Goal: Task Accomplishment & Management: Manage account settings

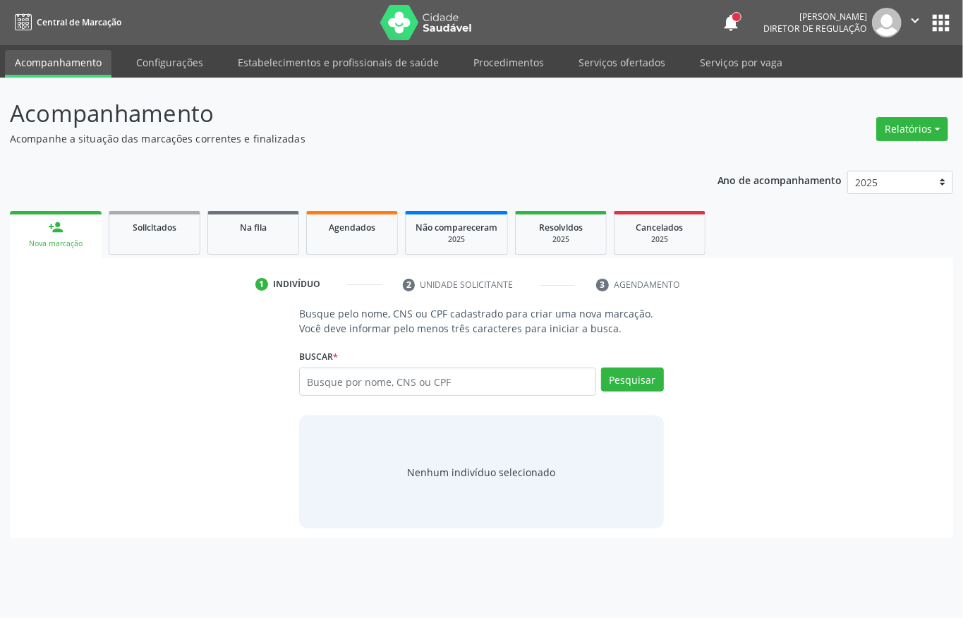
click at [348, 240] on link "Agendados" at bounding box center [352, 233] width 92 height 44
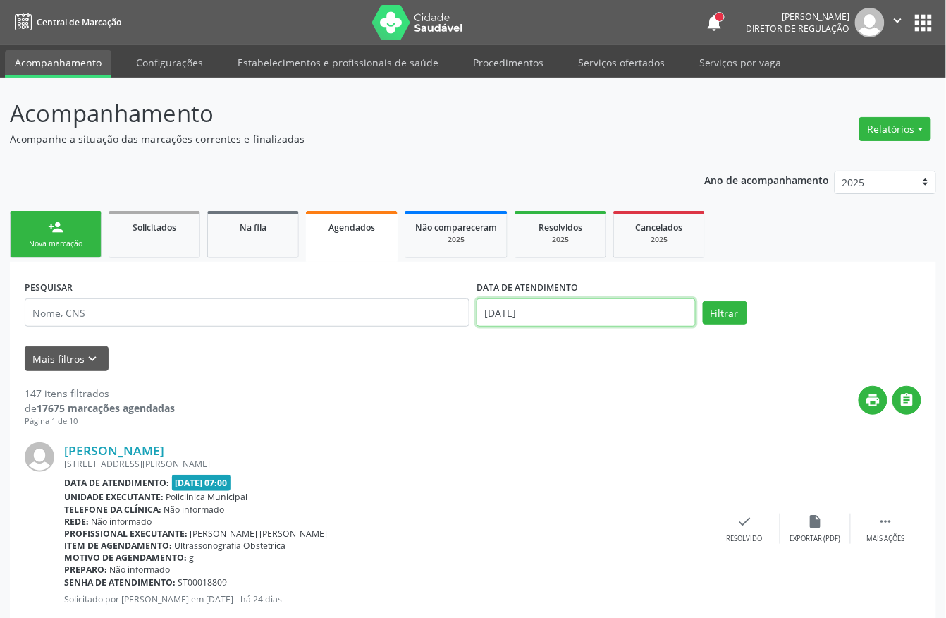
click at [537, 313] on input "1[DATE]" at bounding box center [586, 312] width 219 height 28
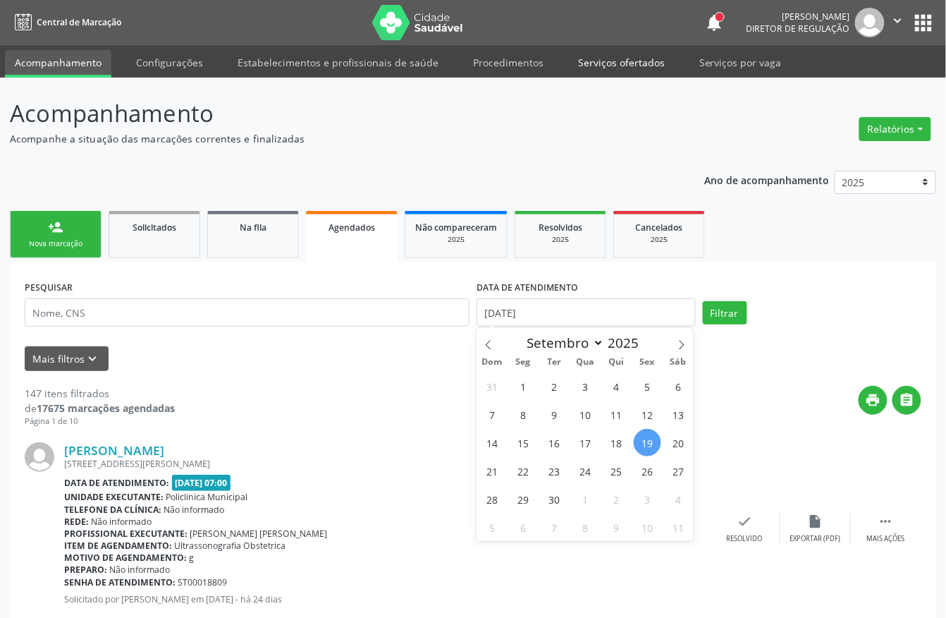
click at [606, 59] on link "Serviços ofertados" at bounding box center [621, 62] width 106 height 25
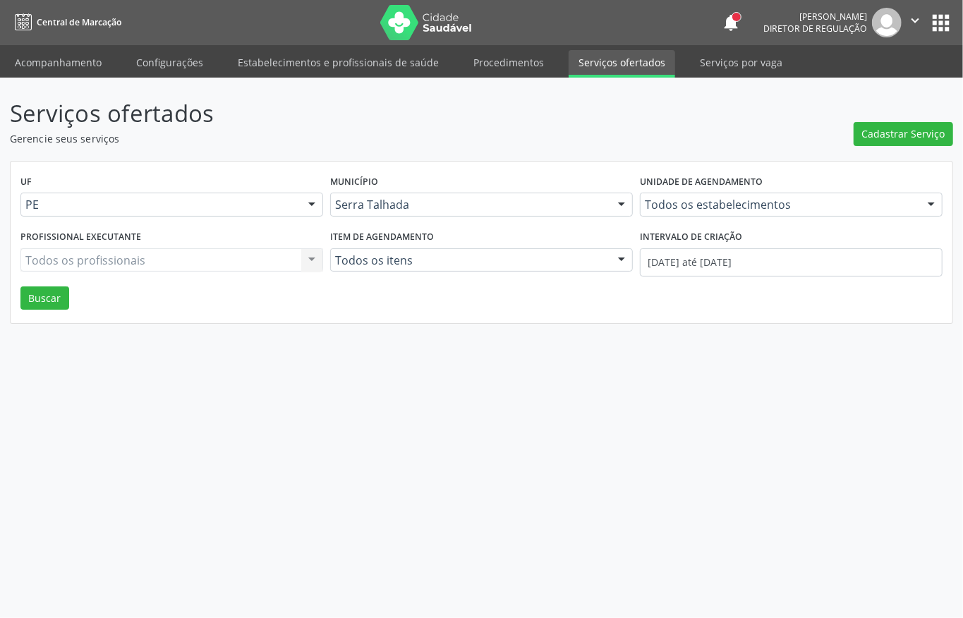
click at [719, 203] on div "Todos os estabelecimentos Todos os estabelecimentos 3 Grupamento de Bombeiros […" at bounding box center [791, 205] width 303 height 24
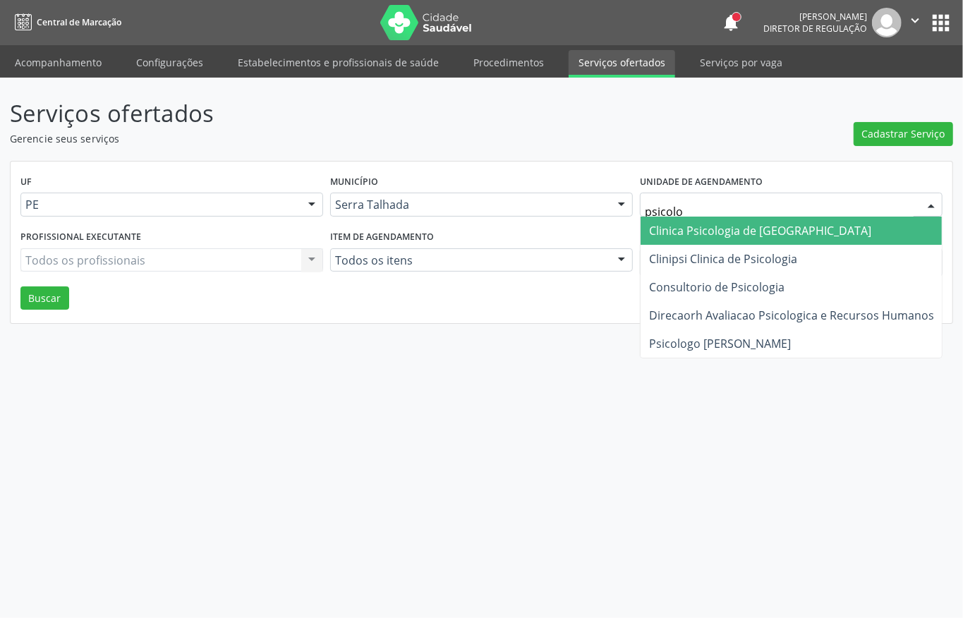
click at [671, 209] on input "psicolo" at bounding box center [779, 211] width 269 height 28
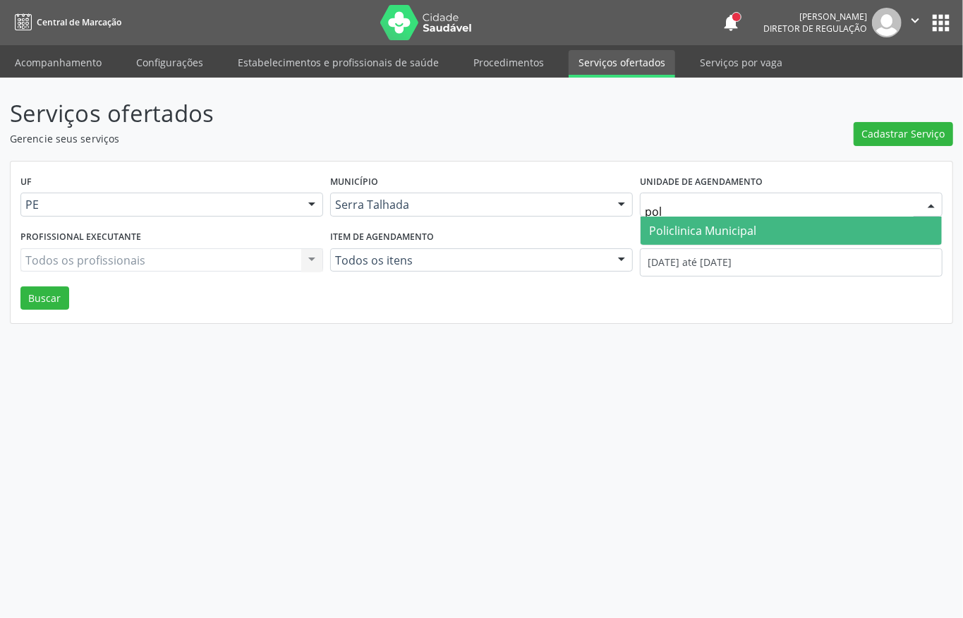
type input "poli"
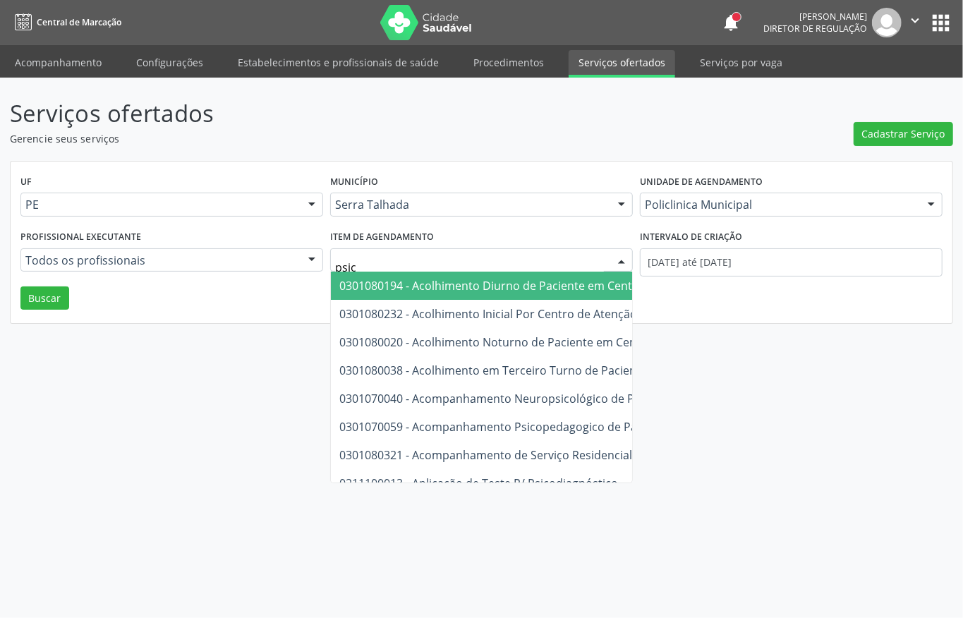
type input "psico"
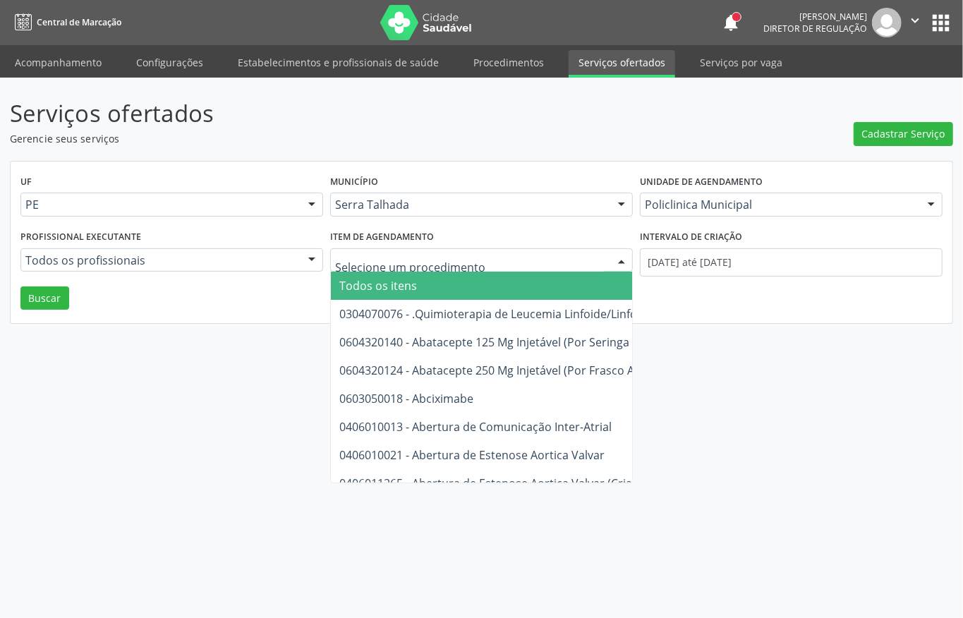
click at [348, 276] on span "Todos os itens" at bounding box center [879, 285] width 1096 height 28
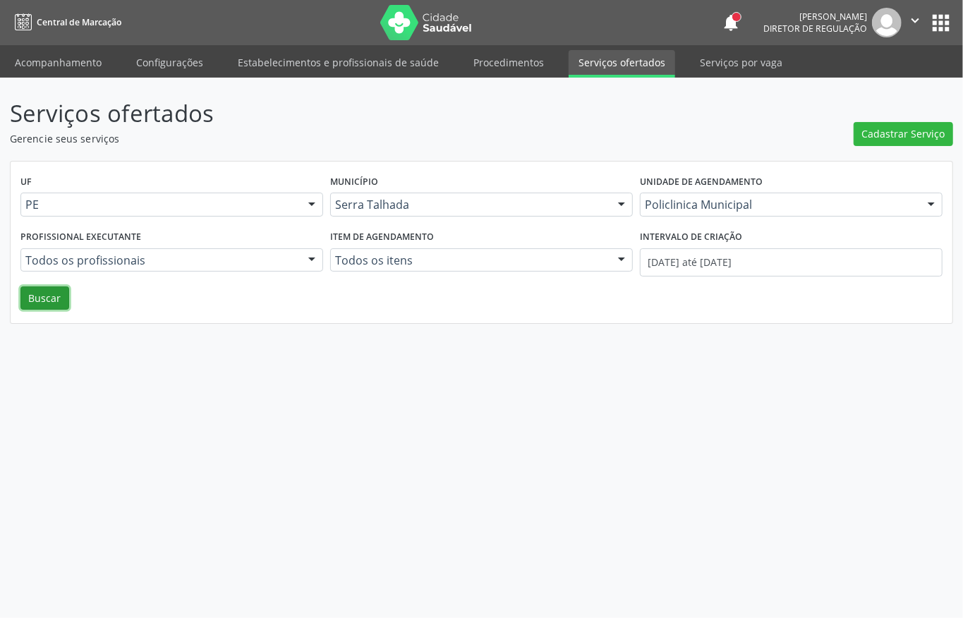
click at [58, 307] on button "Buscar" at bounding box center [44, 298] width 49 height 24
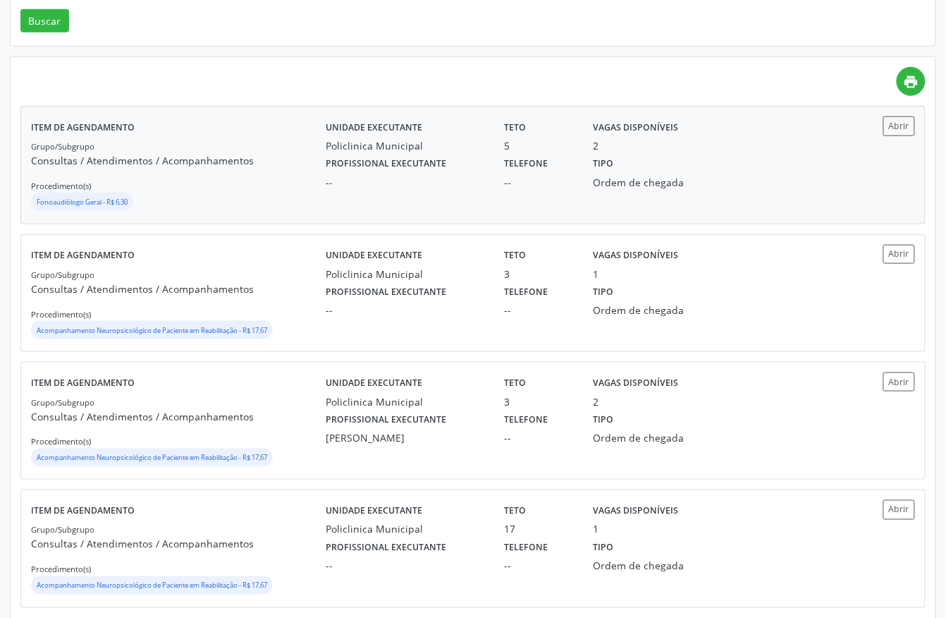
scroll to position [282, 0]
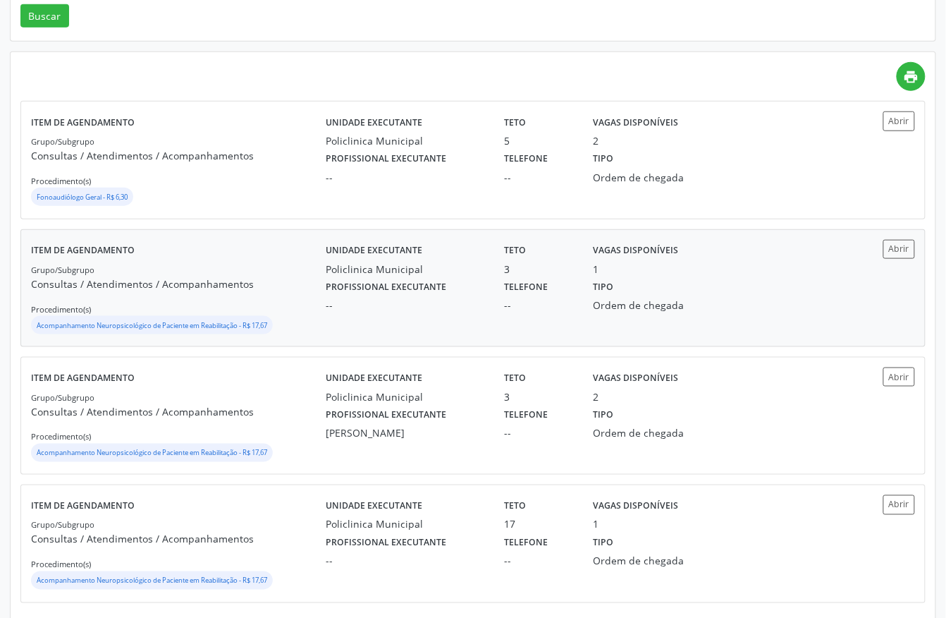
click at [480, 295] on div "Profissional executante --" at bounding box center [405, 294] width 178 height 37
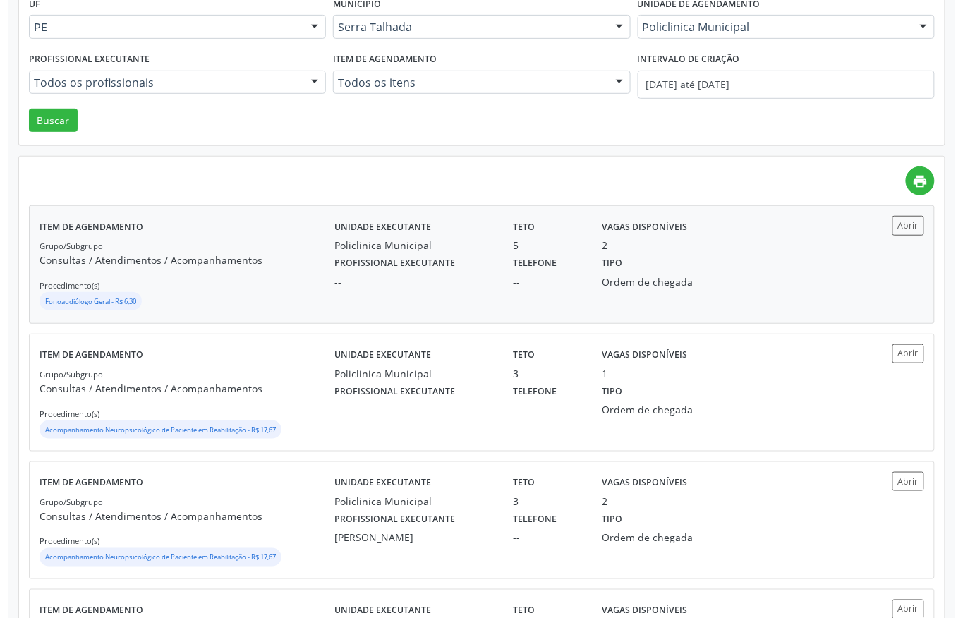
scroll to position [0, 0]
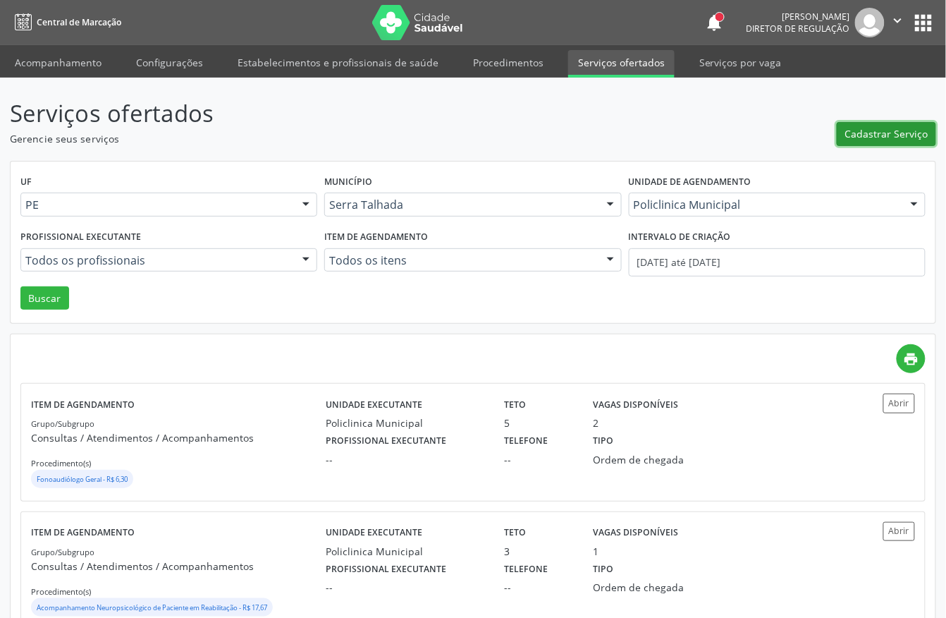
click at [892, 133] on span "Cadastrar Serviço" at bounding box center [886, 133] width 83 height 15
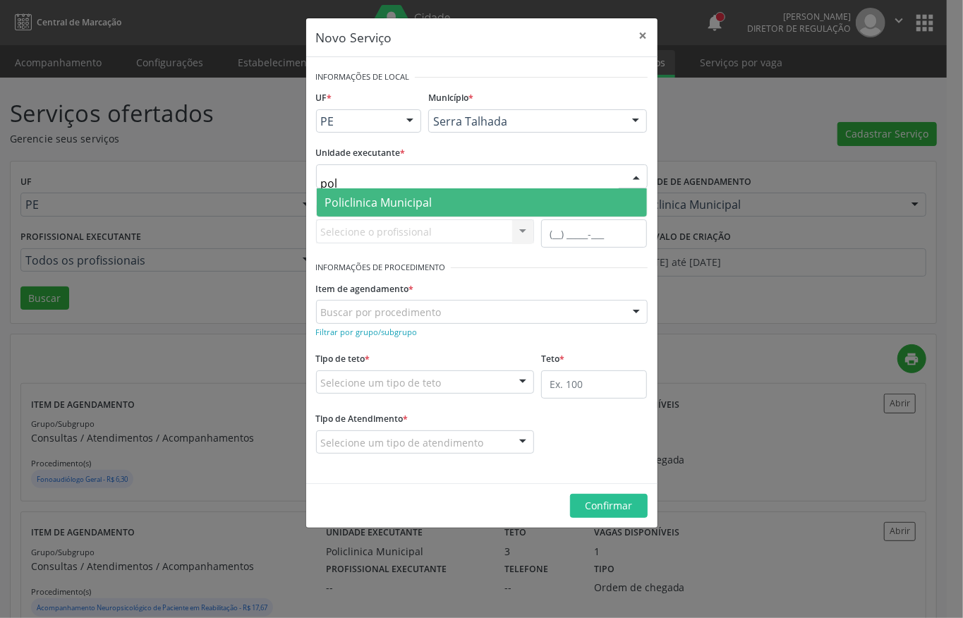
type input "poli"
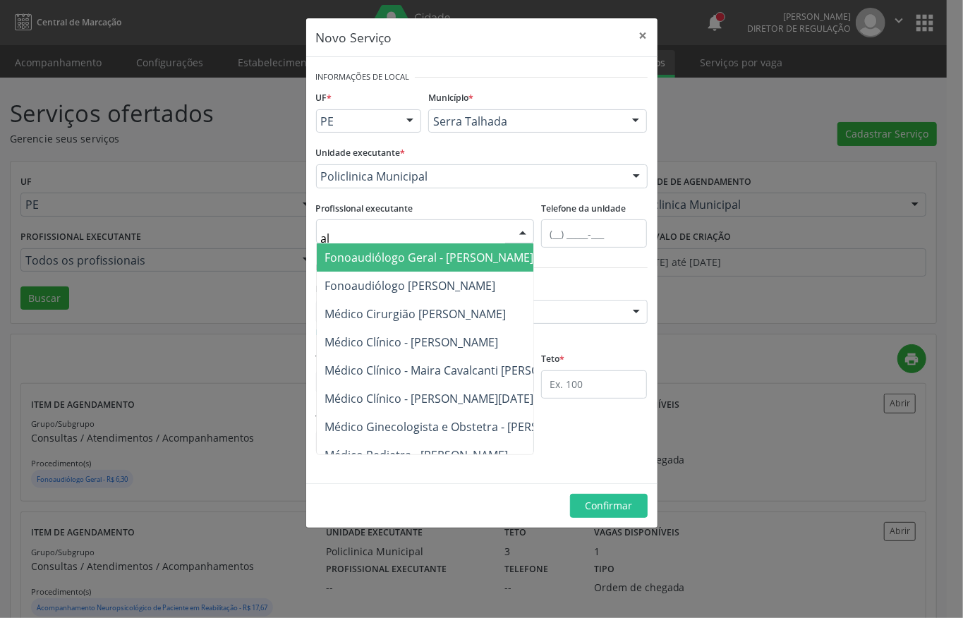
type input "a"
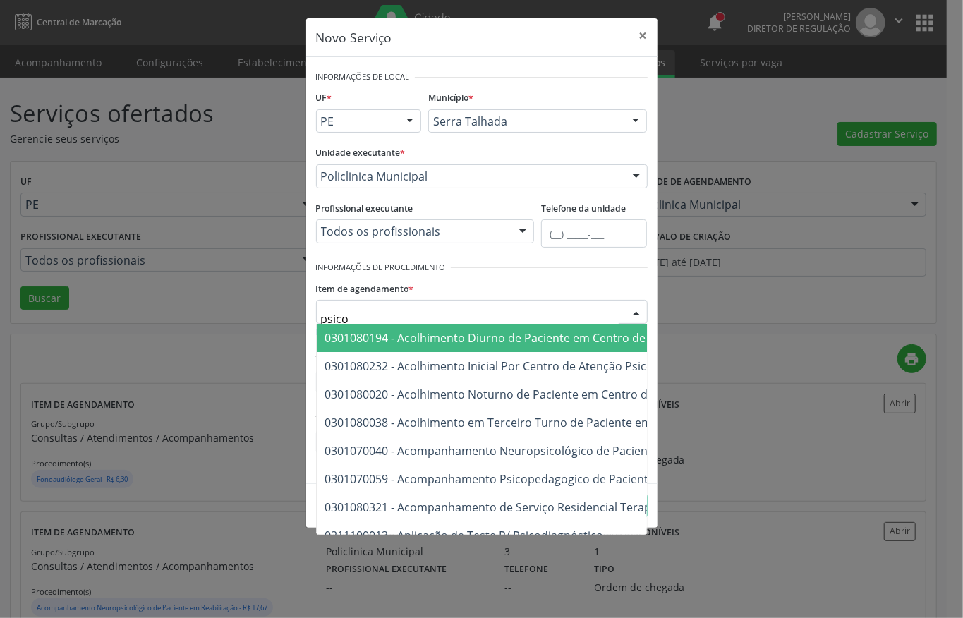
type input "psicol"
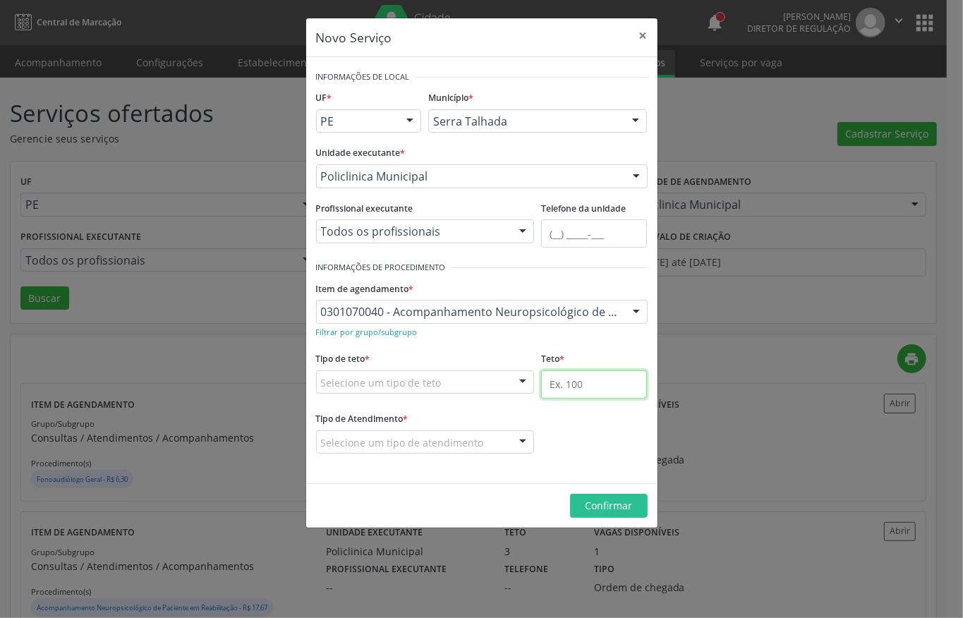
click at [587, 389] on input "text" at bounding box center [594, 384] width 106 height 28
type input "4"
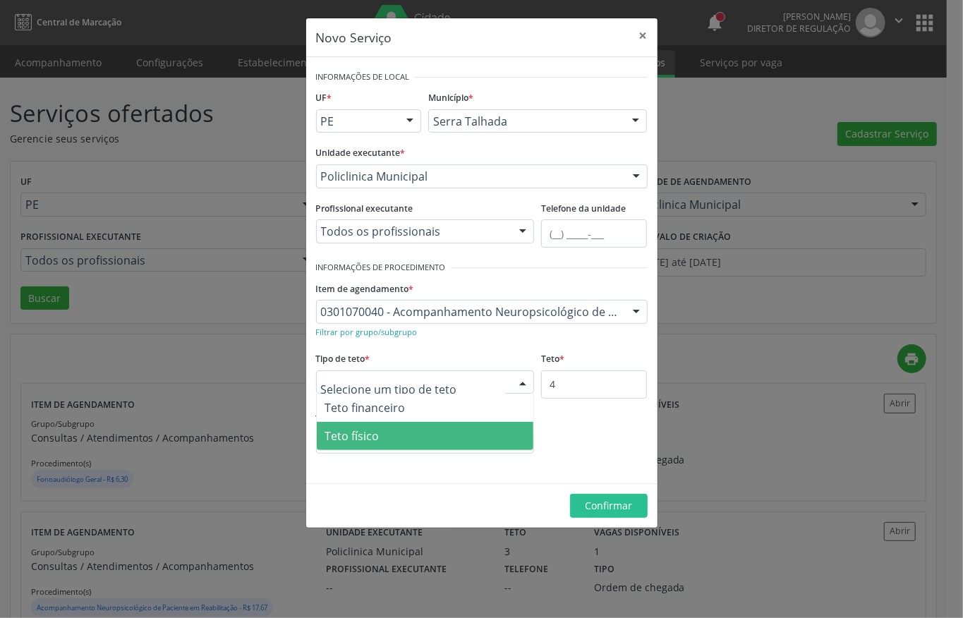
click at [374, 427] on span "Teto físico" at bounding box center [425, 436] width 217 height 28
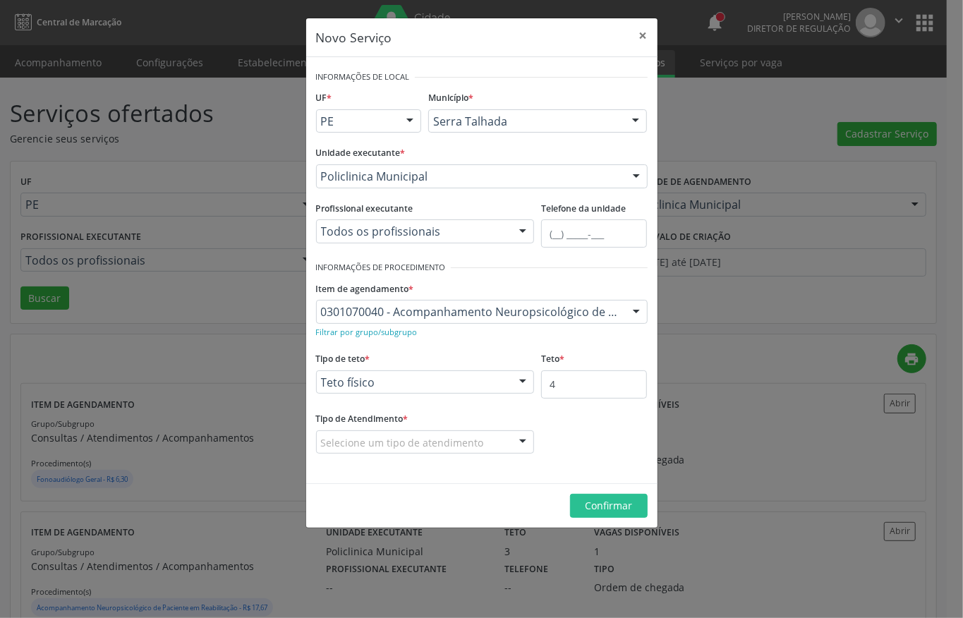
click at [374, 427] on label "Tipo de Atendimento *" at bounding box center [362, 419] width 92 height 22
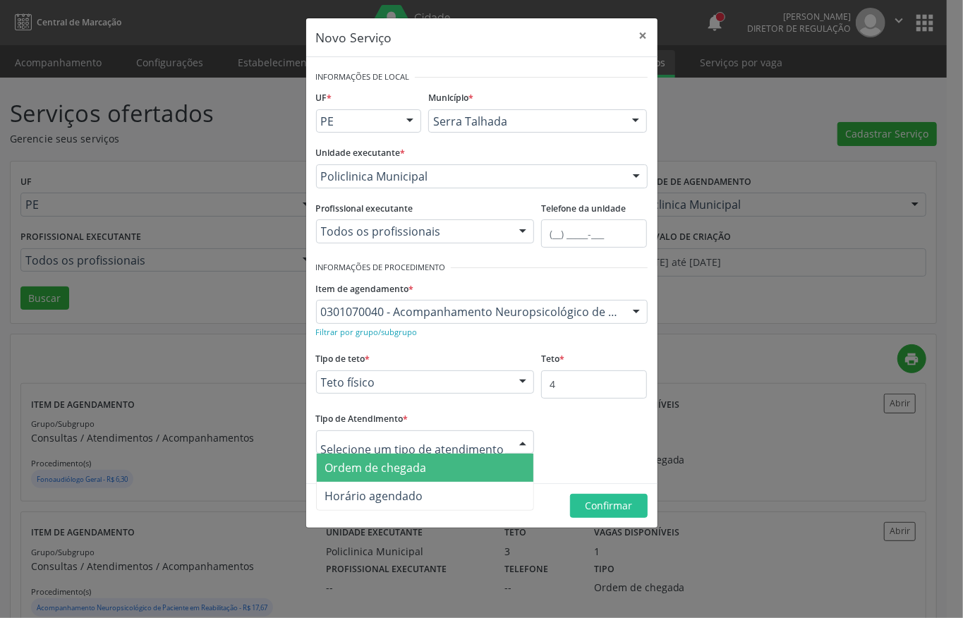
click at [387, 472] on span "Ordem de chegada" at bounding box center [376, 468] width 102 height 16
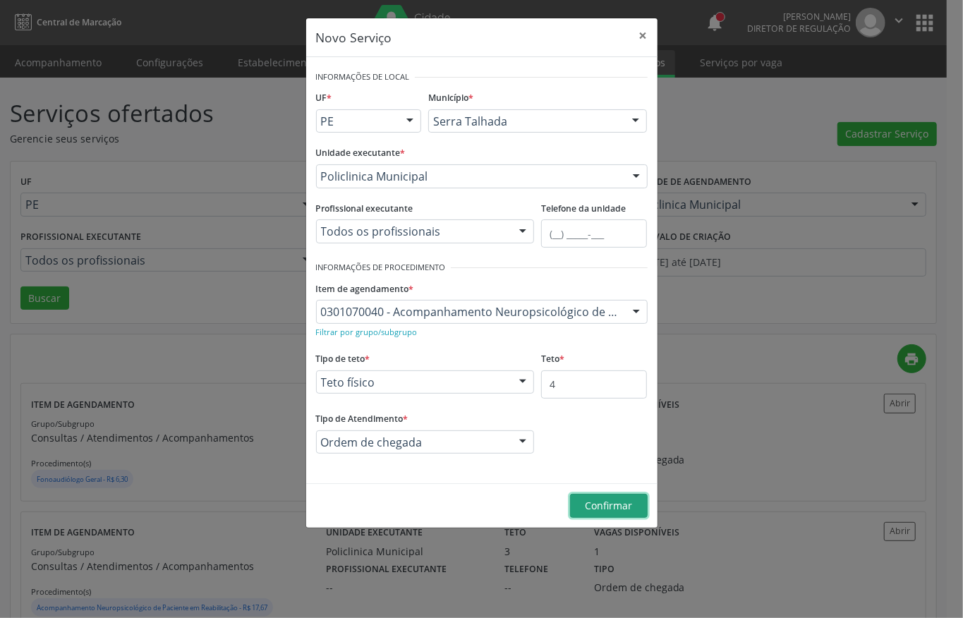
click at [585, 497] on button "Confirmar" at bounding box center [609, 506] width 78 height 24
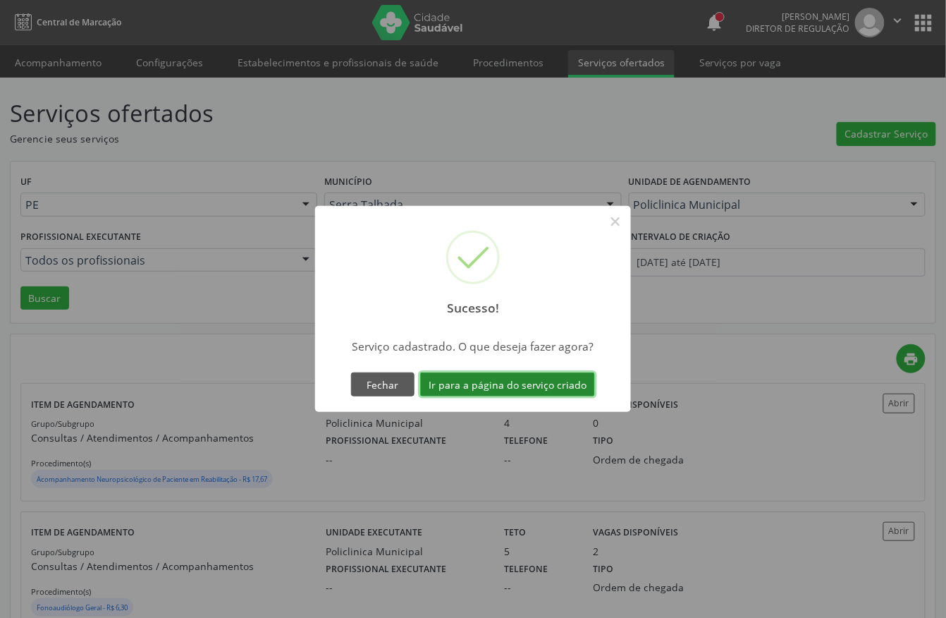
click at [516, 386] on button "Ir para a página do serviço criado" at bounding box center [507, 384] width 175 height 24
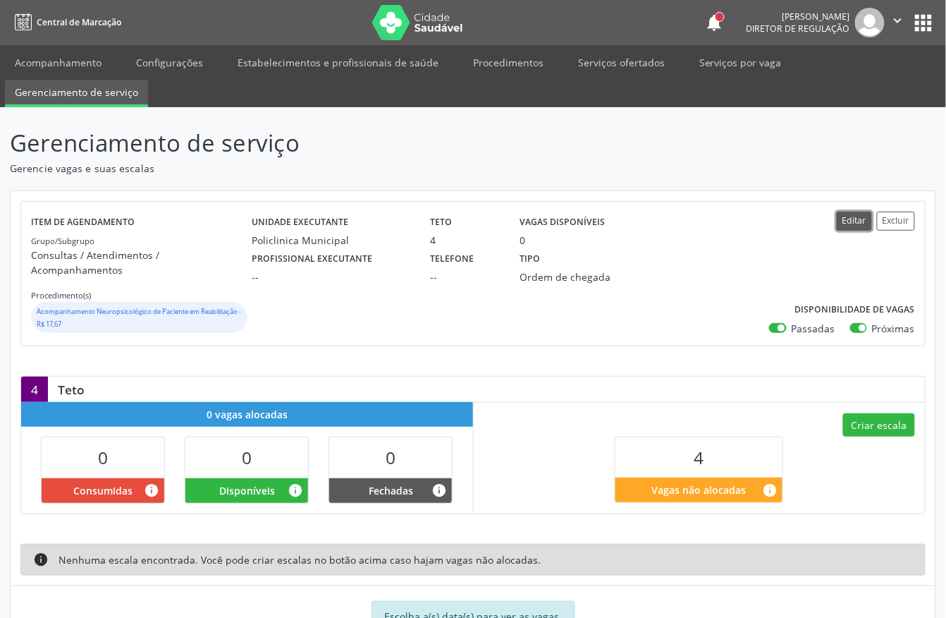
click at [852, 226] on button "Editar" at bounding box center [854, 221] width 35 height 19
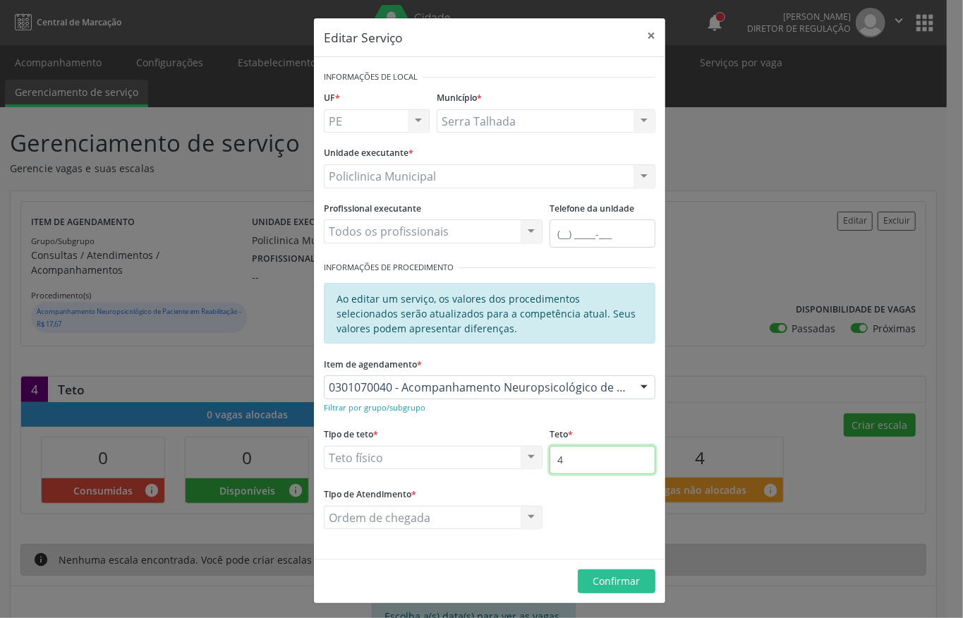
click at [558, 465] on input "4" at bounding box center [602, 460] width 106 height 28
type input "9"
click at [593, 573] on button "Confirmar" at bounding box center [617, 581] width 78 height 24
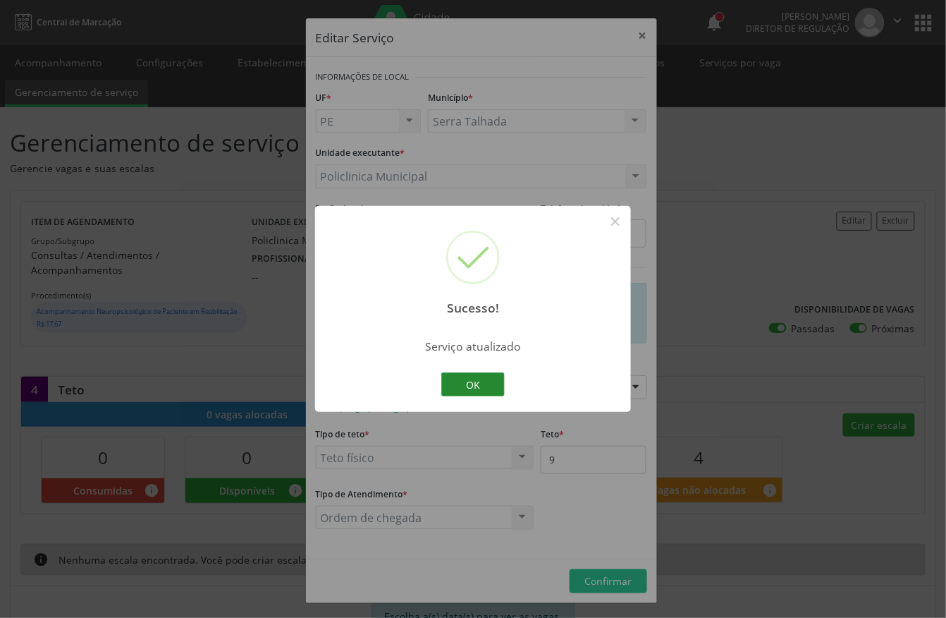
click at [485, 387] on button "OK" at bounding box center [472, 384] width 63 height 24
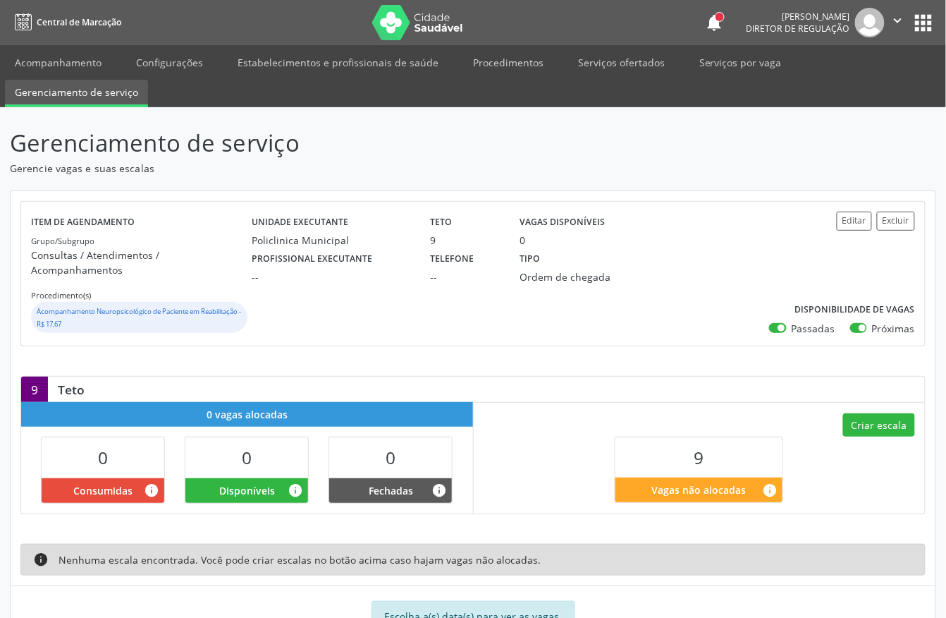
click at [792, 321] on label "Passadas" at bounding box center [814, 328] width 44 height 15
click at [778, 321] on input "Passadas" at bounding box center [774, 327] width 10 height 13
checkbox input "false"
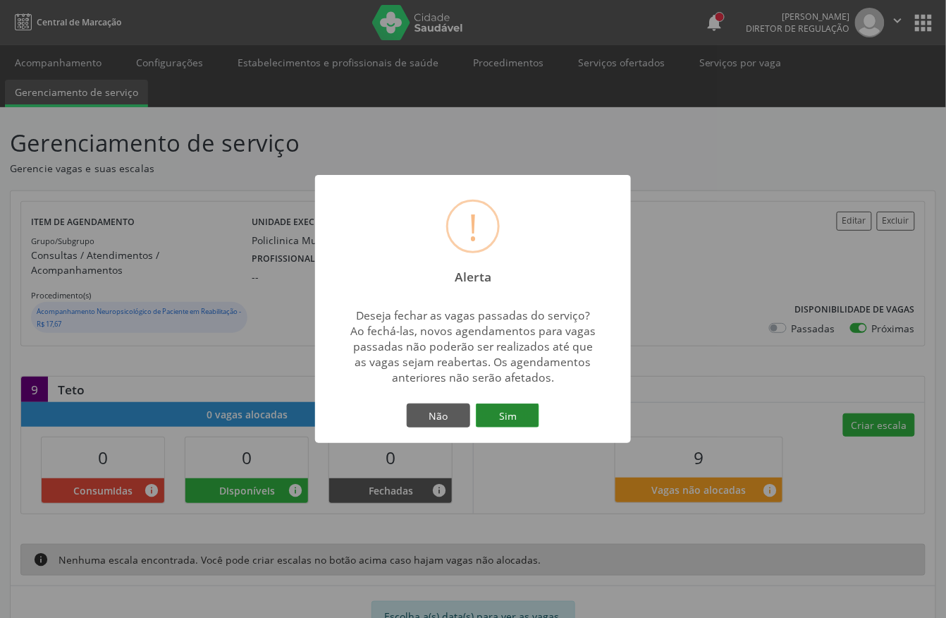
click at [492, 404] on button "Sim" at bounding box center [507, 415] width 63 height 24
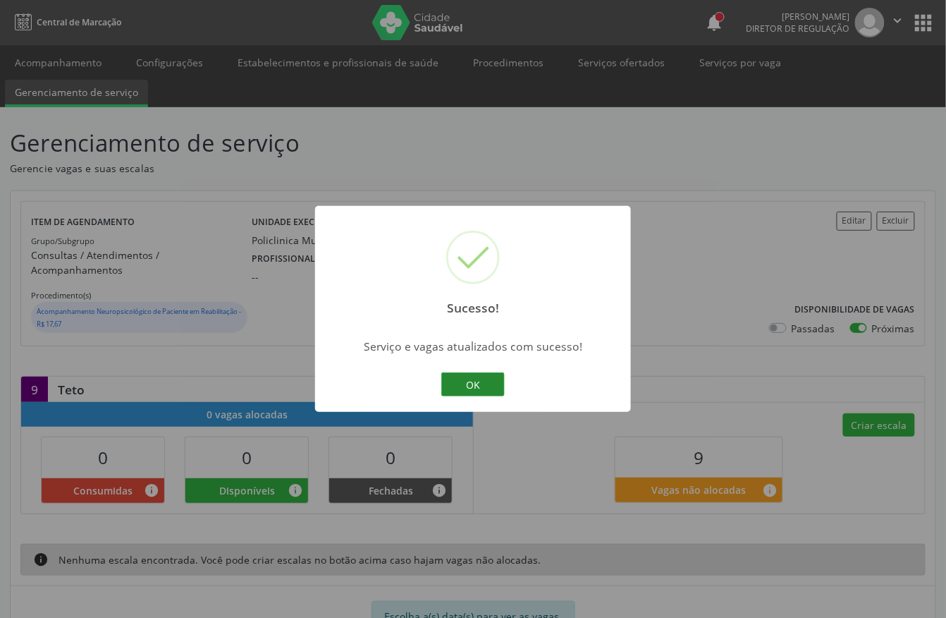
click at [470, 375] on button "OK" at bounding box center [472, 384] width 63 height 24
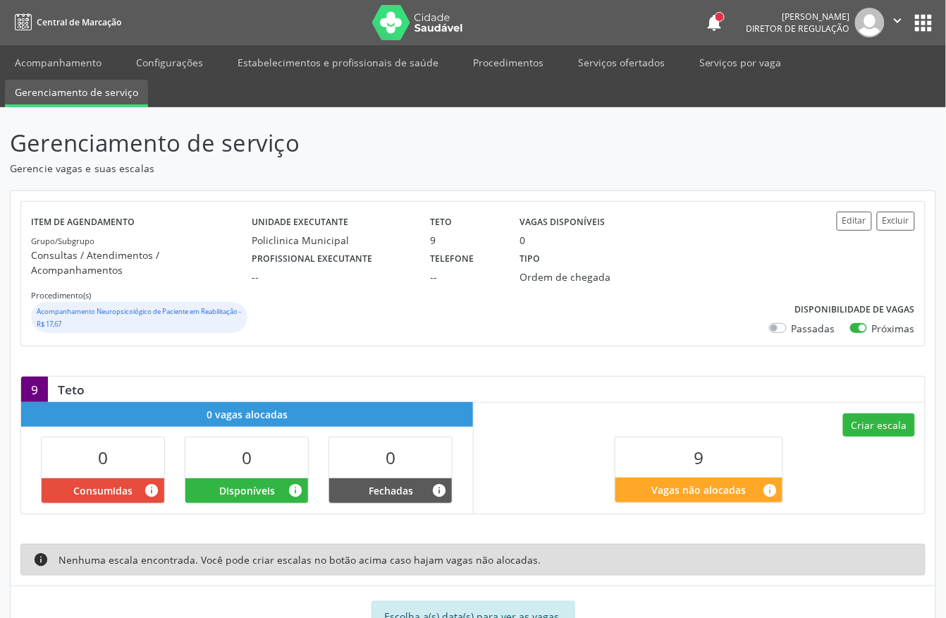
click at [866, 426] on div "Criar escala 9 Vagas não alocadas info" at bounding box center [700, 457] width 452 height 111
click at [865, 415] on button "Criar escala" at bounding box center [879, 425] width 72 height 24
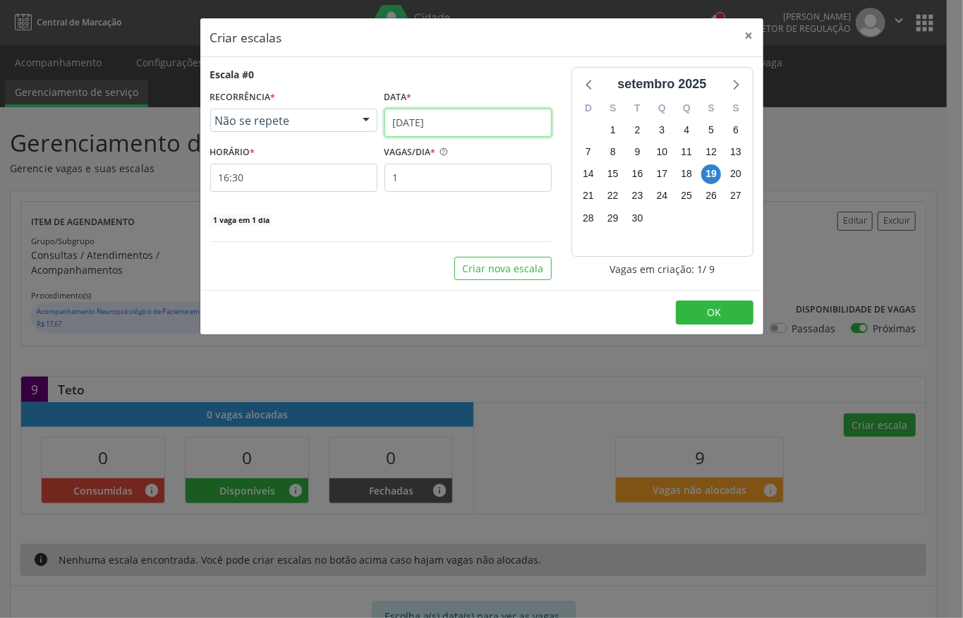
click at [413, 126] on input "1[DATE]" at bounding box center [467, 123] width 167 height 28
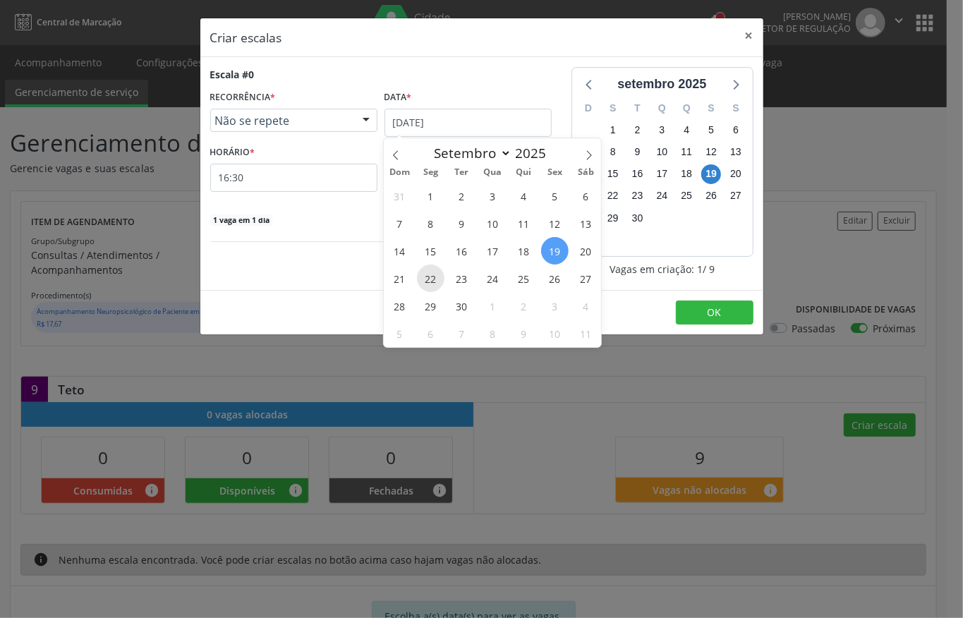
click at [429, 274] on span "22" at bounding box center [431, 278] width 28 height 28
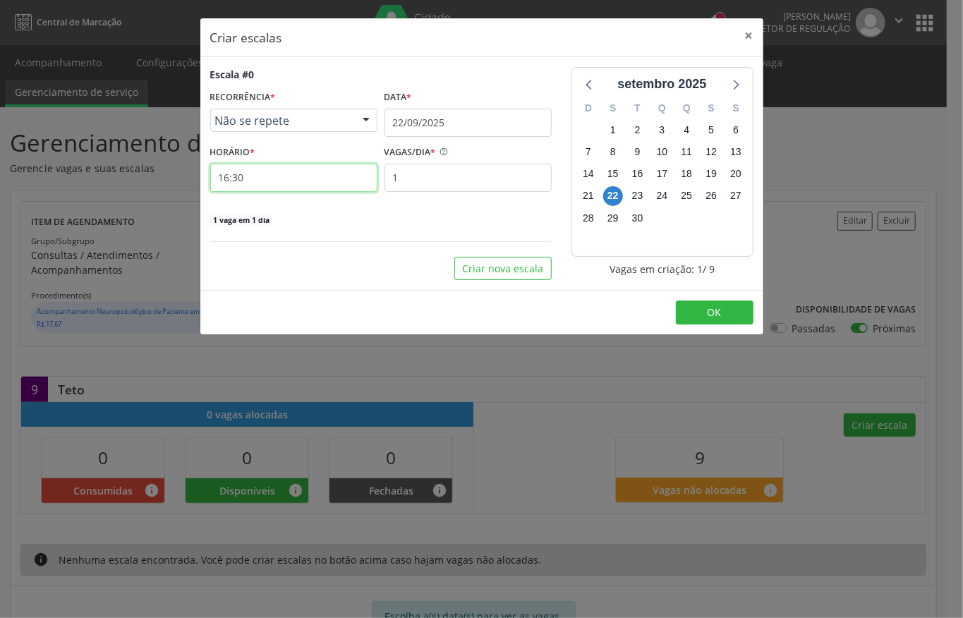
click at [252, 179] on input "16:30" at bounding box center [293, 178] width 167 height 28
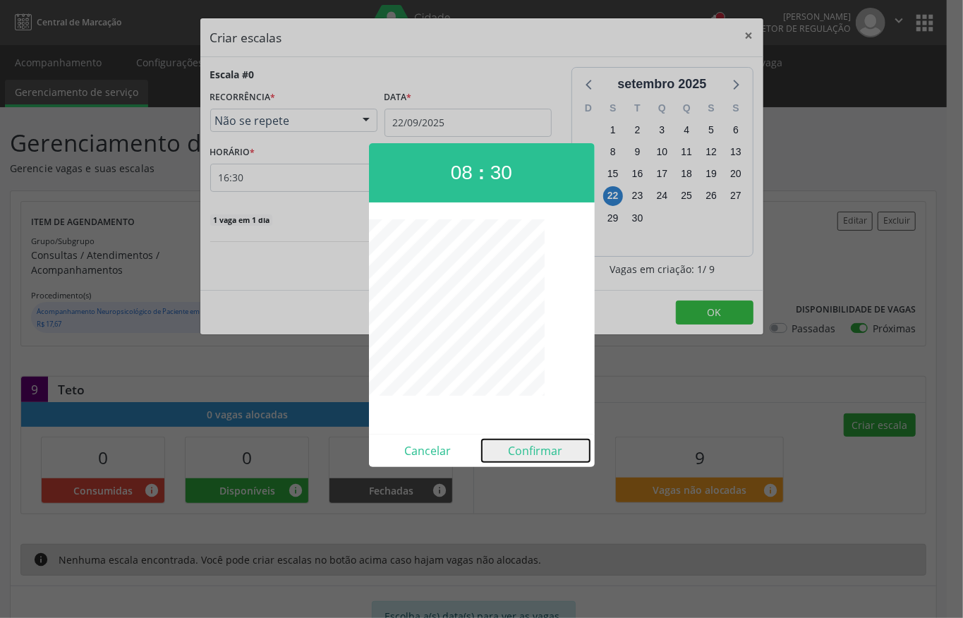
click at [523, 446] on button "Confirmar" at bounding box center [536, 450] width 108 height 23
type input "08:30"
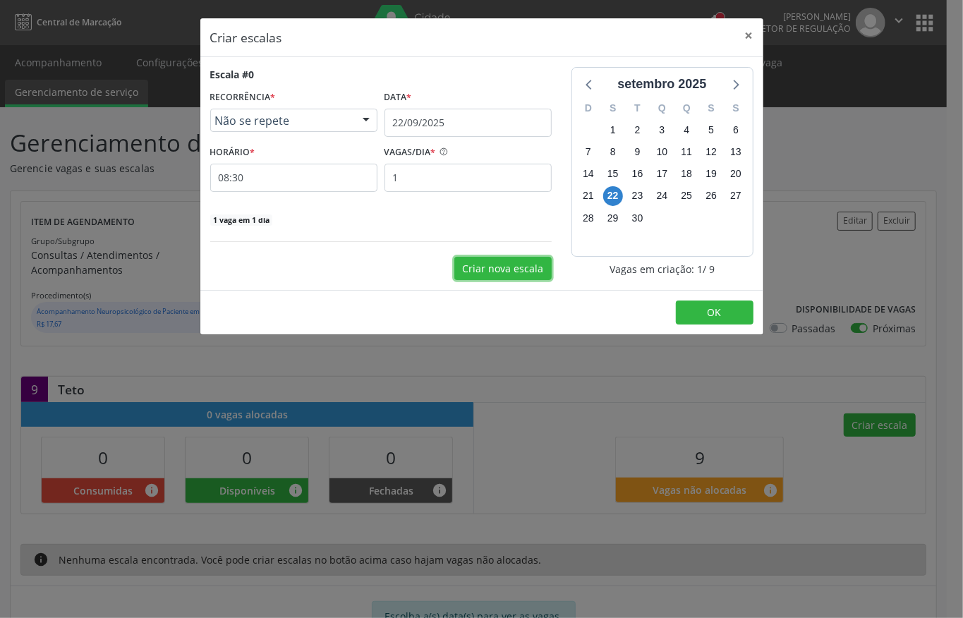
click at [518, 264] on button "Criar nova escala" at bounding box center [502, 269] width 97 height 24
select select "8"
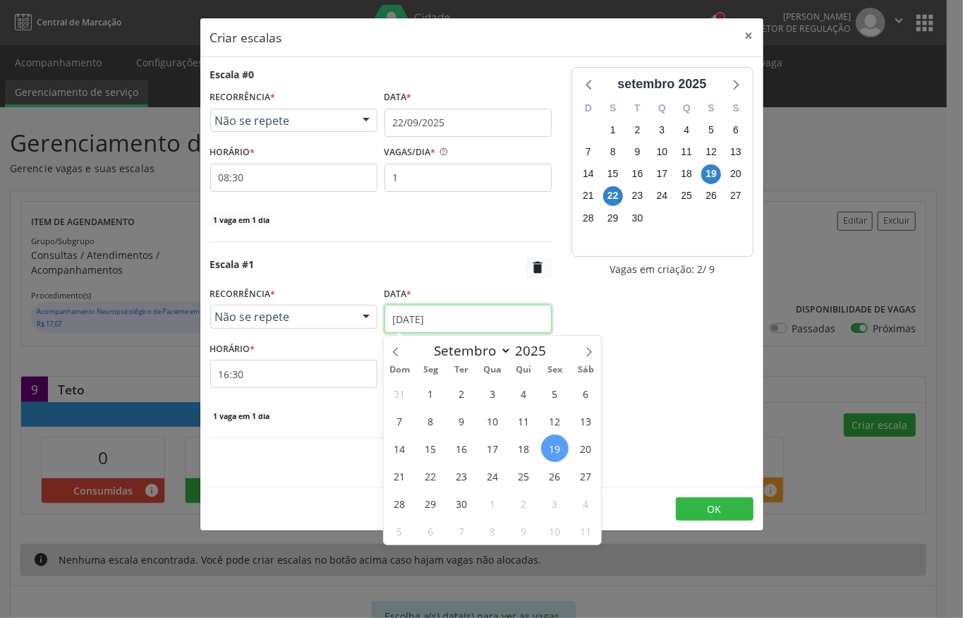
click at [412, 322] on input "1[DATE]" at bounding box center [467, 319] width 167 height 28
click at [438, 468] on span "22" at bounding box center [431, 476] width 28 height 28
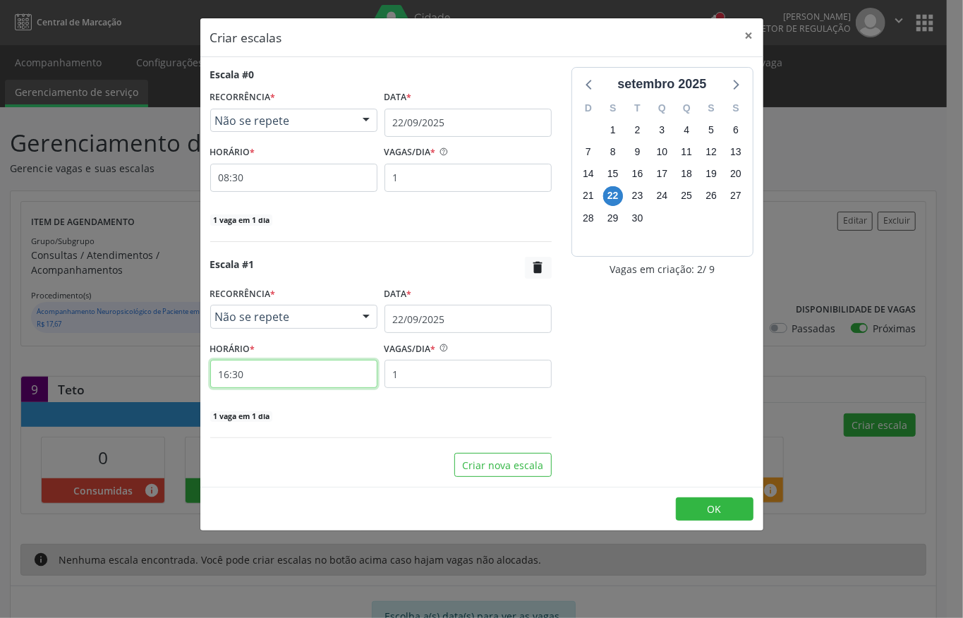
click at [262, 375] on input "16:30" at bounding box center [293, 374] width 167 height 28
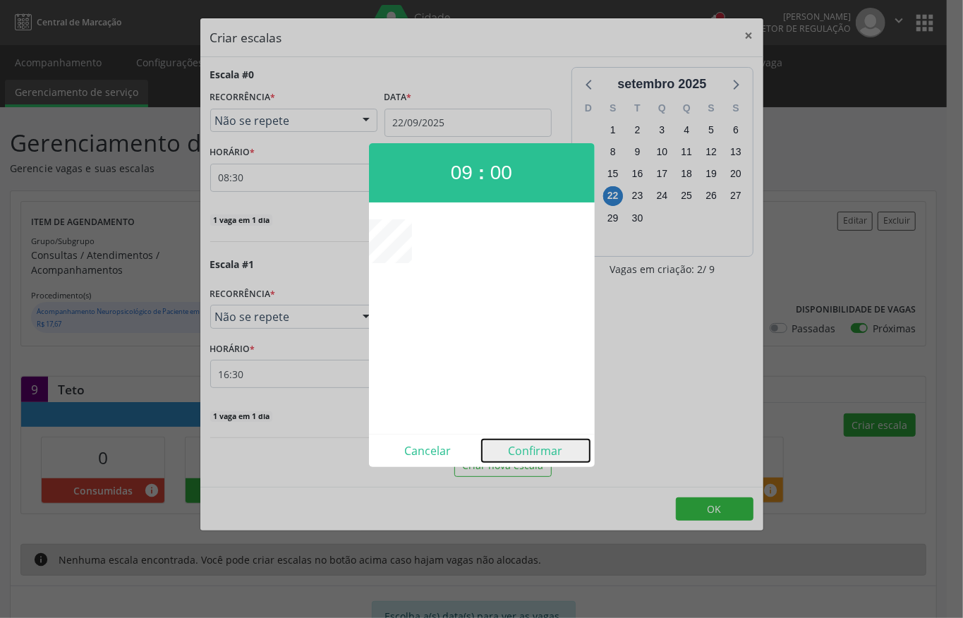
click at [520, 446] on button "Confirmar" at bounding box center [536, 450] width 108 height 23
type input "09:00"
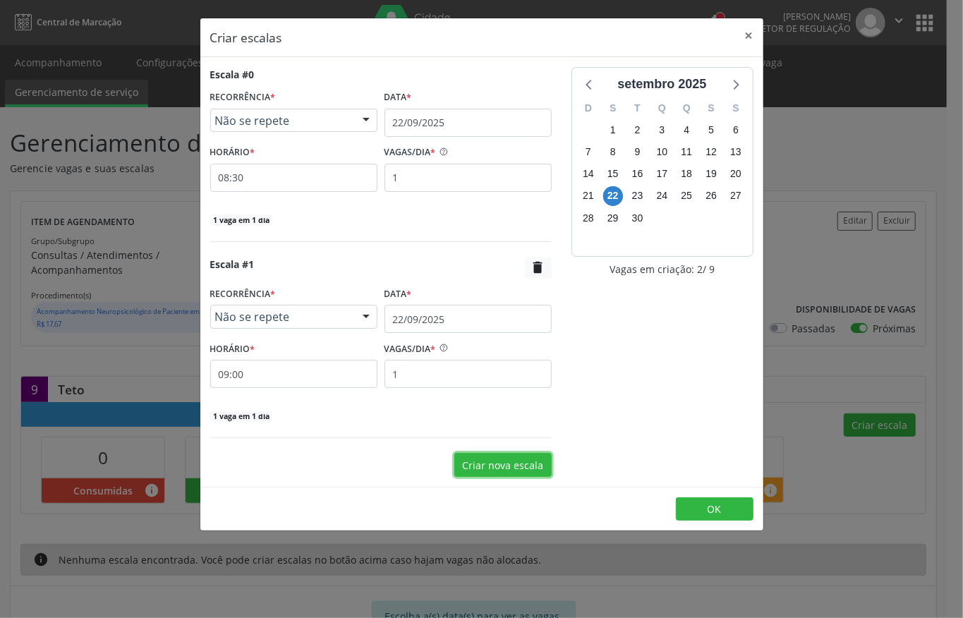
click at [508, 457] on button "Criar nova escala" at bounding box center [502, 465] width 97 height 24
select select "8"
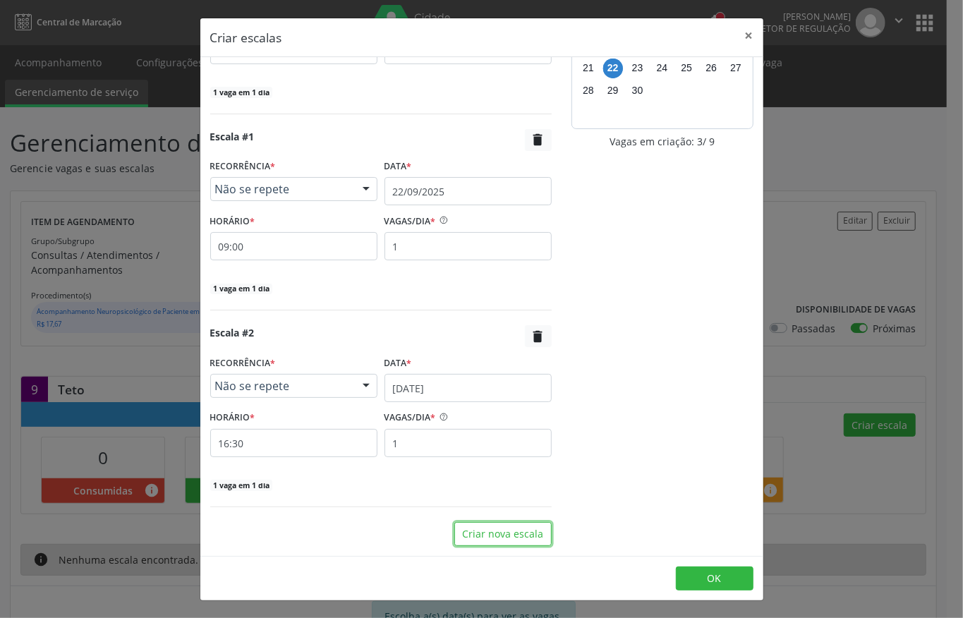
scroll to position [130, 0]
click at [408, 381] on input "1[DATE]" at bounding box center [467, 388] width 167 height 28
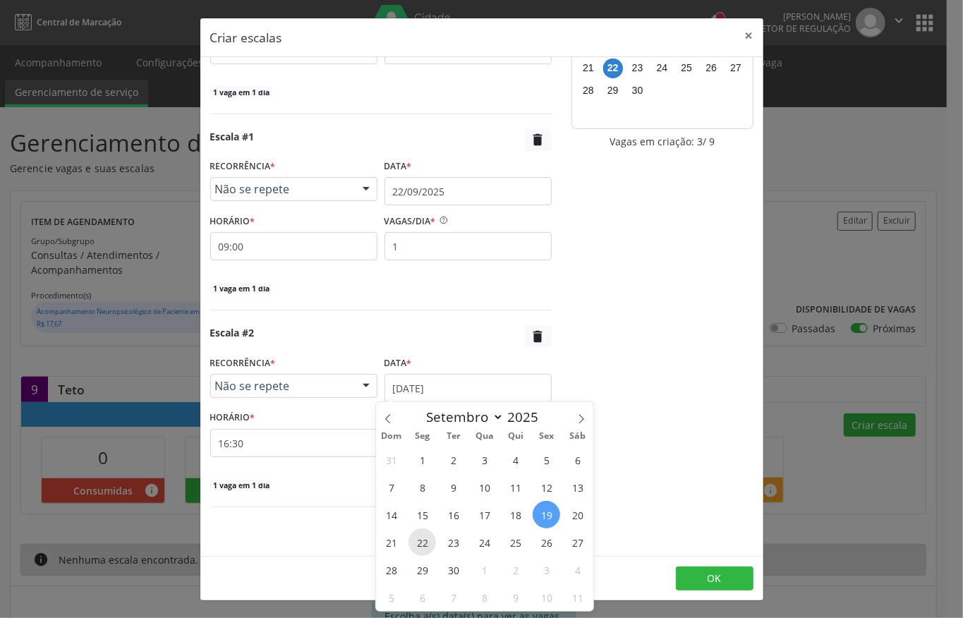
click at [422, 535] on span "22" at bounding box center [422, 542] width 28 height 28
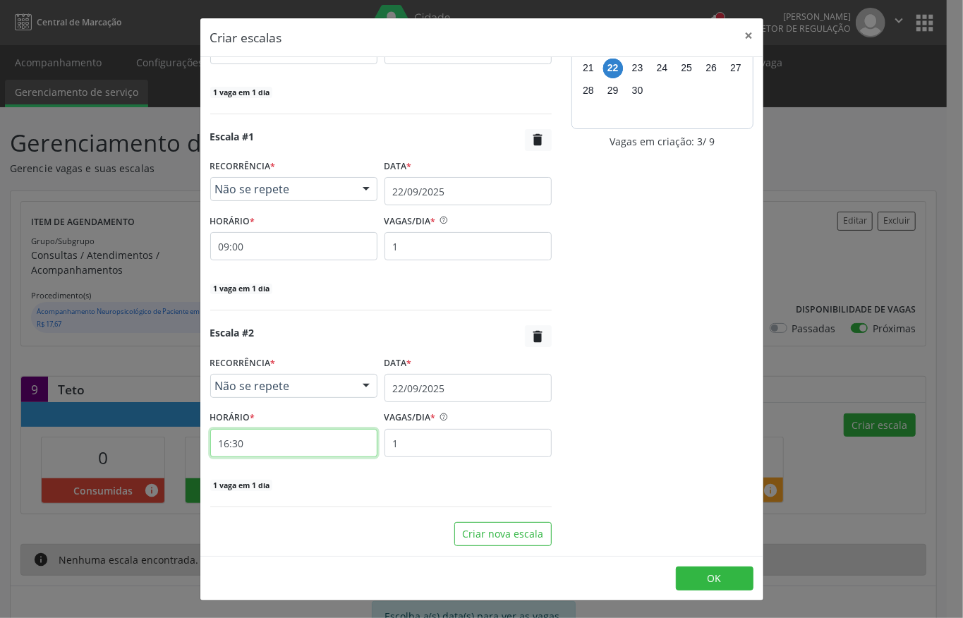
click at [277, 444] on input "16:30" at bounding box center [293, 443] width 167 height 28
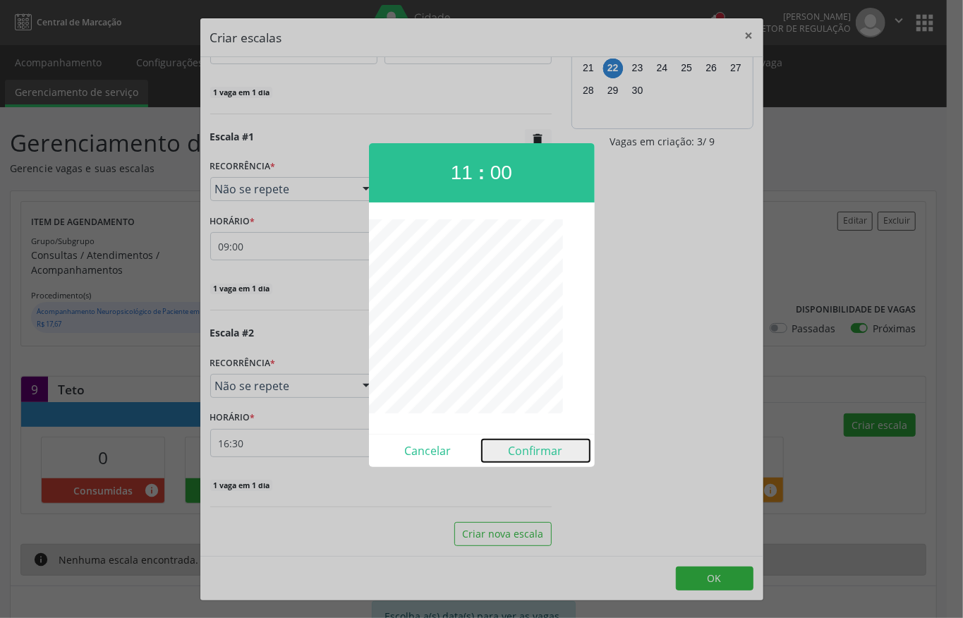
click at [518, 447] on button "Confirmar" at bounding box center [536, 450] width 108 height 23
type input "11:00"
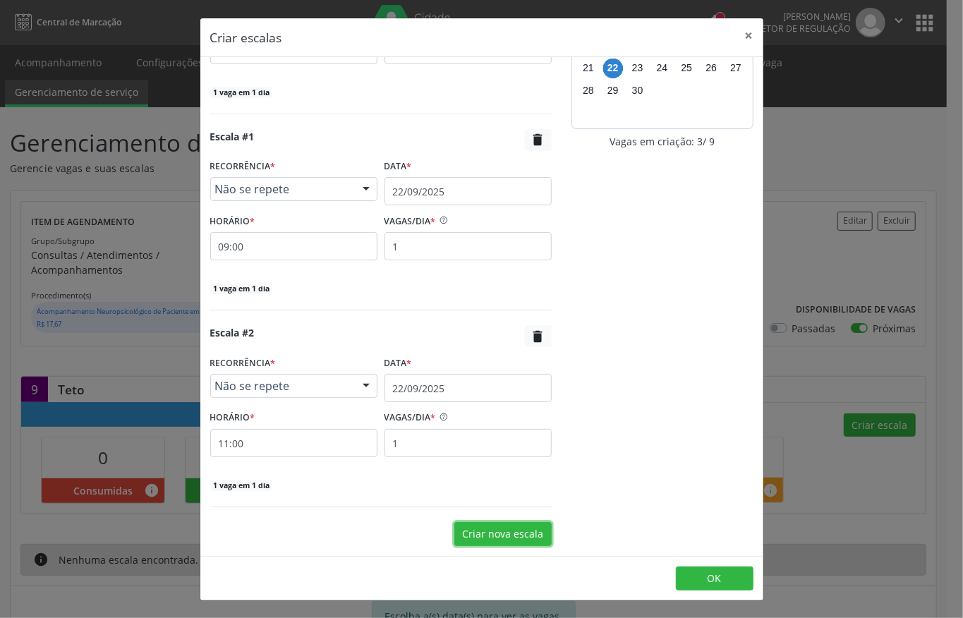
click at [491, 531] on button "Criar nova escala" at bounding box center [502, 534] width 97 height 24
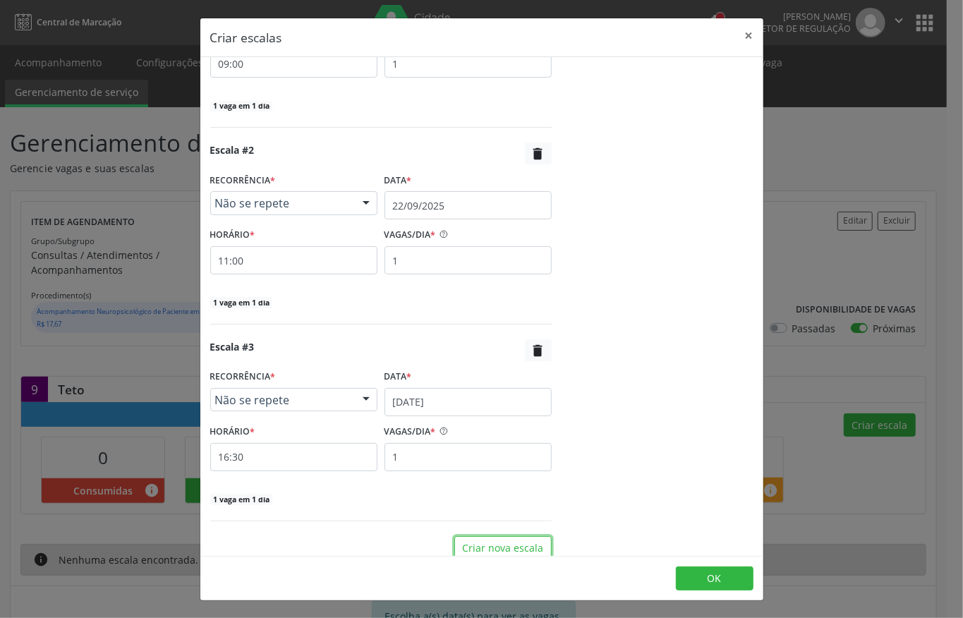
scroll to position [328, 0]
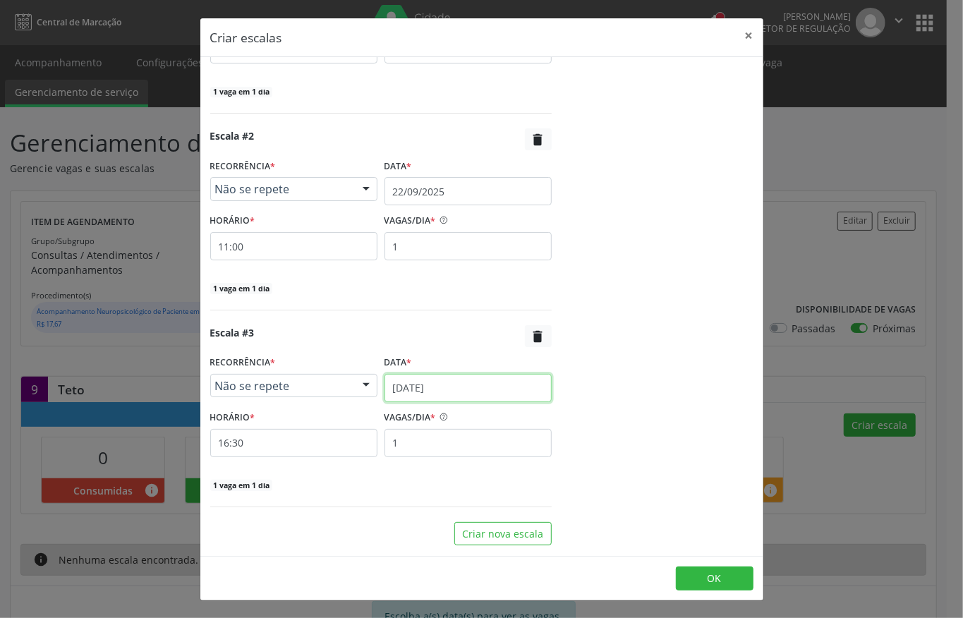
click at [415, 393] on input "1[DATE]" at bounding box center [467, 388] width 167 height 28
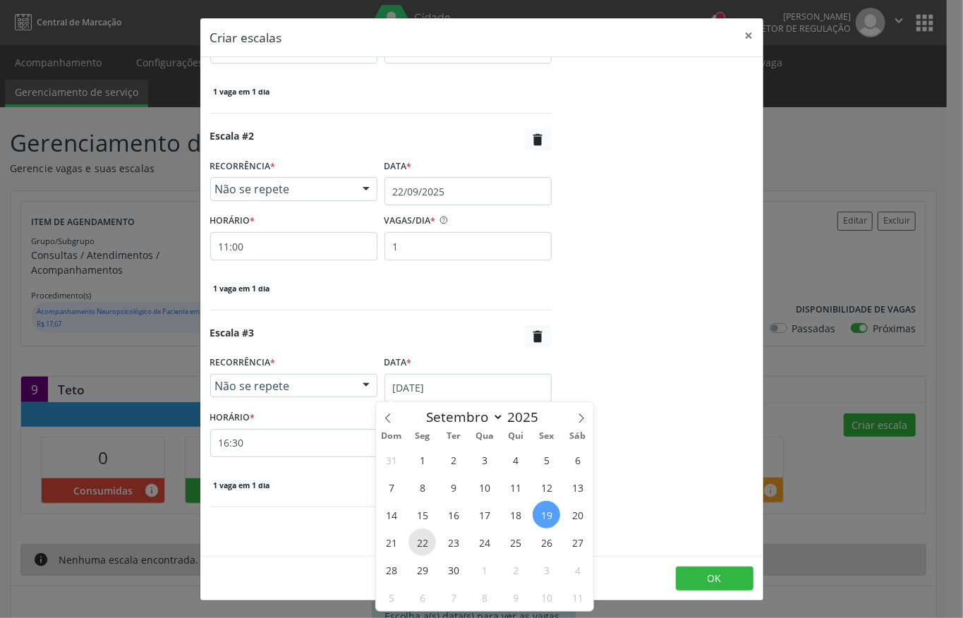
click at [420, 533] on span "22" at bounding box center [422, 542] width 28 height 28
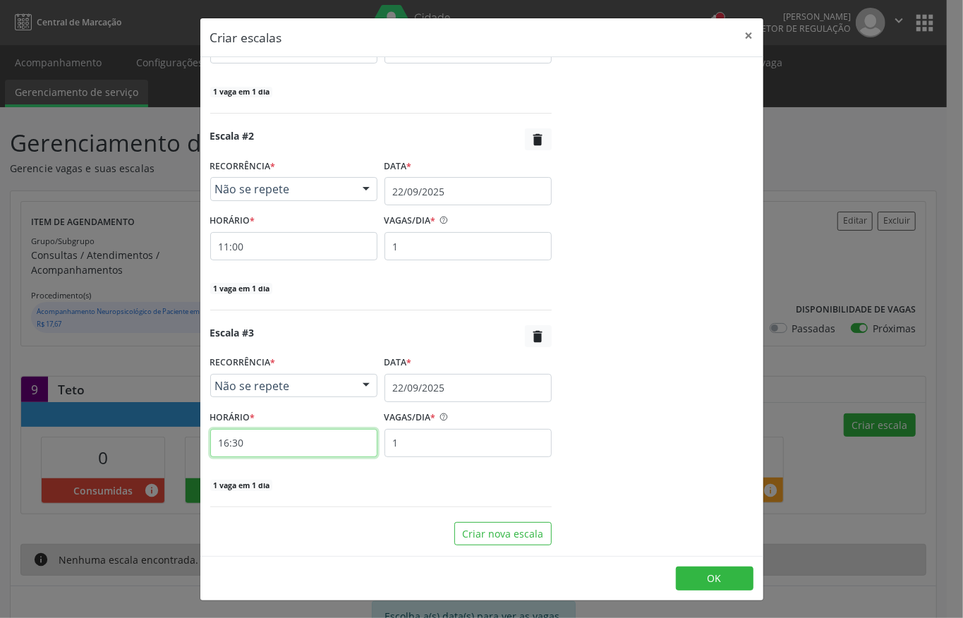
click at [282, 444] on input "16:30" at bounding box center [293, 443] width 167 height 28
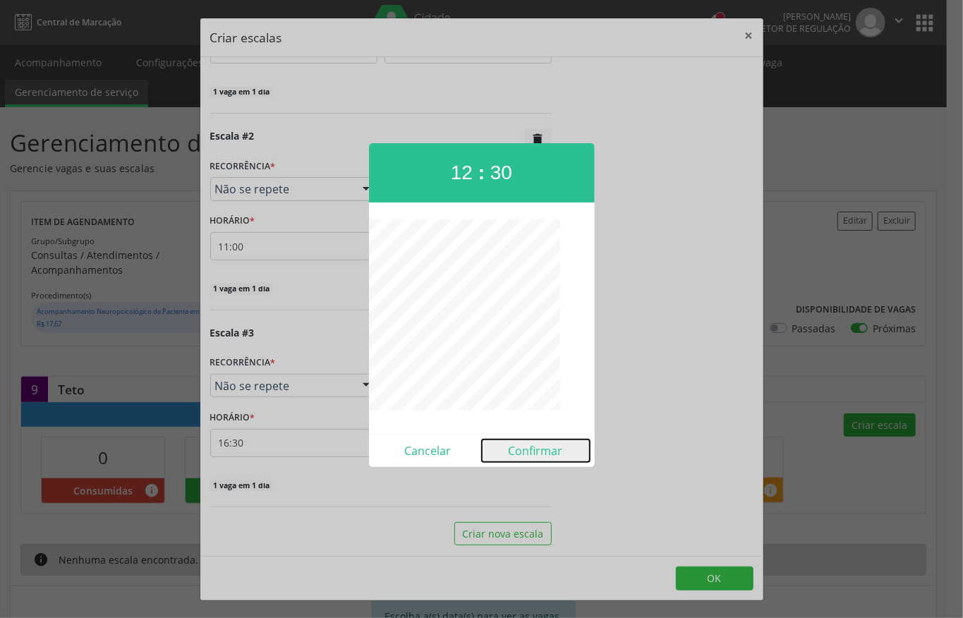
click at [525, 446] on button "Confirmar" at bounding box center [536, 450] width 108 height 23
type input "12:30"
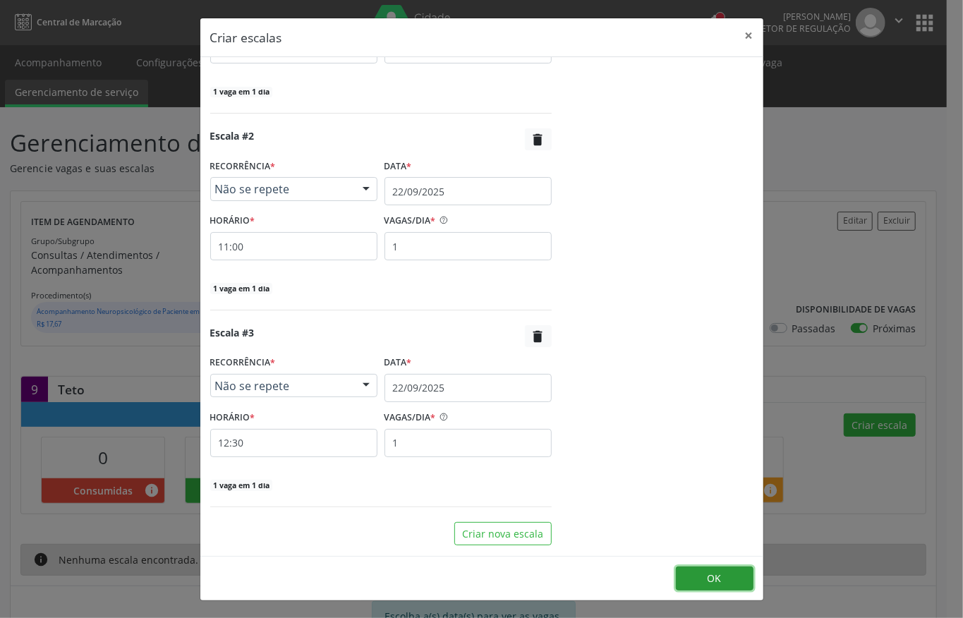
click at [695, 568] on button "OK" at bounding box center [715, 578] width 78 height 24
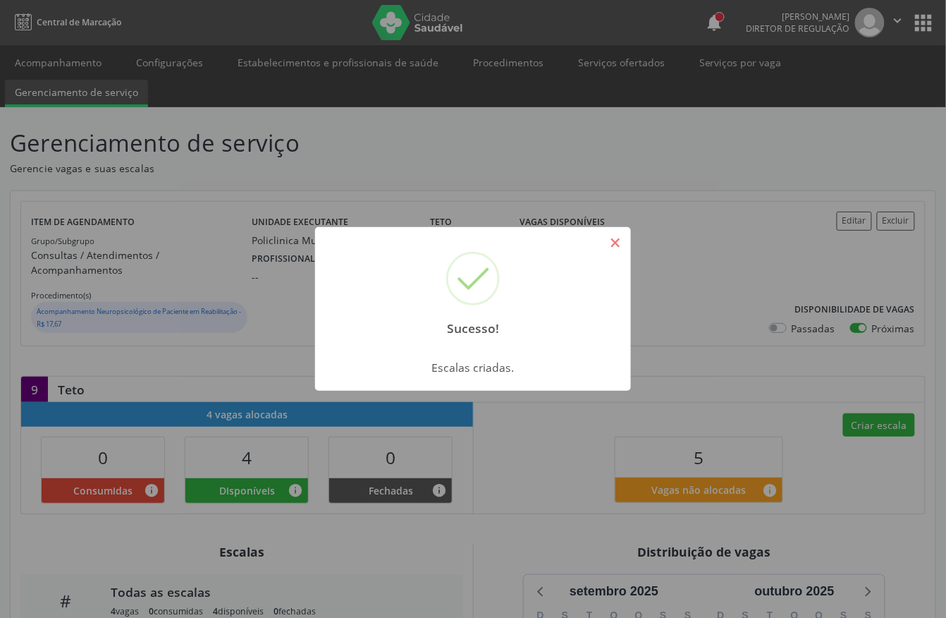
click at [624, 246] on button "×" at bounding box center [616, 243] width 24 height 24
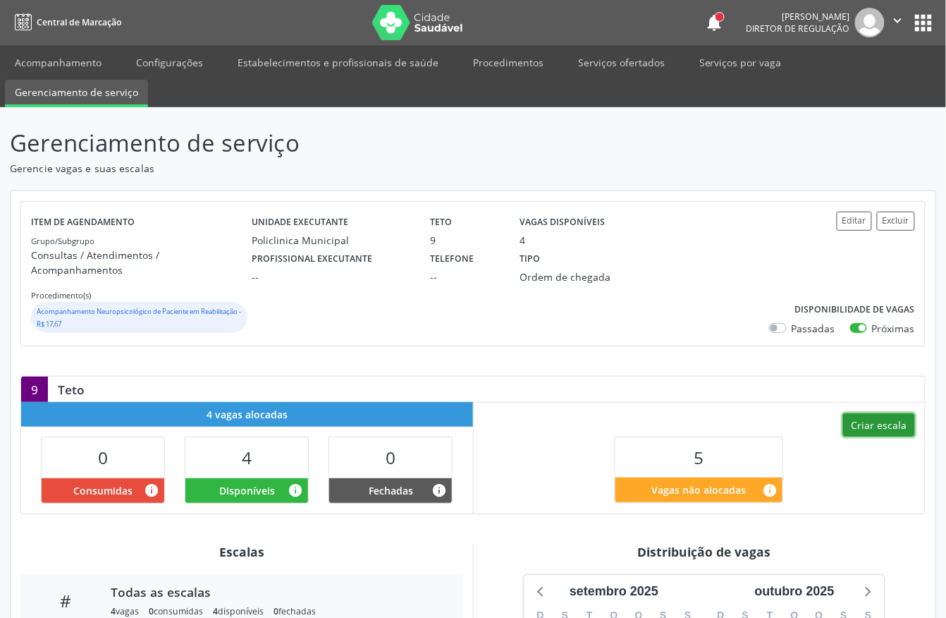
click at [875, 413] on button "Criar escala" at bounding box center [879, 425] width 72 height 24
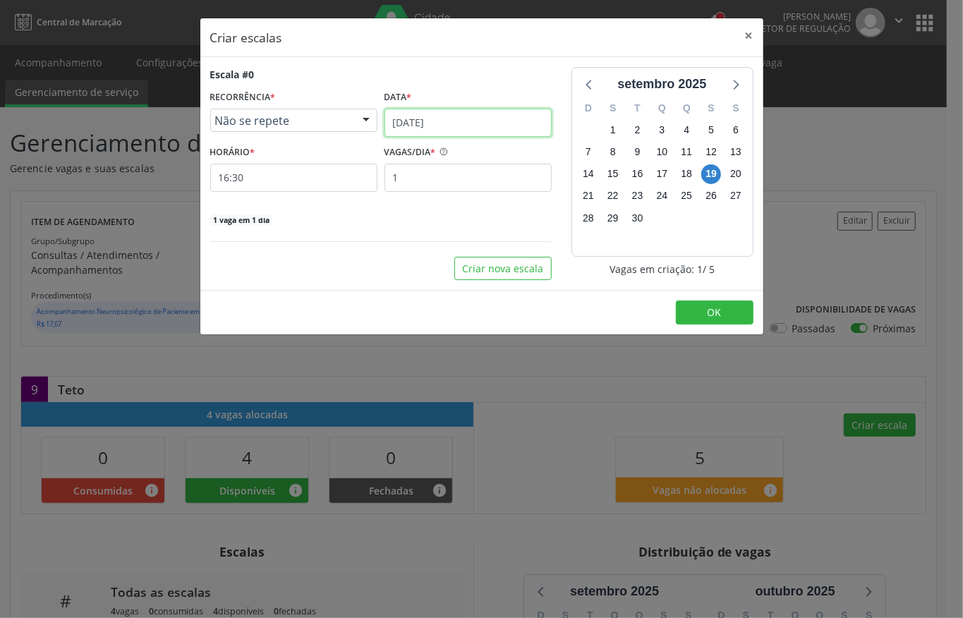
click at [417, 124] on input "1[DATE]" at bounding box center [467, 123] width 167 height 28
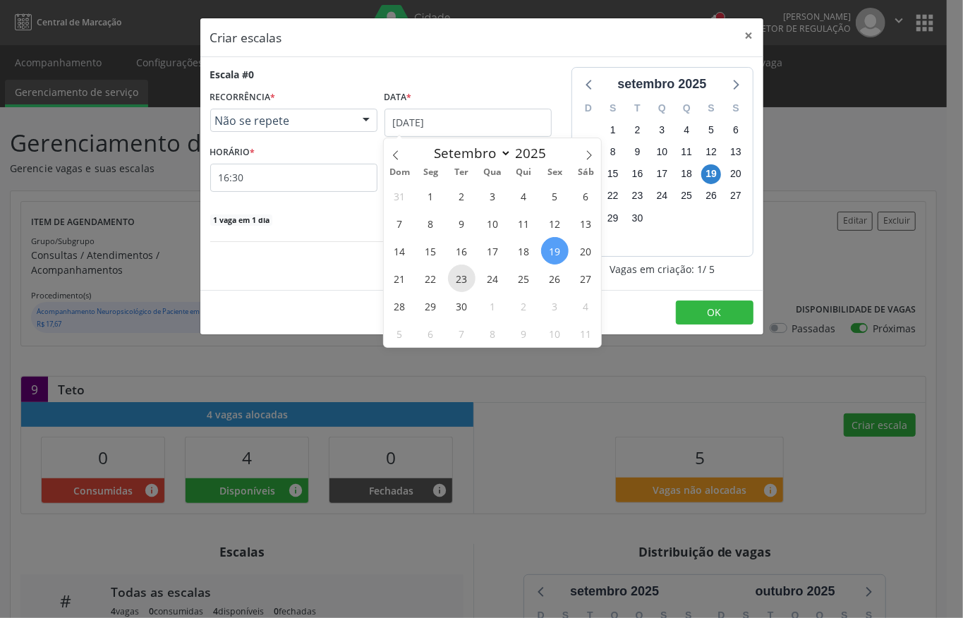
click at [469, 283] on span "23" at bounding box center [462, 278] width 28 height 28
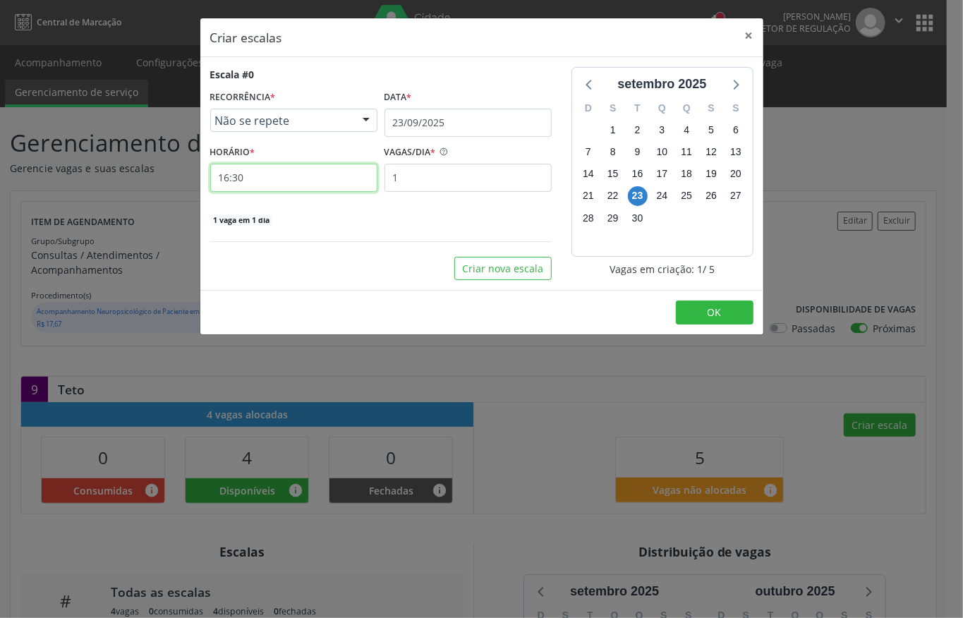
click at [300, 182] on input "16:30" at bounding box center [293, 178] width 167 height 28
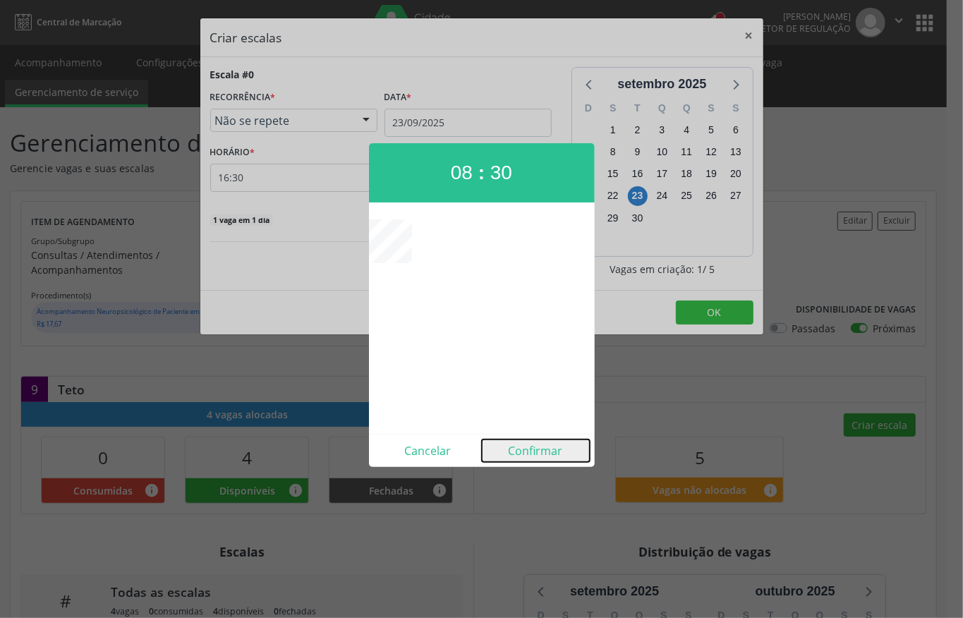
click at [550, 454] on button "Confirmar" at bounding box center [536, 450] width 108 height 23
type input "08:30"
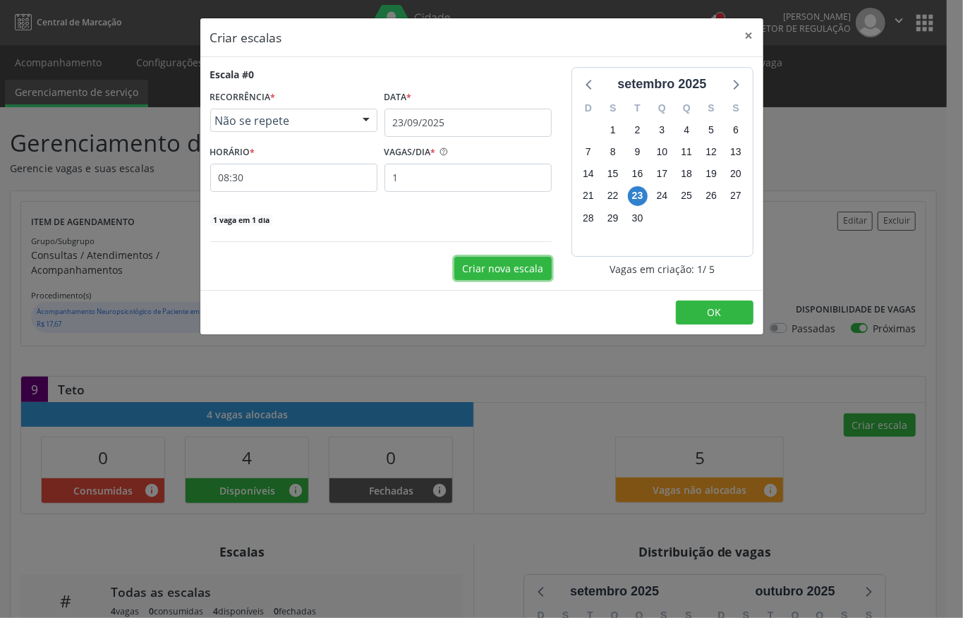
click at [482, 274] on button "Criar nova escala" at bounding box center [502, 269] width 97 height 24
select select "8"
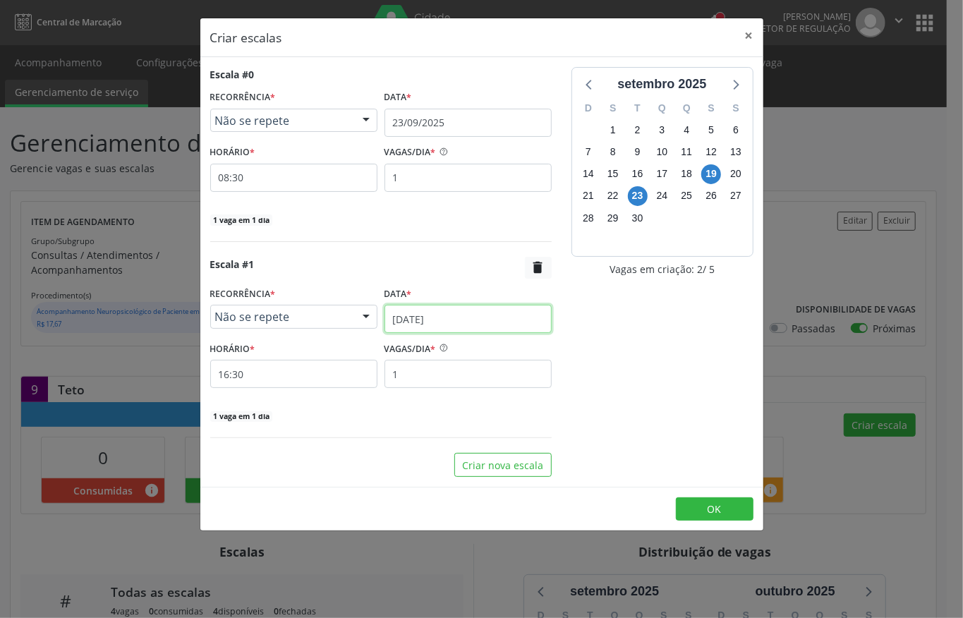
click at [436, 316] on input "1[DATE]" at bounding box center [467, 319] width 167 height 28
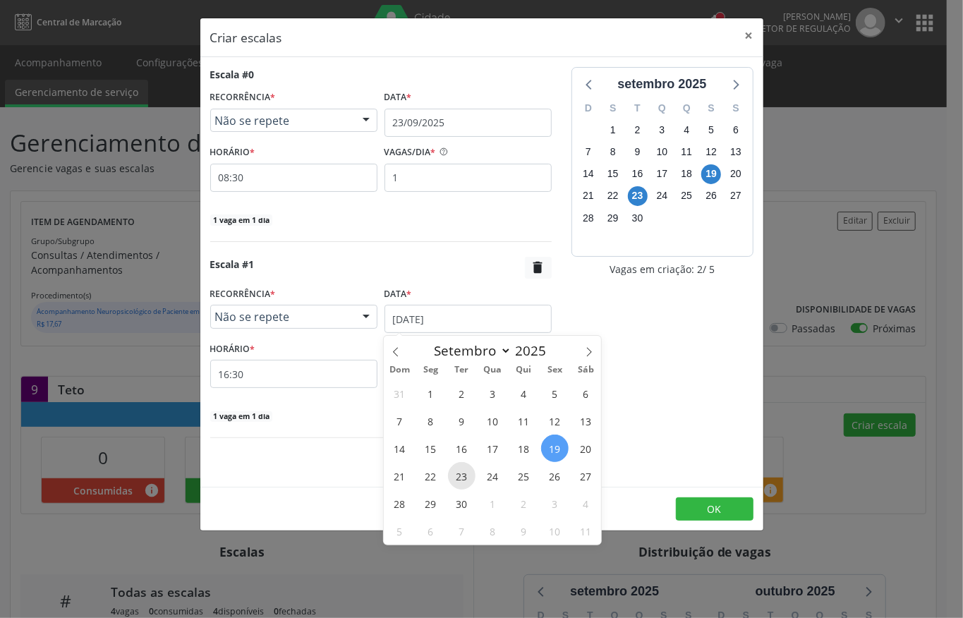
click at [458, 467] on span "23" at bounding box center [462, 476] width 28 height 28
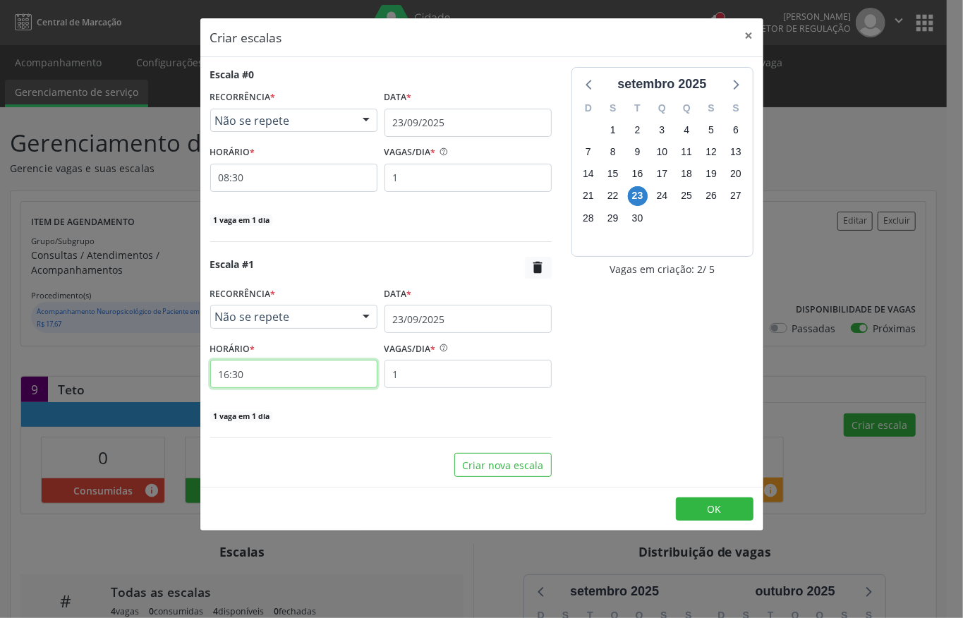
click at [271, 381] on input "16:30" at bounding box center [293, 374] width 167 height 28
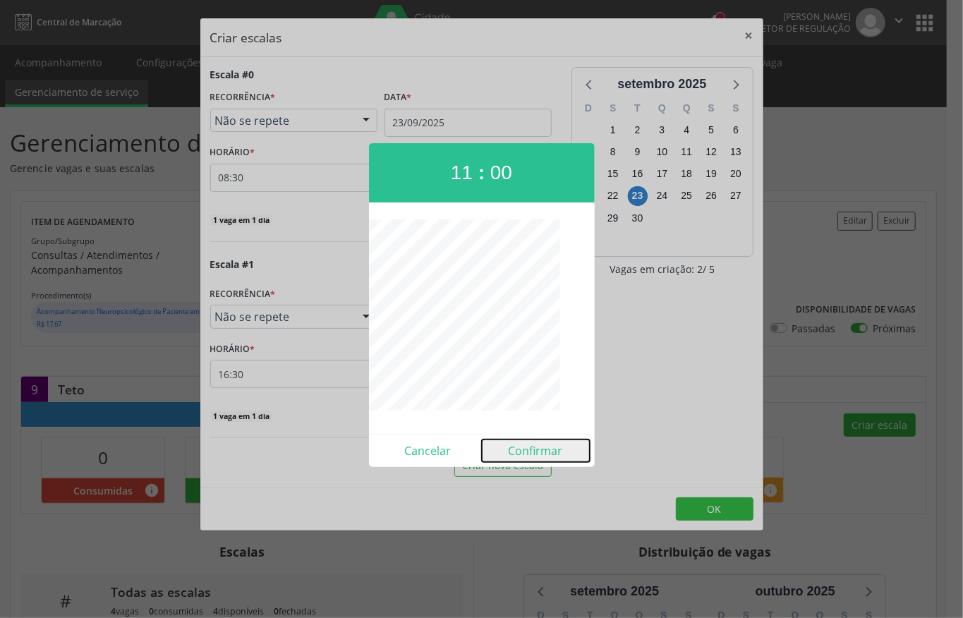
click at [540, 446] on button "Confirmar" at bounding box center [536, 450] width 108 height 23
type input "11:00"
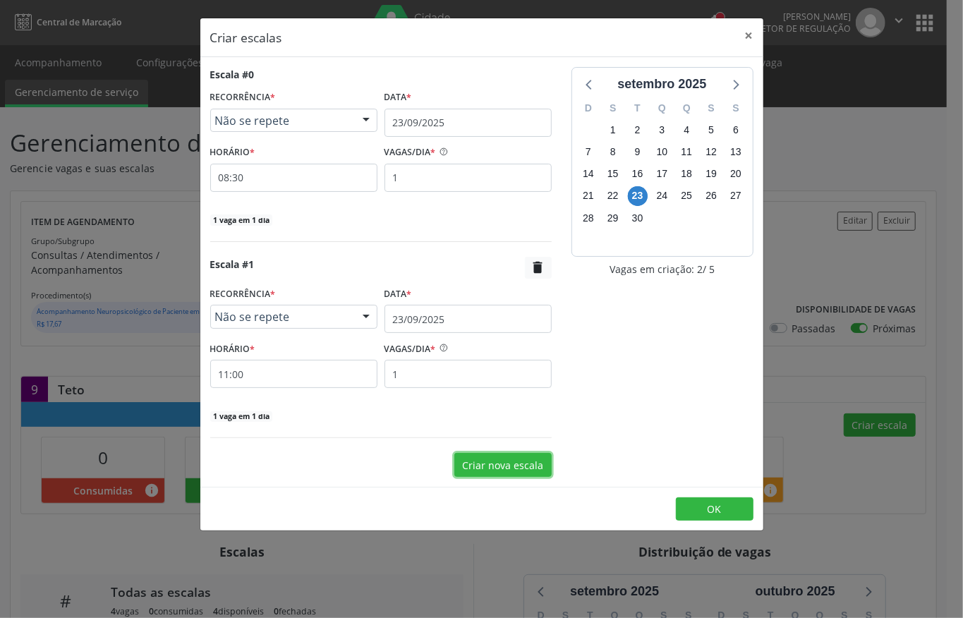
click at [518, 457] on button "Criar nova escala" at bounding box center [502, 465] width 97 height 24
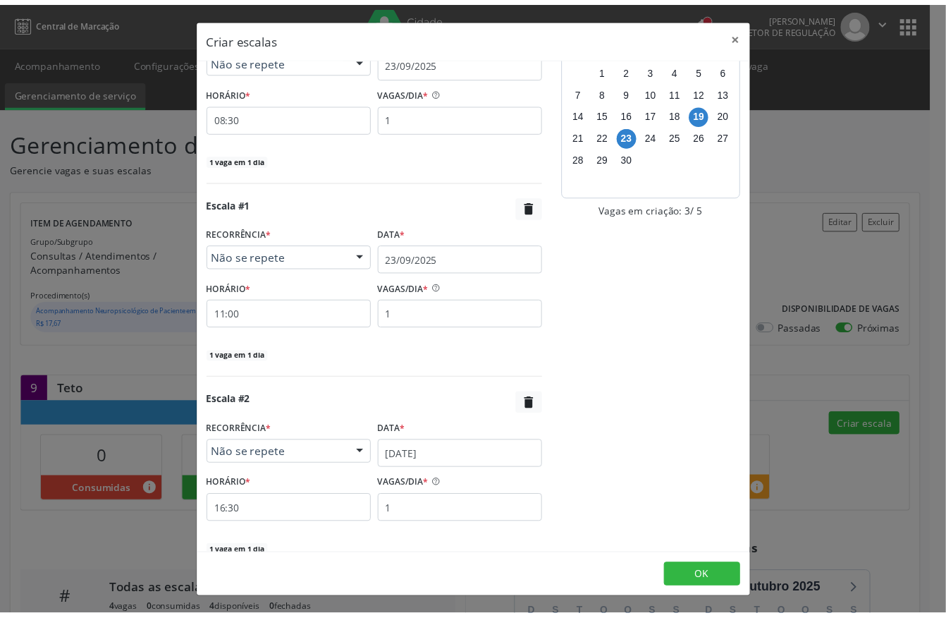
scroll to position [130, 0]
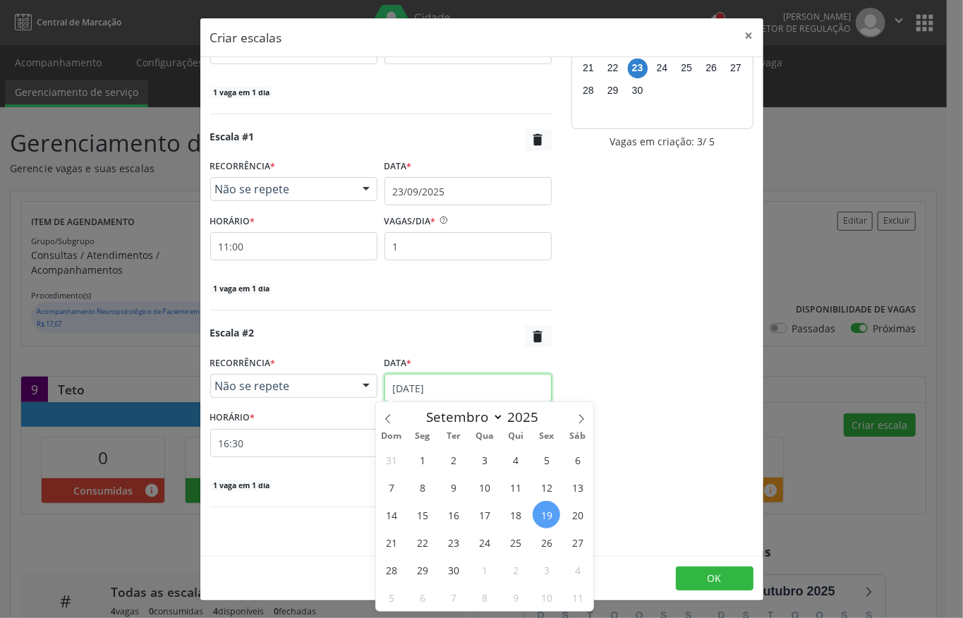
click at [406, 381] on input "1[DATE]" at bounding box center [467, 388] width 167 height 28
click at [455, 539] on span "23" at bounding box center [453, 542] width 28 height 28
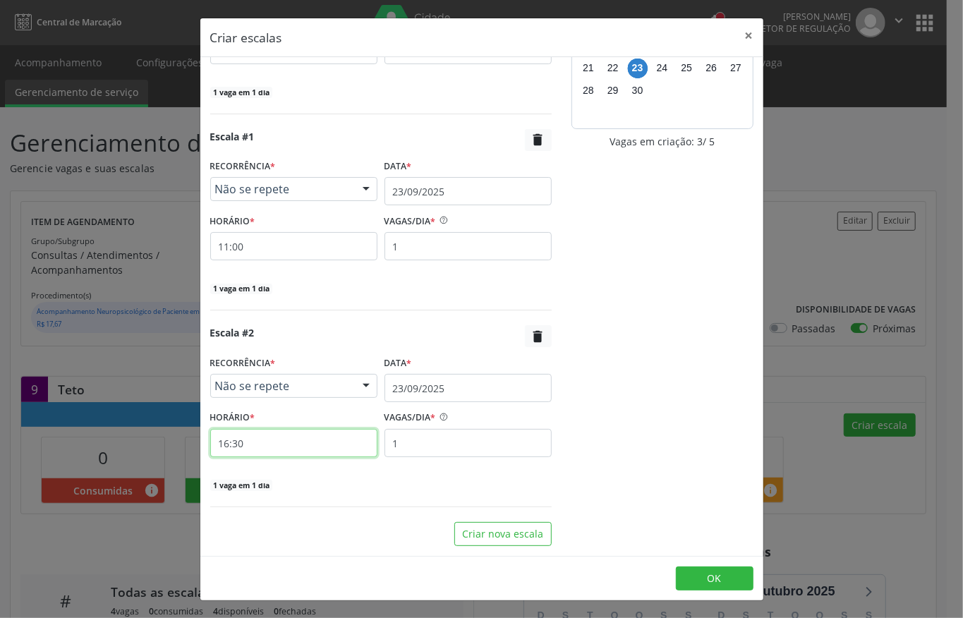
click at [289, 444] on input "16:30" at bounding box center [293, 443] width 167 height 28
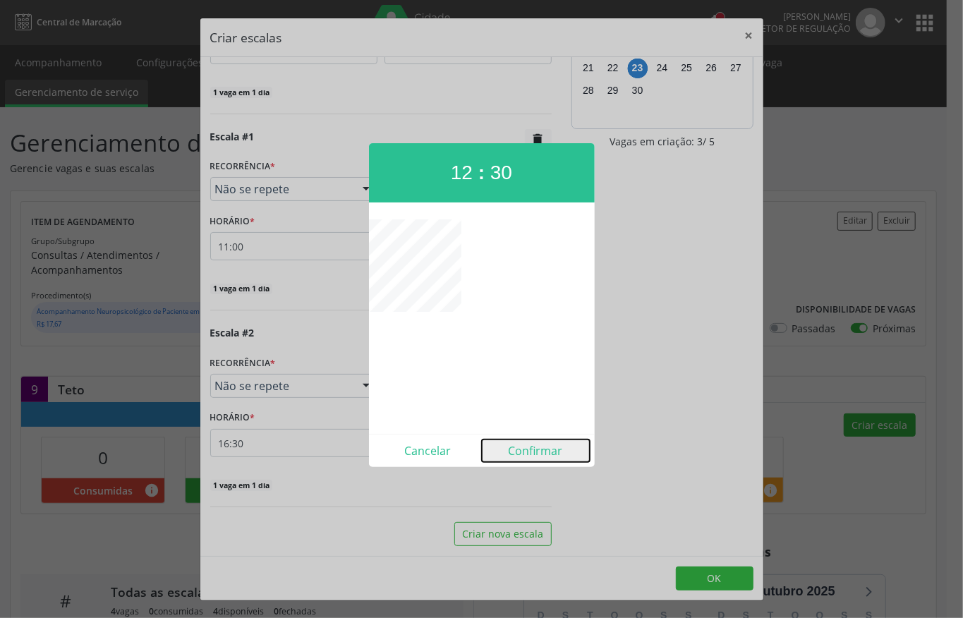
click at [527, 452] on button "Confirmar" at bounding box center [536, 450] width 108 height 23
type input "12:30"
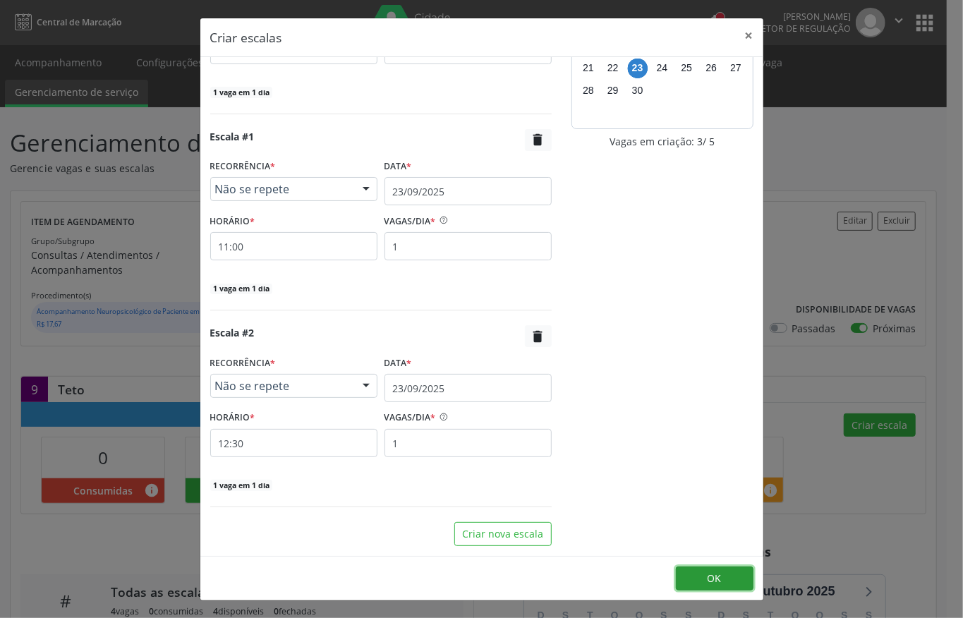
click at [684, 580] on button "OK" at bounding box center [715, 578] width 78 height 24
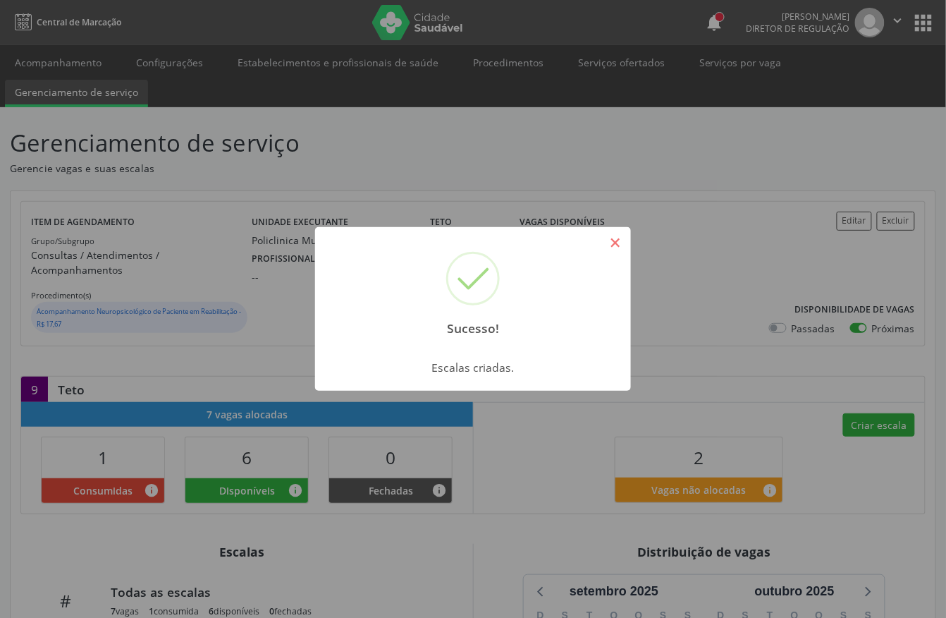
click at [613, 245] on button "×" at bounding box center [616, 243] width 24 height 24
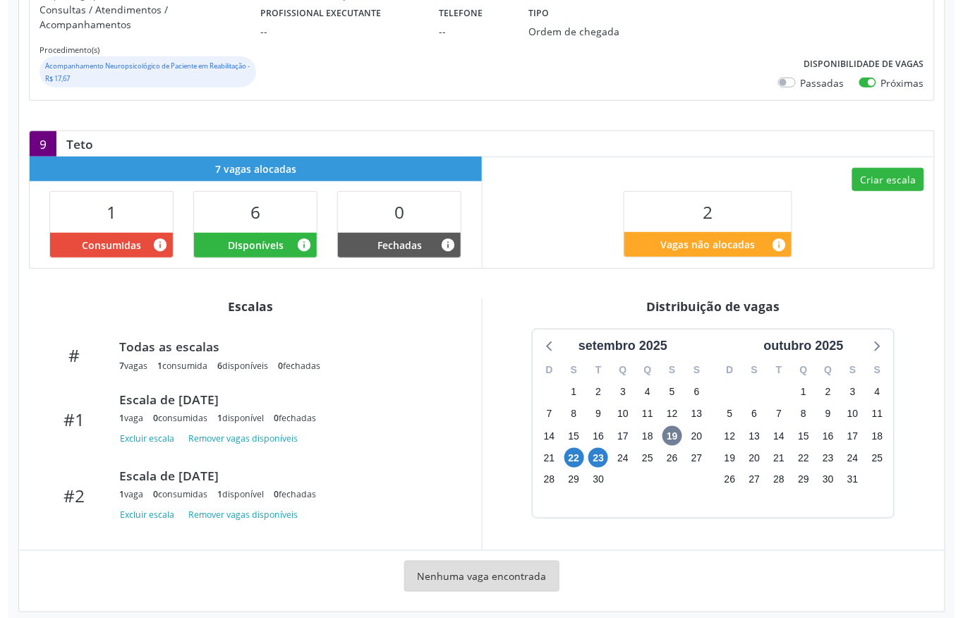
scroll to position [248, 0]
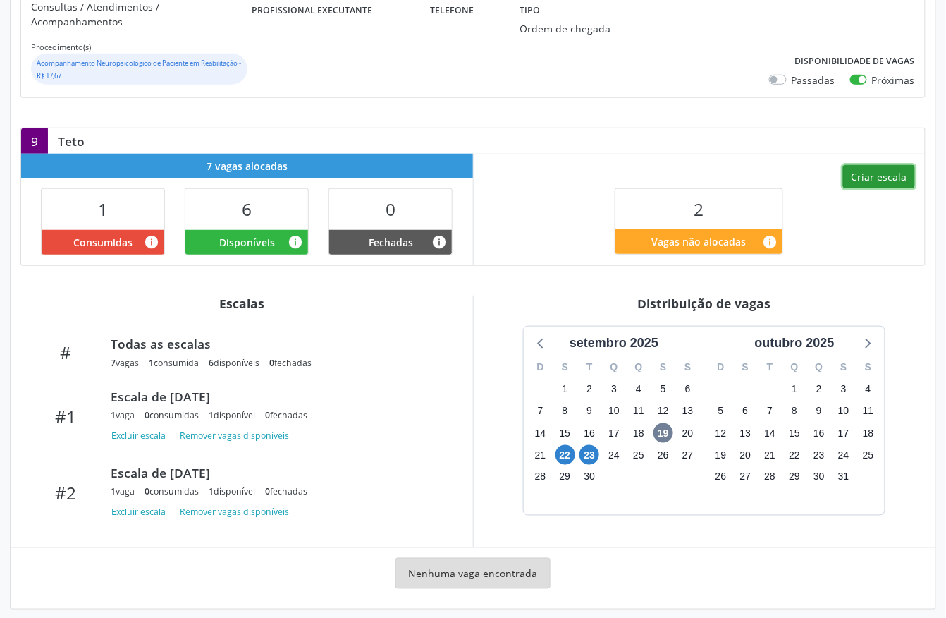
click at [869, 169] on button "Criar escala" at bounding box center [879, 177] width 72 height 24
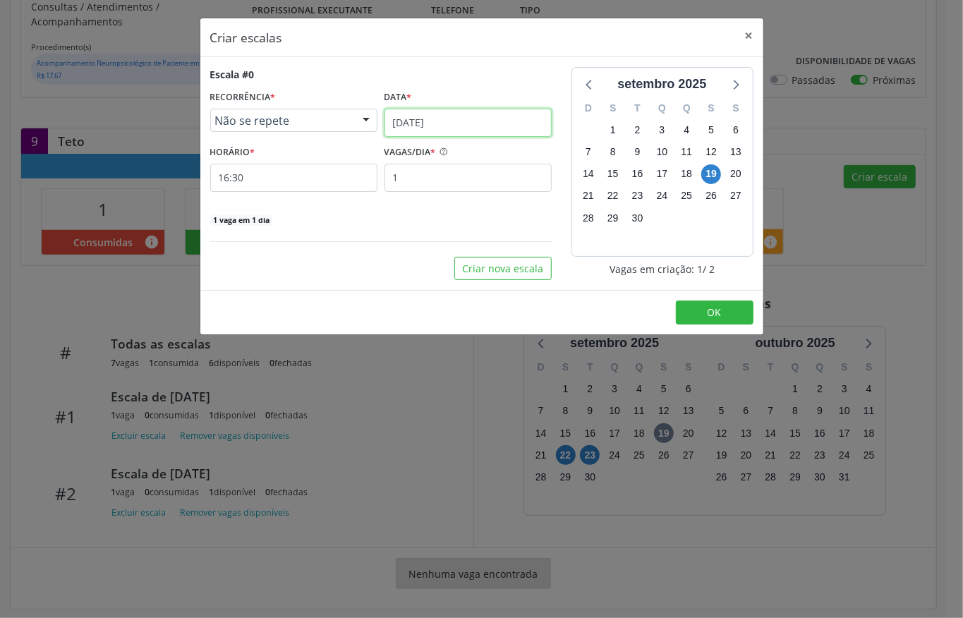
click at [441, 122] on input "1[DATE]" at bounding box center [467, 123] width 167 height 28
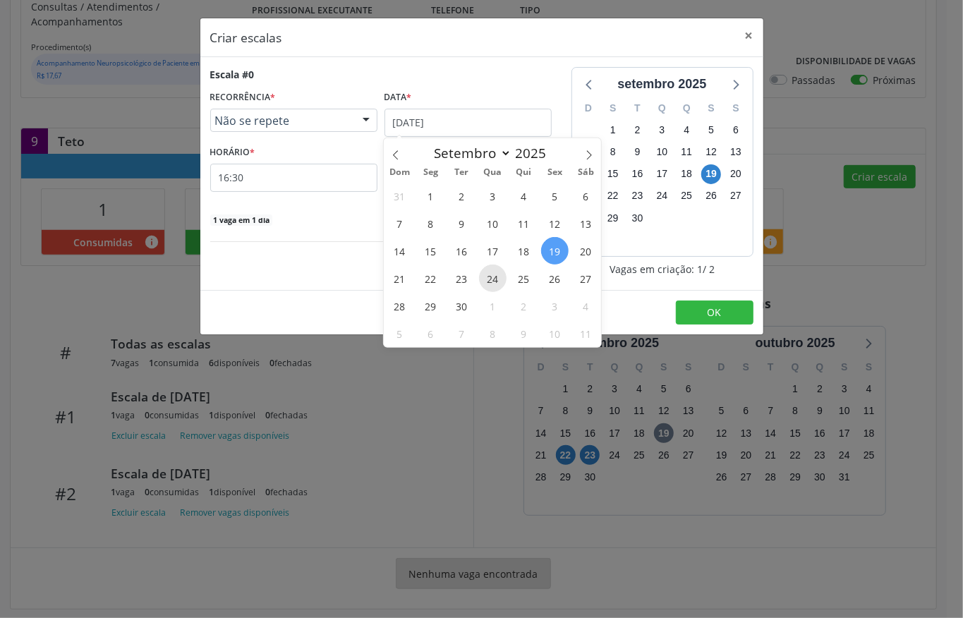
click at [487, 278] on span "24" at bounding box center [493, 278] width 28 height 28
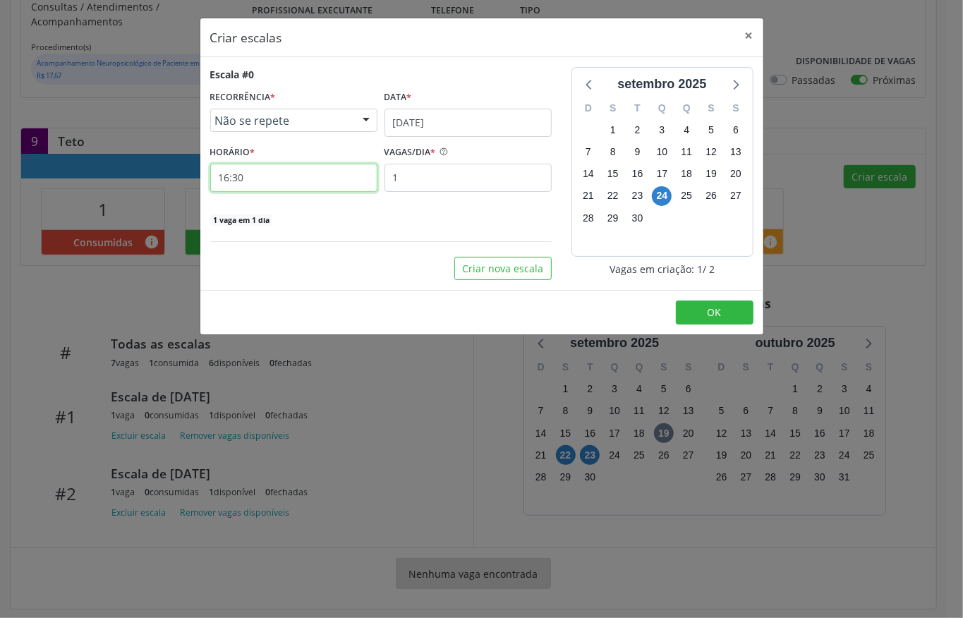
click at [264, 179] on input "16:30" at bounding box center [293, 178] width 167 height 28
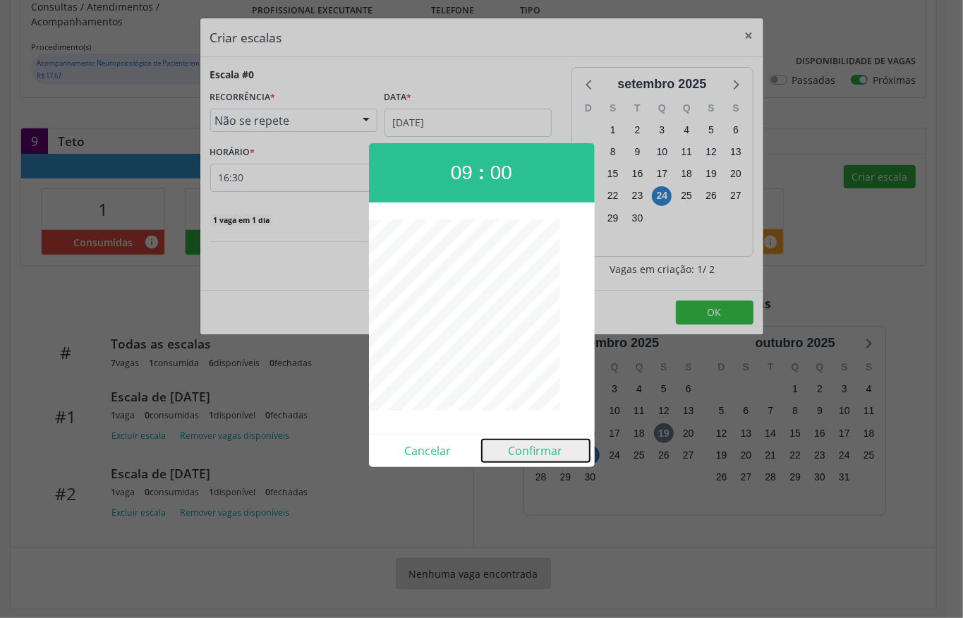
click at [542, 449] on button "Confirmar" at bounding box center [536, 450] width 108 height 23
type input "09:00"
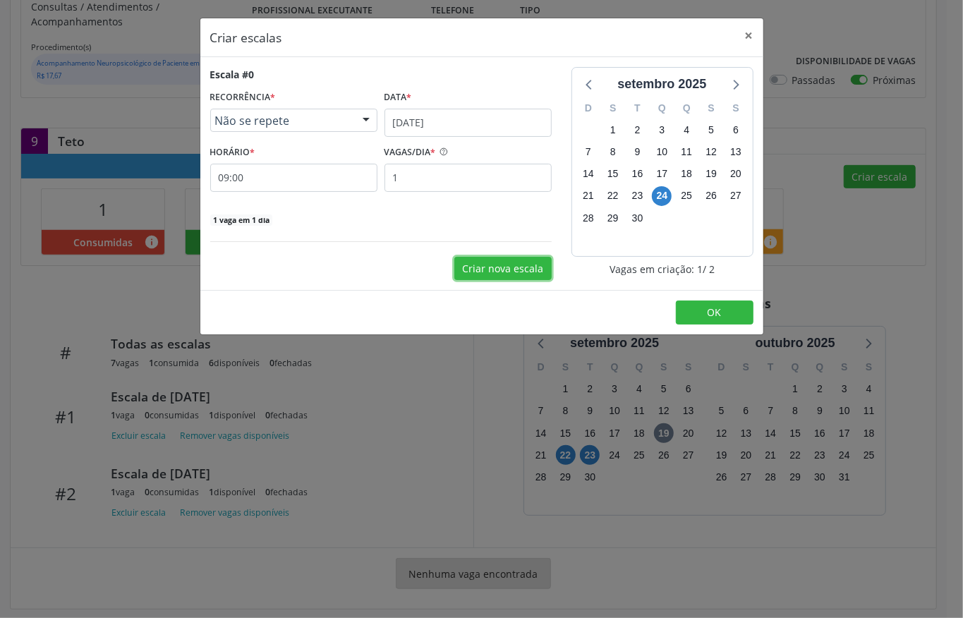
click at [526, 275] on button "Criar nova escala" at bounding box center [502, 269] width 97 height 24
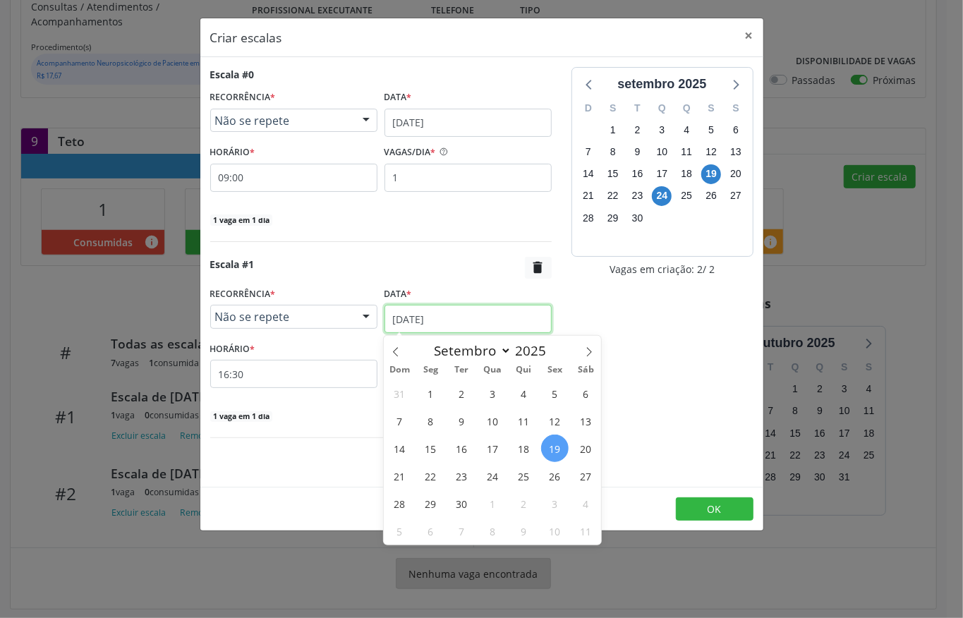
click at [429, 315] on input "1[DATE]" at bounding box center [467, 319] width 167 height 28
click at [463, 475] on span "23" at bounding box center [462, 476] width 28 height 28
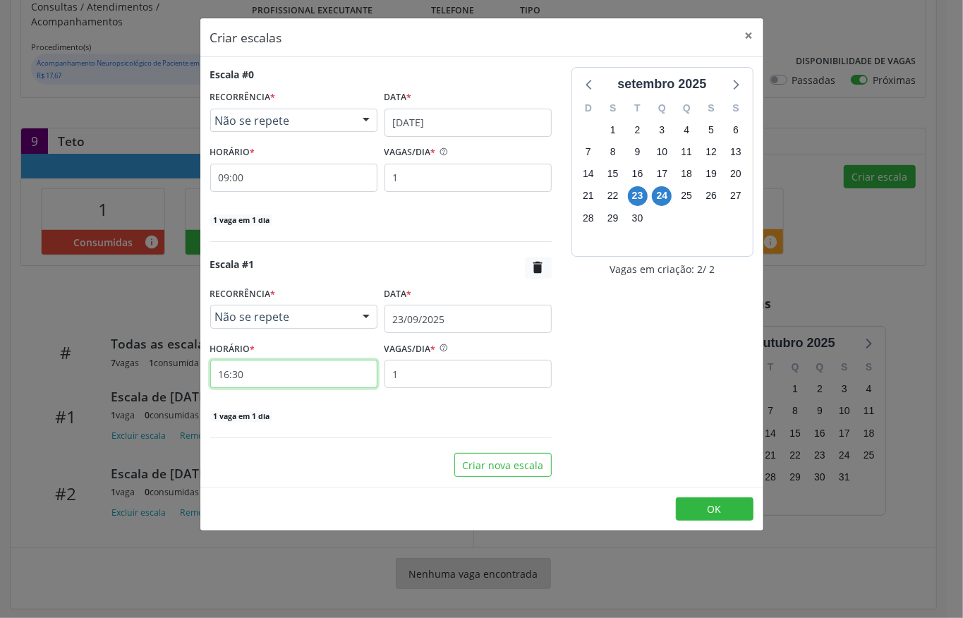
click at [257, 378] on input "16:30" at bounding box center [293, 374] width 167 height 28
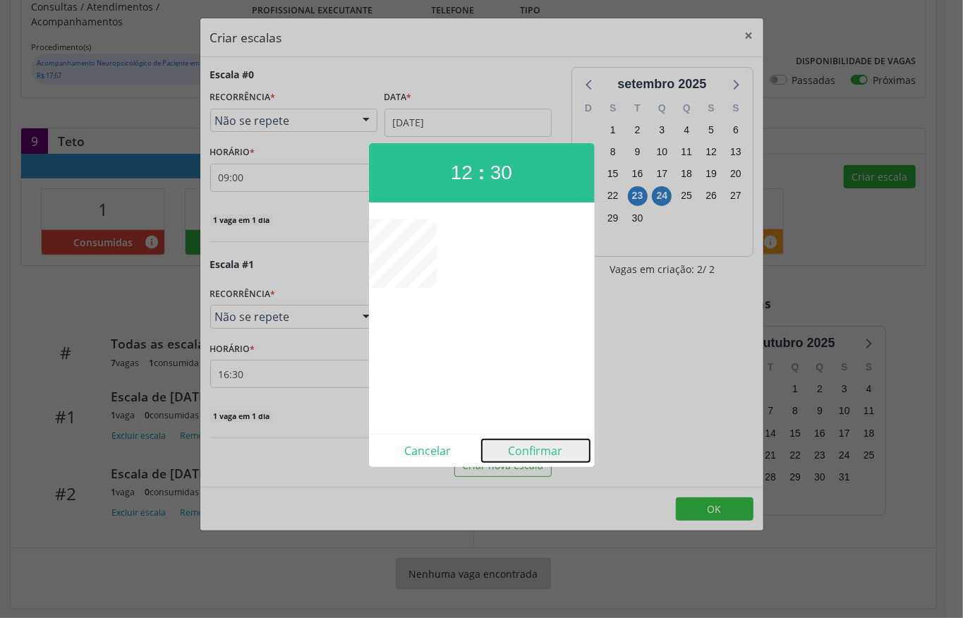
click at [520, 450] on button "Confirmar" at bounding box center [536, 450] width 108 height 23
type input "12:30"
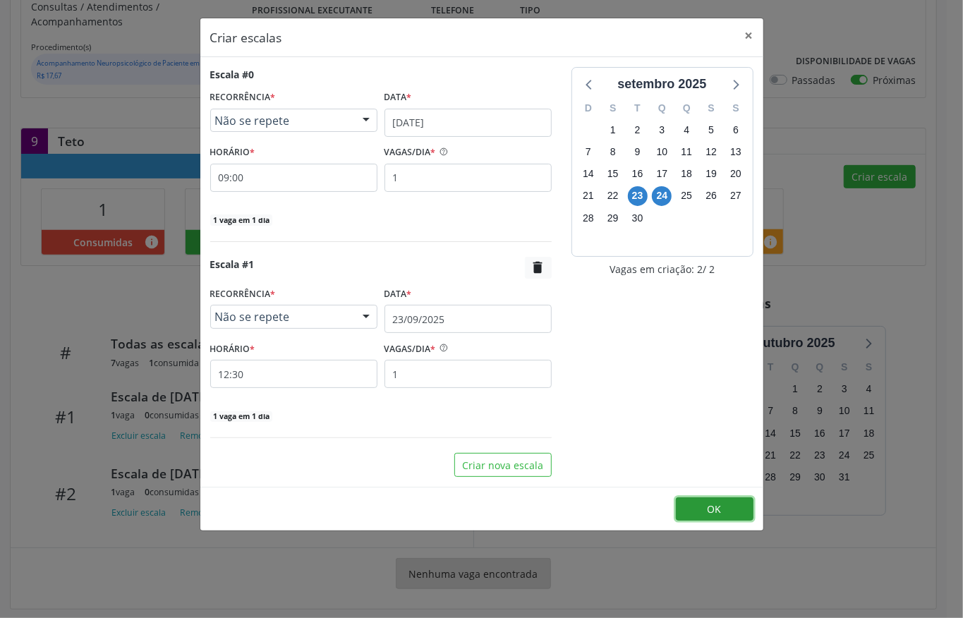
click at [707, 505] on span "OK" at bounding box center [714, 508] width 14 height 13
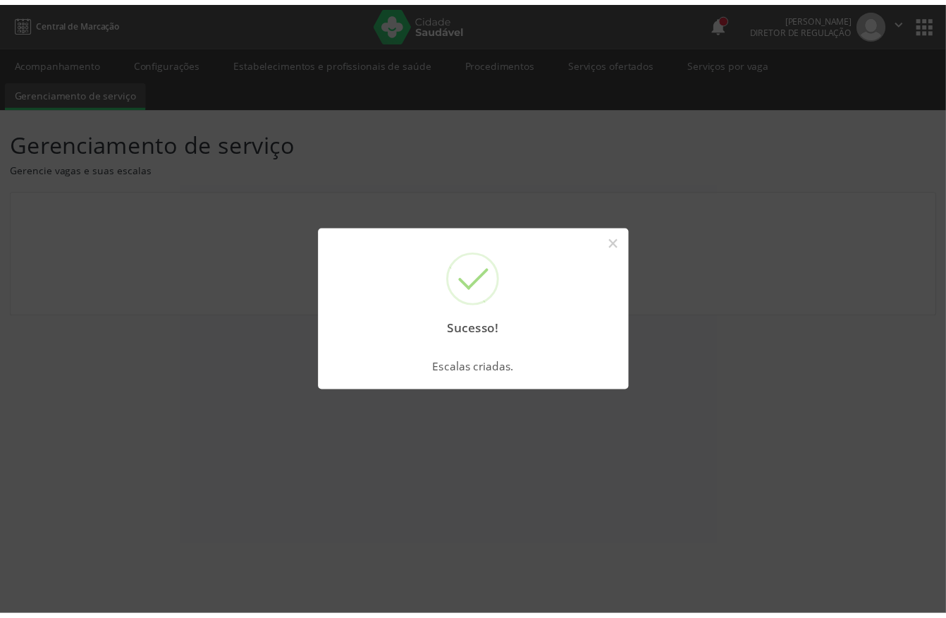
scroll to position [0, 0]
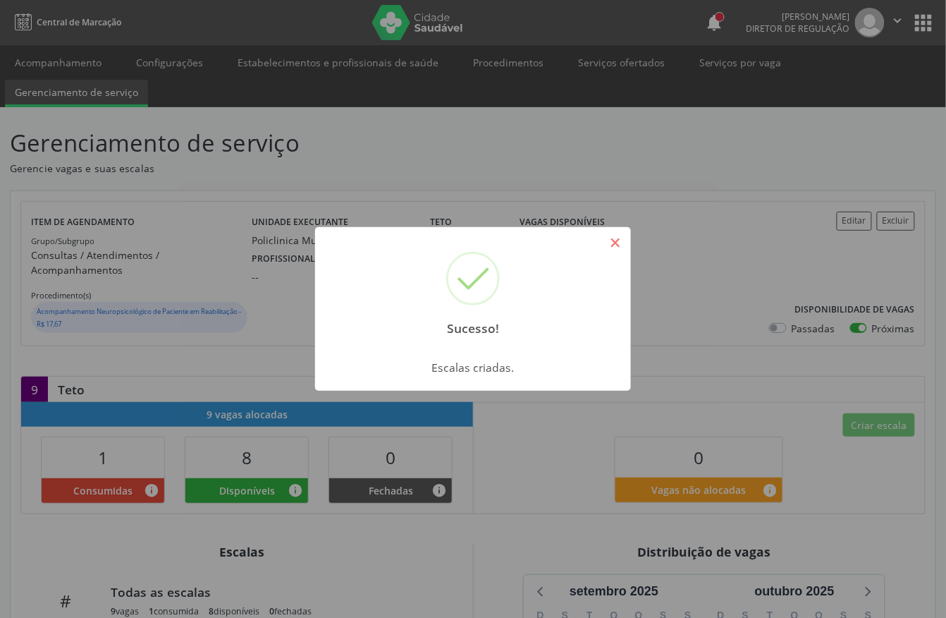
click at [619, 248] on button "×" at bounding box center [616, 243] width 24 height 24
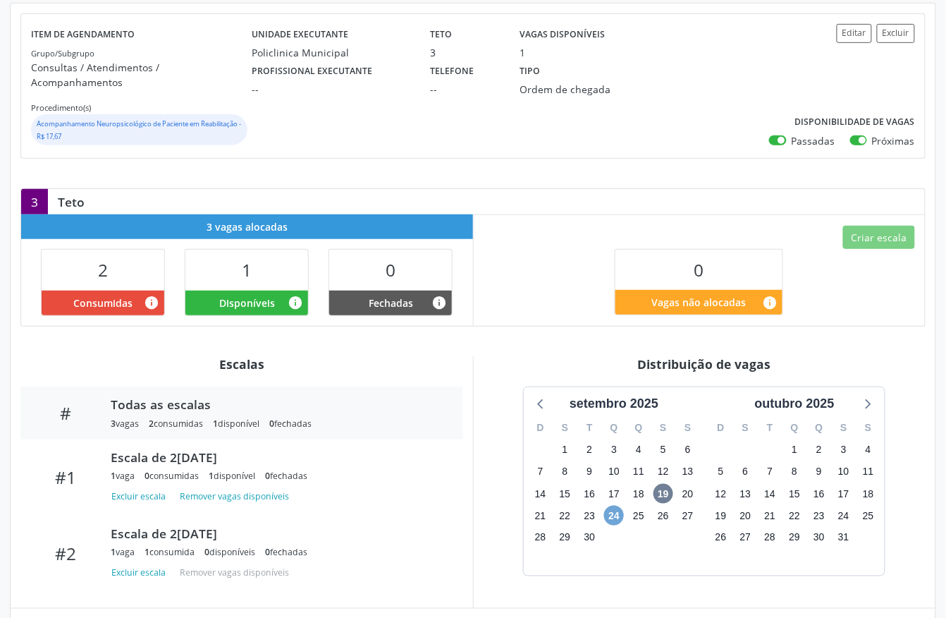
click at [613, 506] on span "24" at bounding box center [614, 516] width 20 height 20
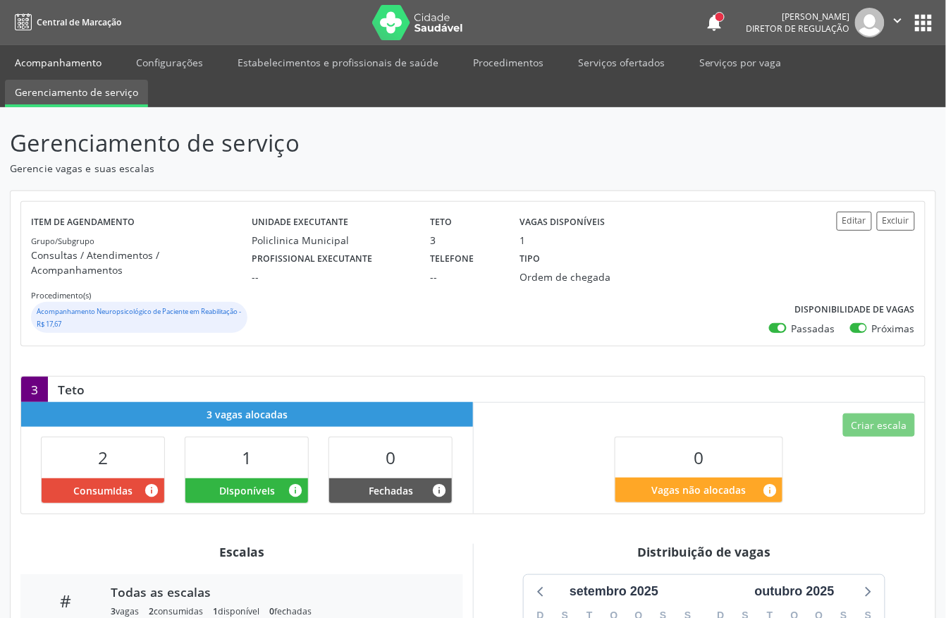
click at [51, 63] on link "Acompanhamento" at bounding box center [58, 62] width 106 height 25
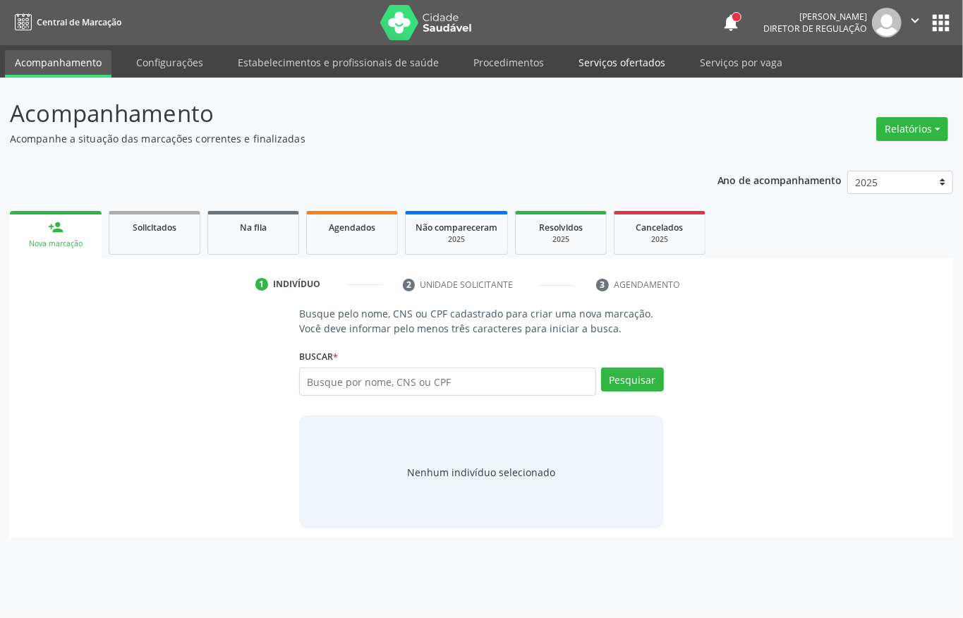
click at [596, 57] on link "Serviços ofertados" at bounding box center [621, 62] width 106 height 25
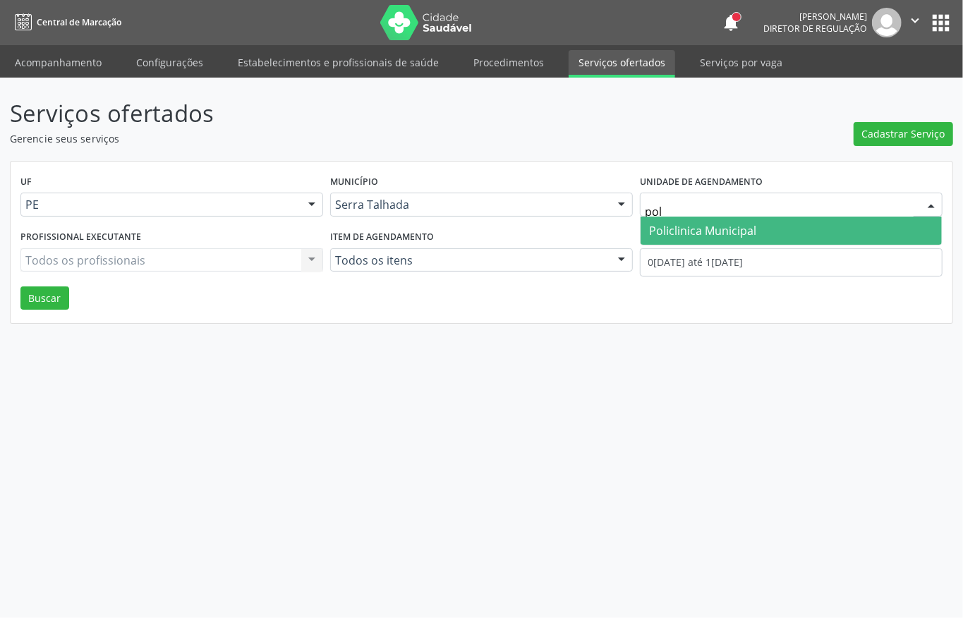
type input "poli"
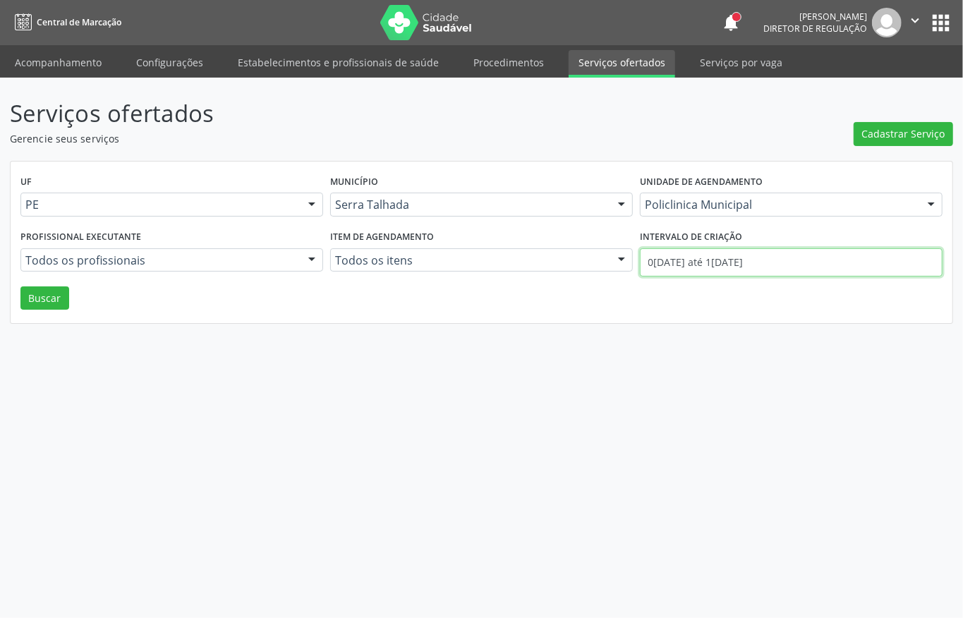
click at [678, 268] on input "0[DATE] até 1[DATE]" at bounding box center [791, 262] width 303 height 28
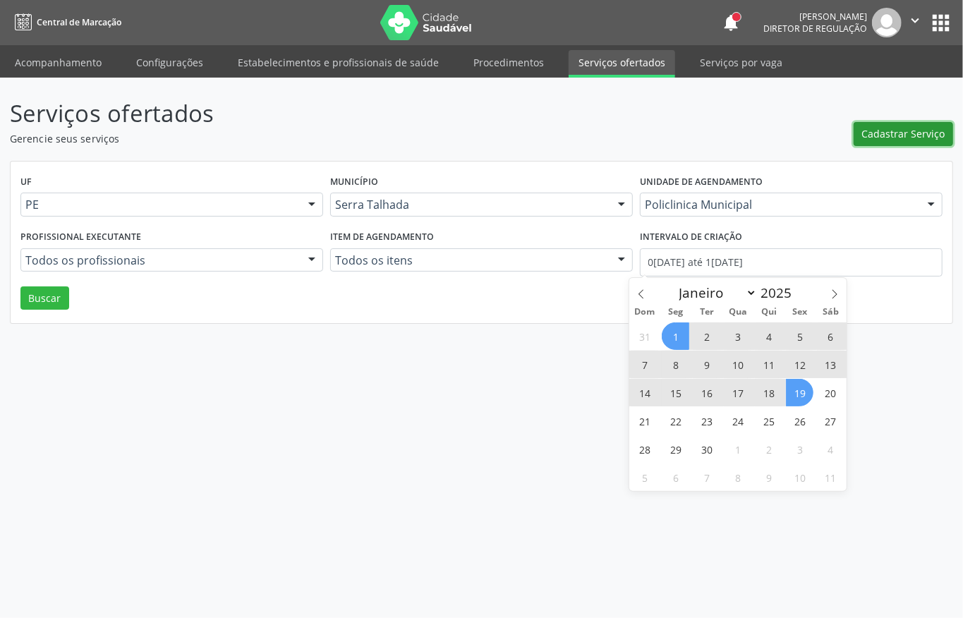
click at [883, 140] on span "Cadastrar Serviço" at bounding box center [903, 133] width 83 height 15
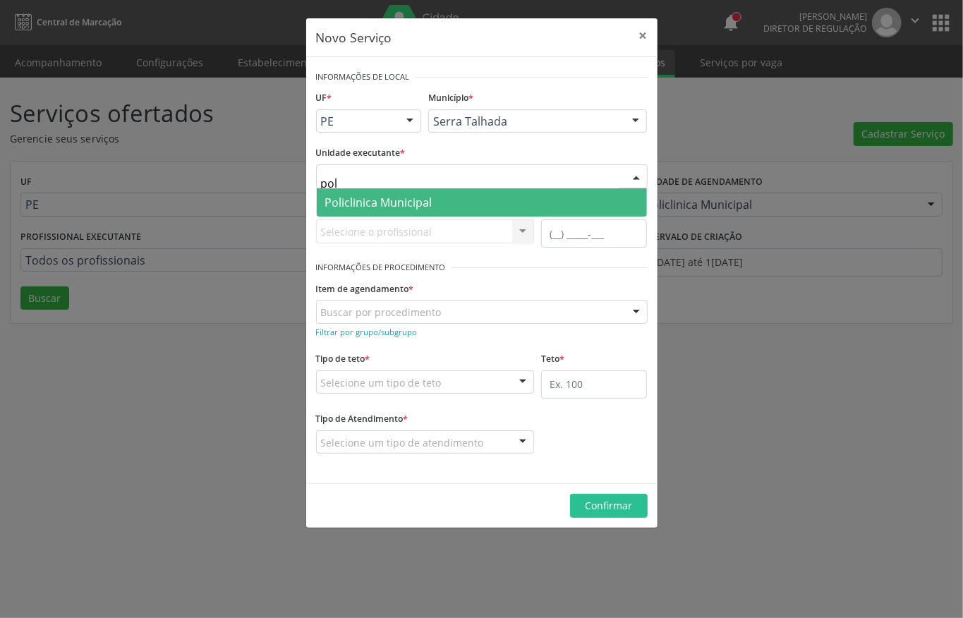
type input "poli"
click at [393, 212] on span "Policlinica Municipal" at bounding box center [482, 202] width 330 height 28
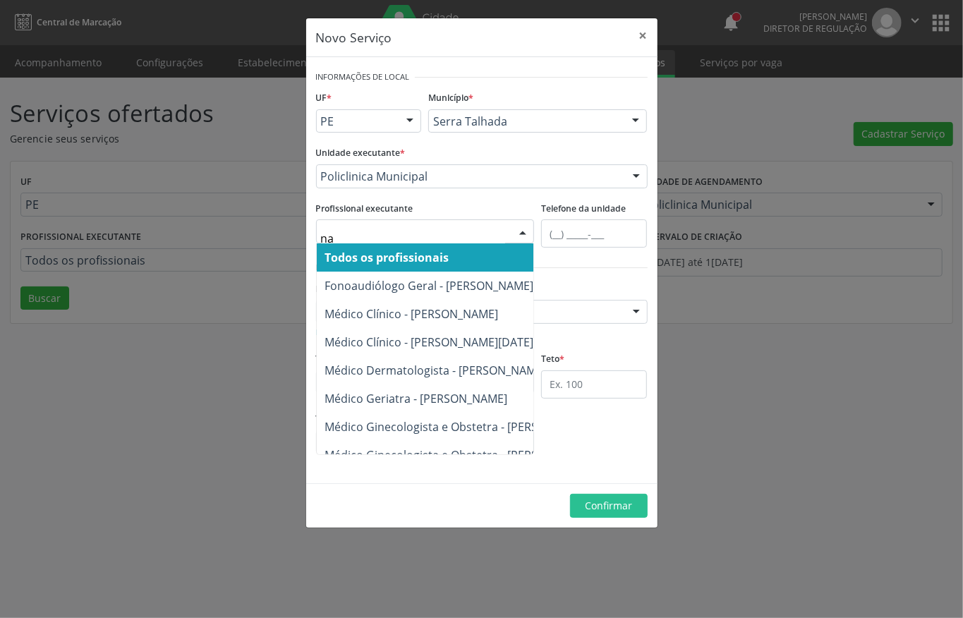
type input "n"
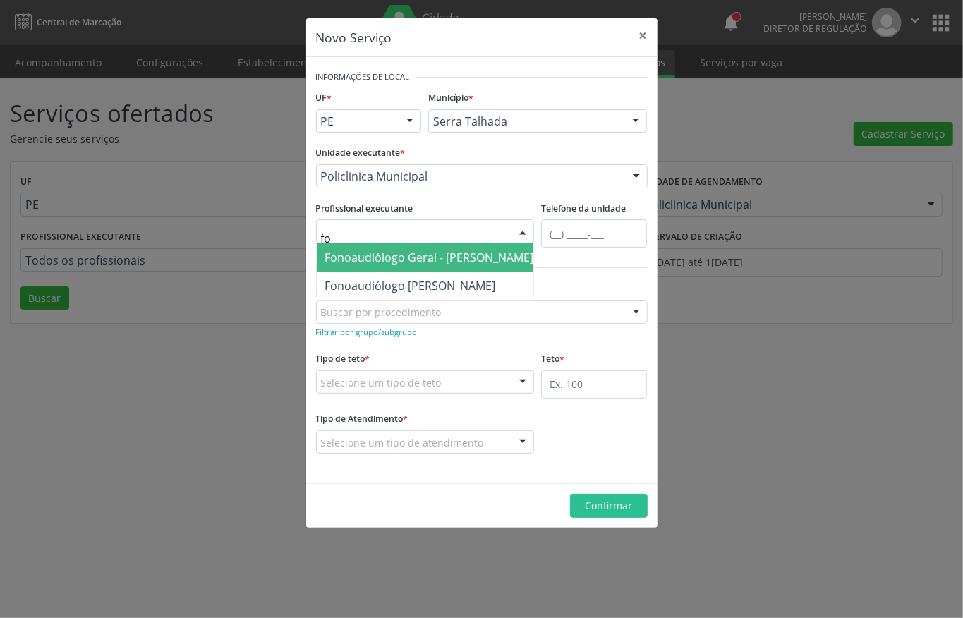
type input "fon"
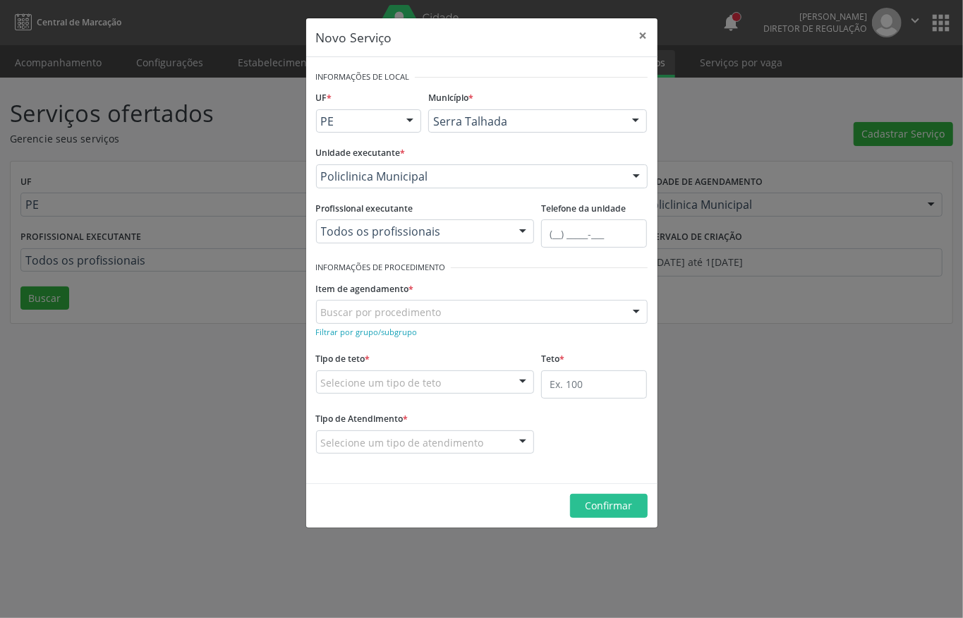
click at [403, 345] on form "Informações de Local UF * PE PE Nenhum resultado encontrado para: " " Não há ne…" at bounding box center [481, 270] width 331 height 406
click at [485, 286] on div "Item de agendamento * Buscar por procedimento 0304070076 - .Quimioterapia de Le…" at bounding box center [481, 300] width 331 height 45
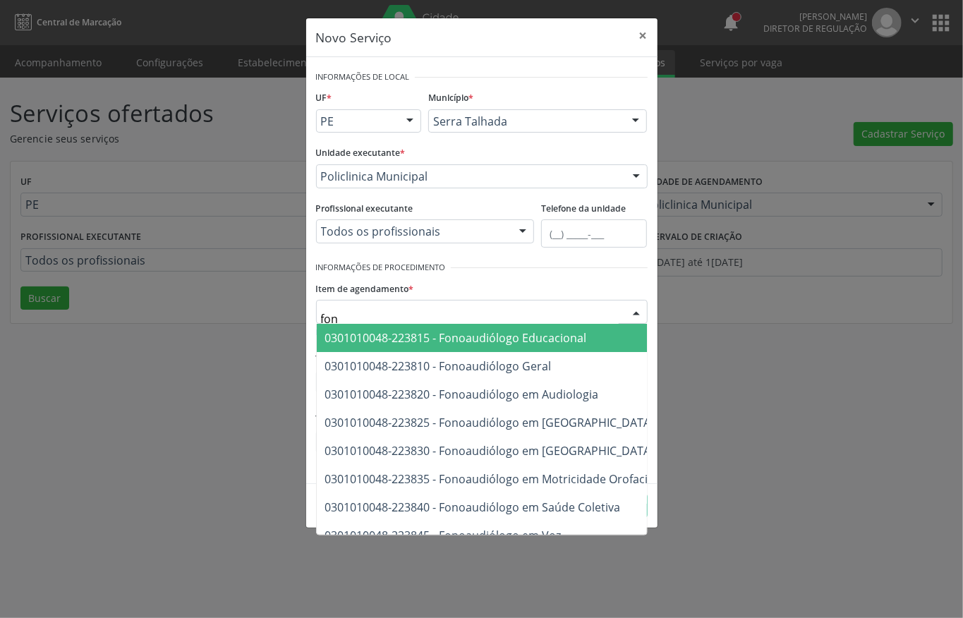
type input "fono"
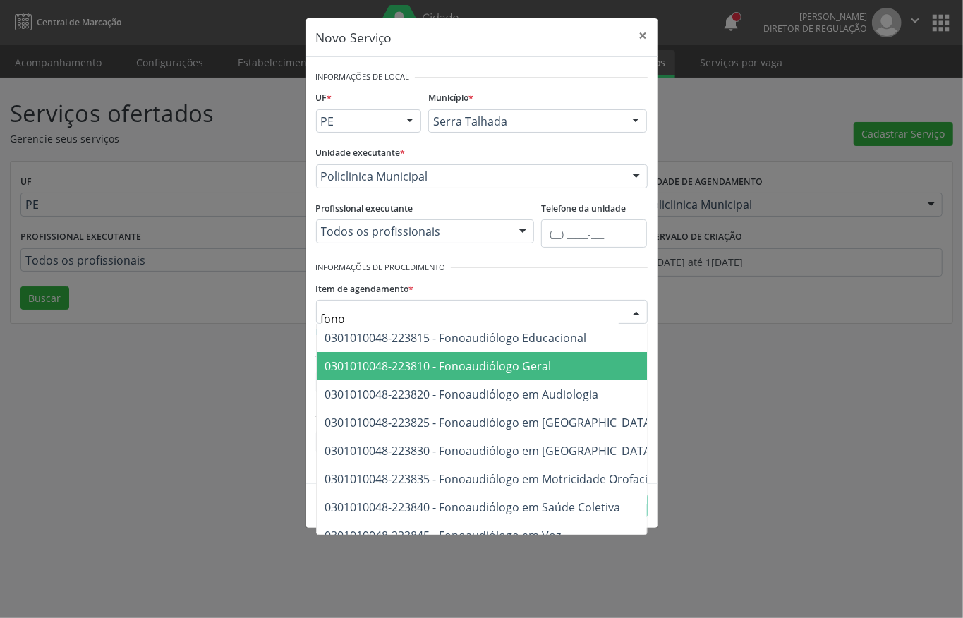
click at [434, 361] on span "0301010048-223810 - Fonoaudiólogo Geral" at bounding box center [438, 366] width 226 height 16
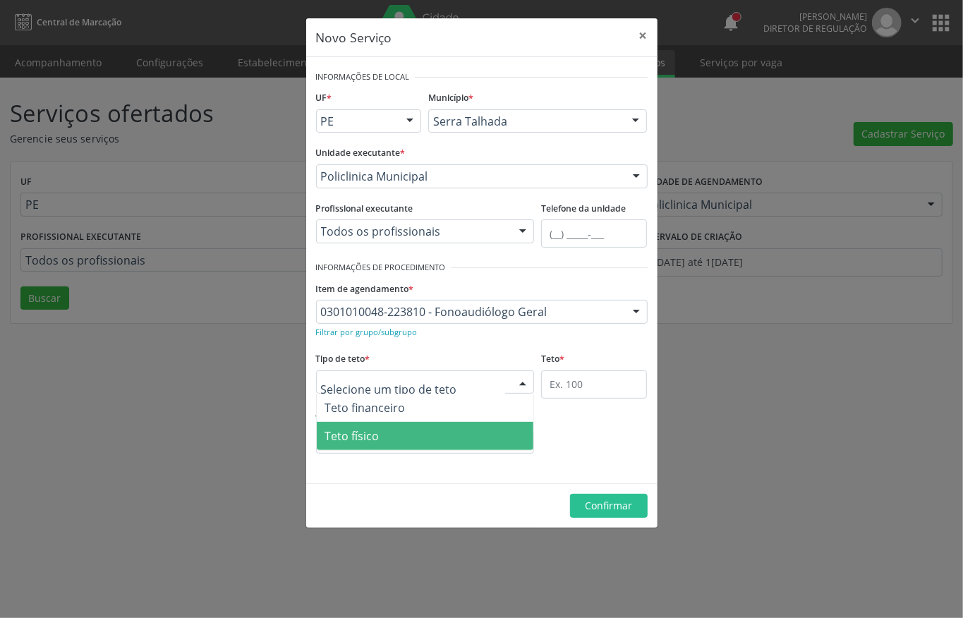
click at [367, 438] on span "Teto físico" at bounding box center [352, 436] width 54 height 16
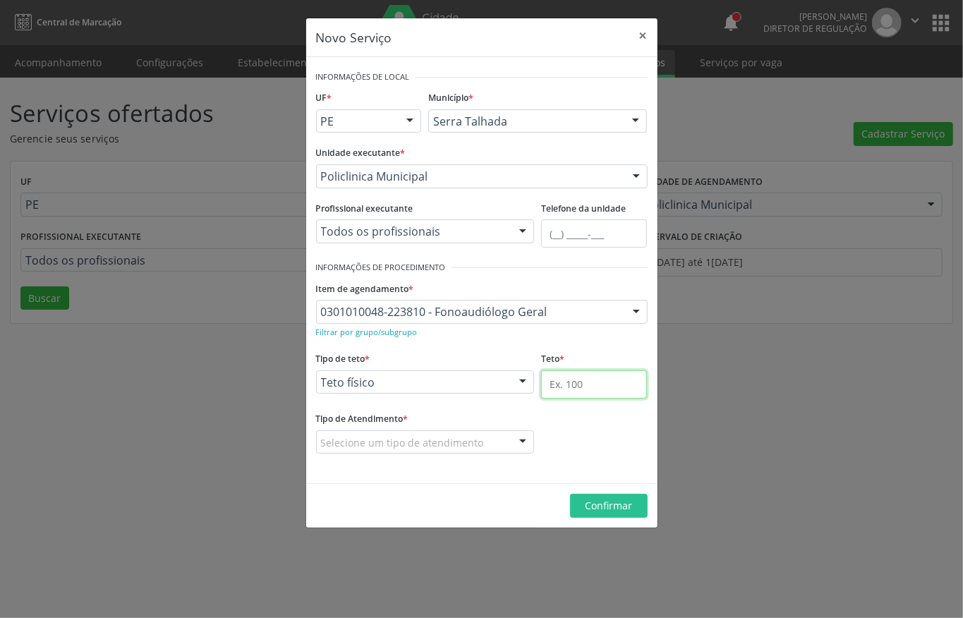
click at [574, 393] on input "text" at bounding box center [594, 384] width 106 height 28
type input "13"
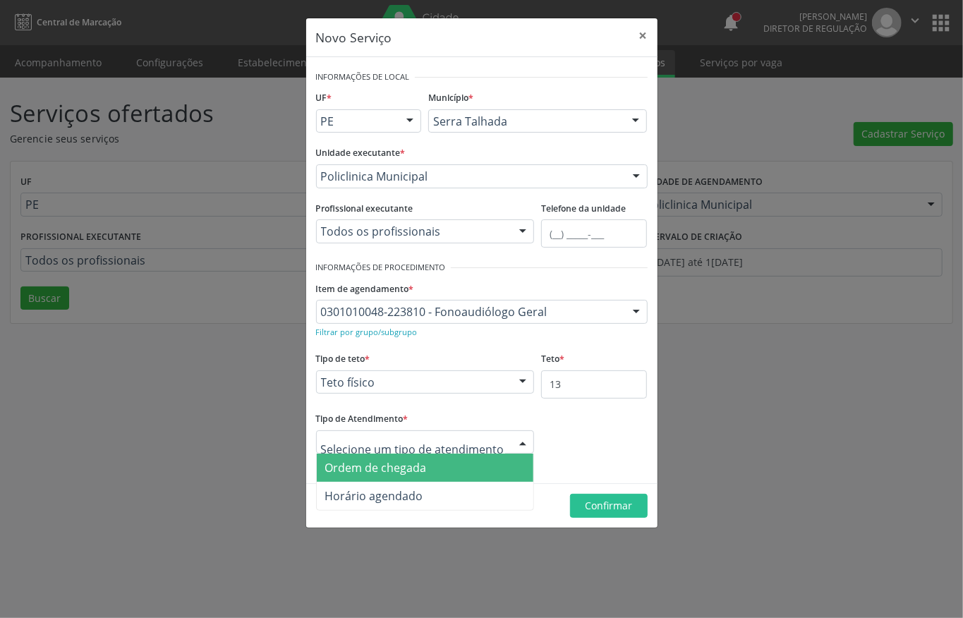
click at [424, 475] on span "Ordem de chegada" at bounding box center [376, 468] width 102 height 16
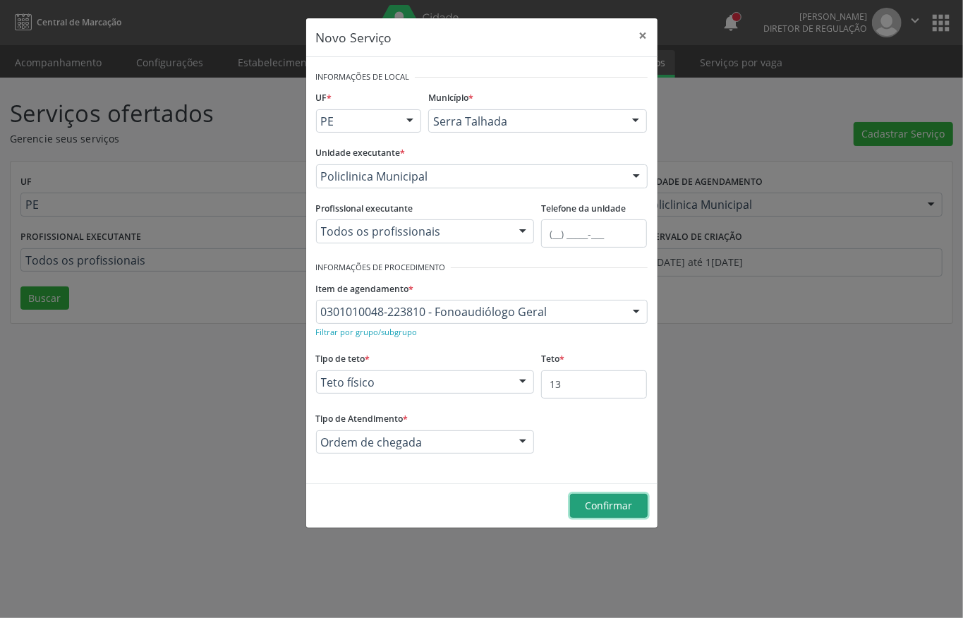
click at [604, 503] on span "Confirmar" at bounding box center [608, 505] width 47 height 13
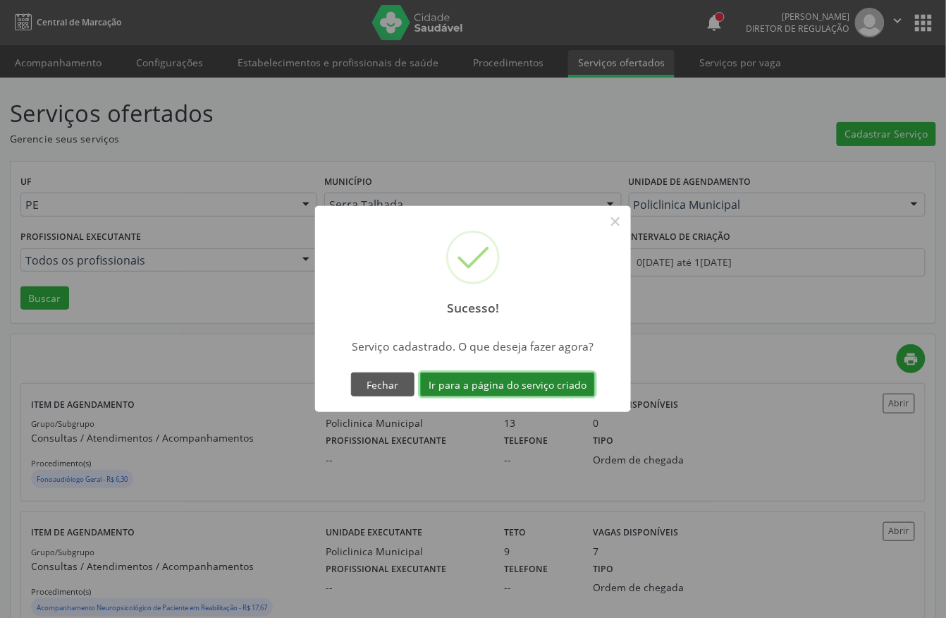
click at [506, 373] on button "Ir para a página do serviço criado" at bounding box center [507, 384] width 175 height 24
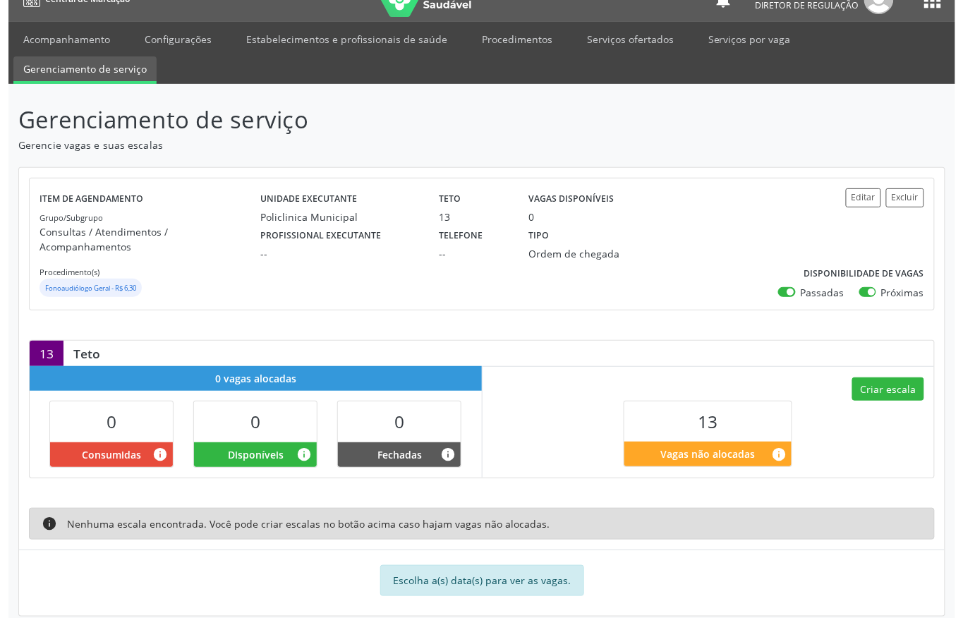
scroll to position [31, 0]
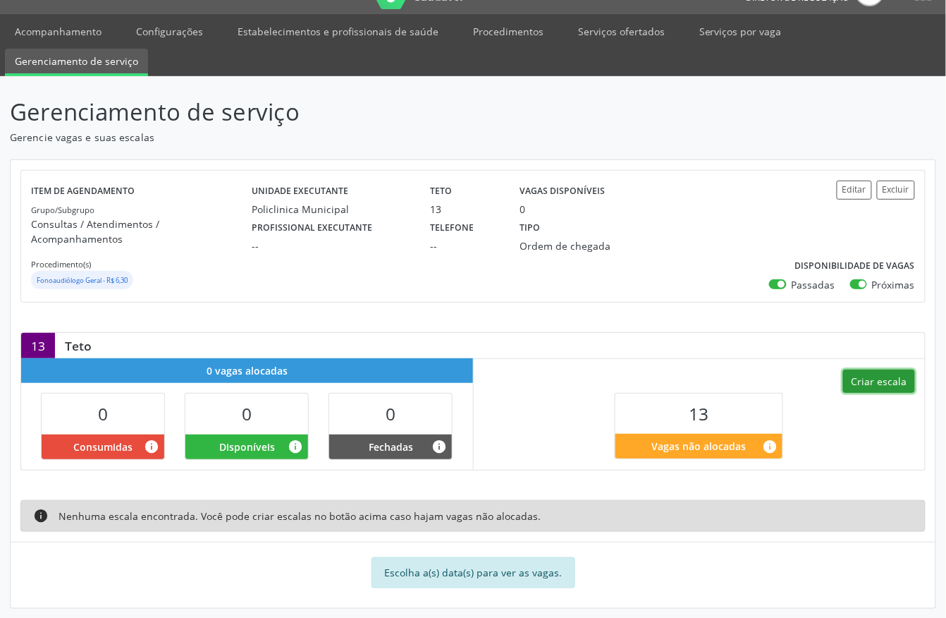
click at [878, 370] on button "Criar escala" at bounding box center [879, 382] width 72 height 24
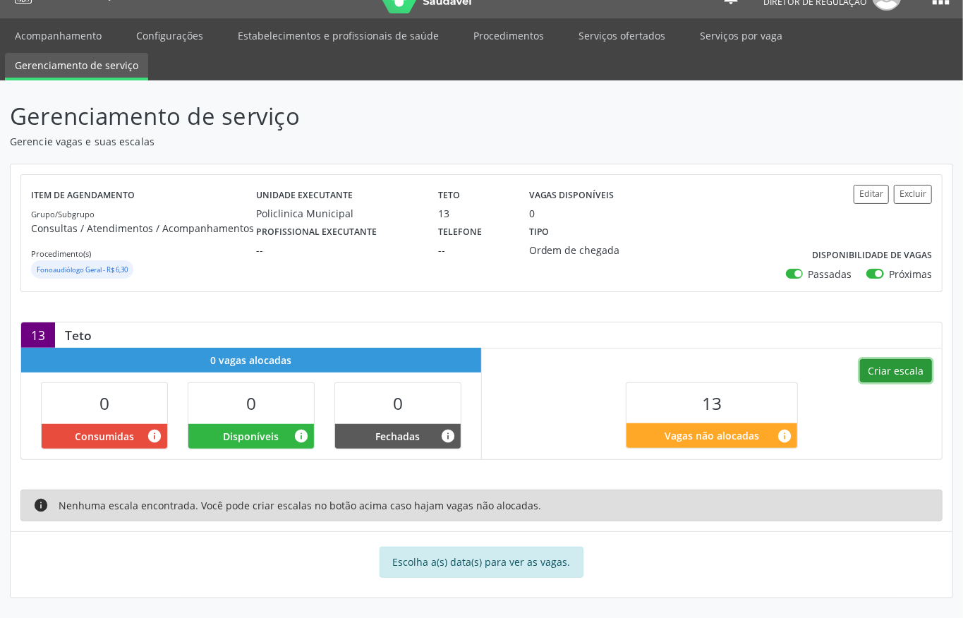
select select "8"
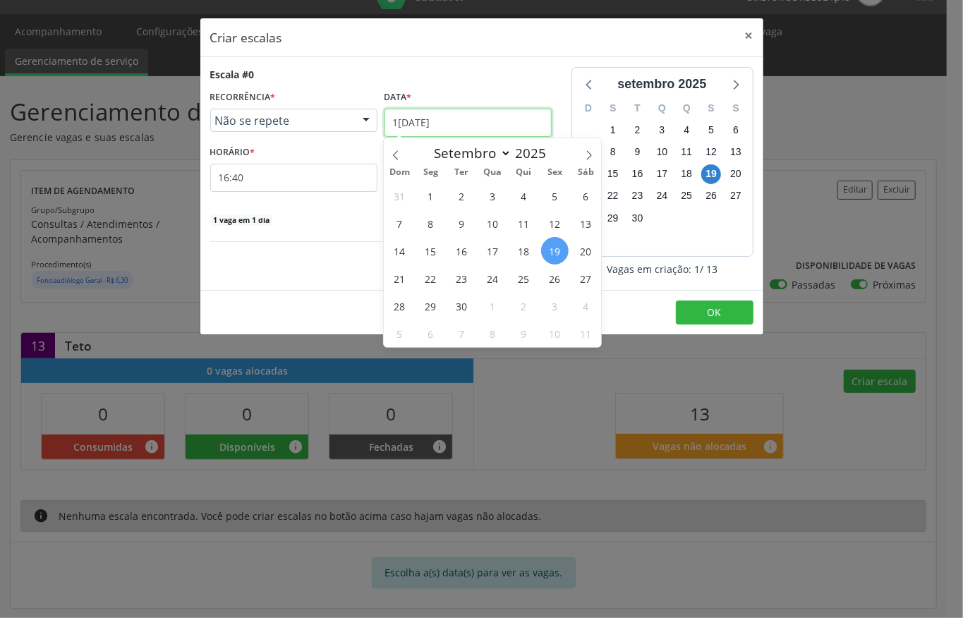
click at [408, 128] on input "1[DATE]" at bounding box center [467, 123] width 167 height 28
click at [463, 275] on span "23" at bounding box center [462, 278] width 28 height 28
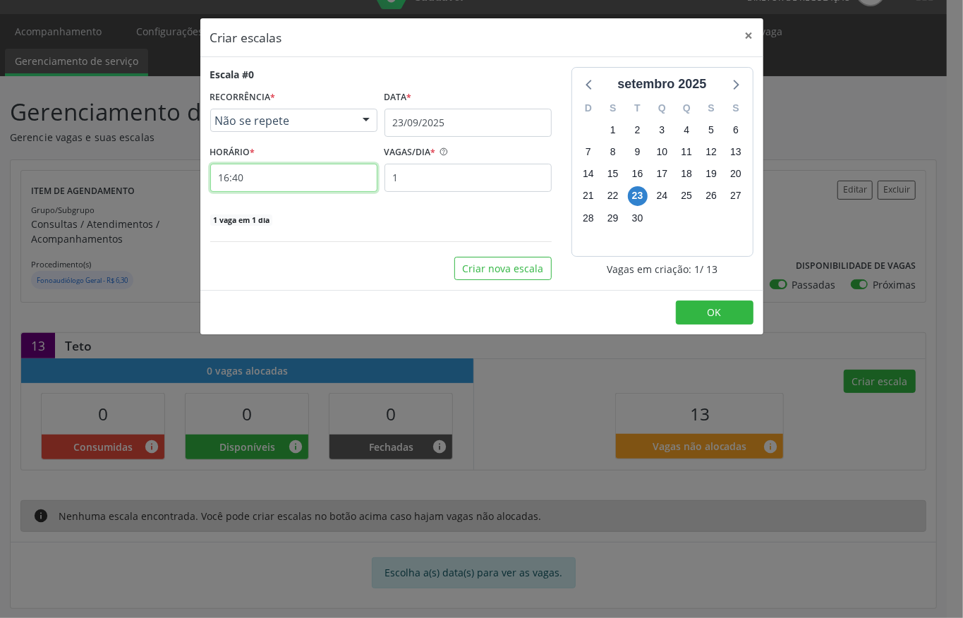
click at [240, 172] on input "16:40" at bounding box center [293, 178] width 167 height 28
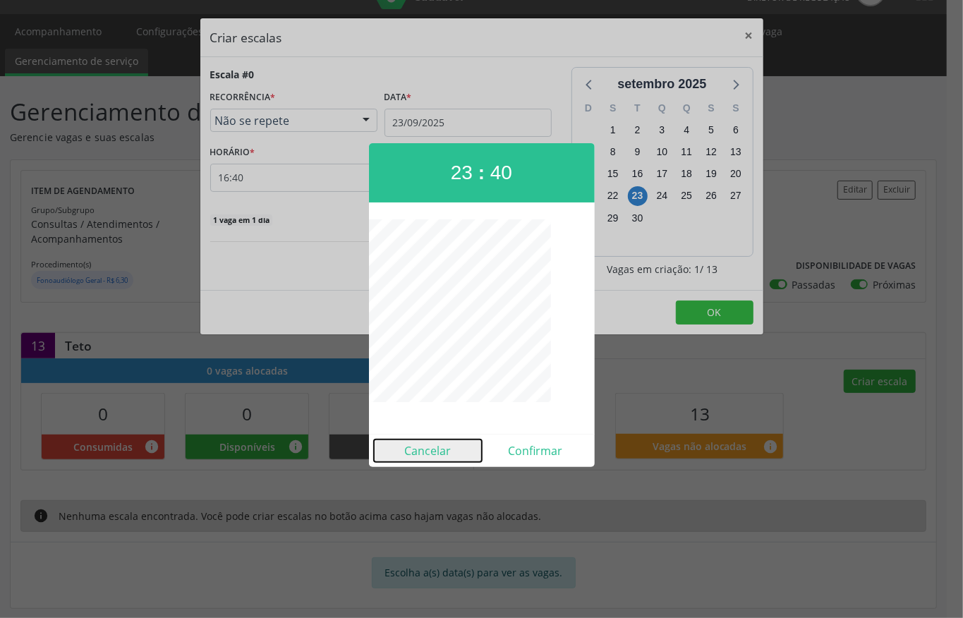
click at [446, 448] on button "Cancelar" at bounding box center [428, 450] width 108 height 23
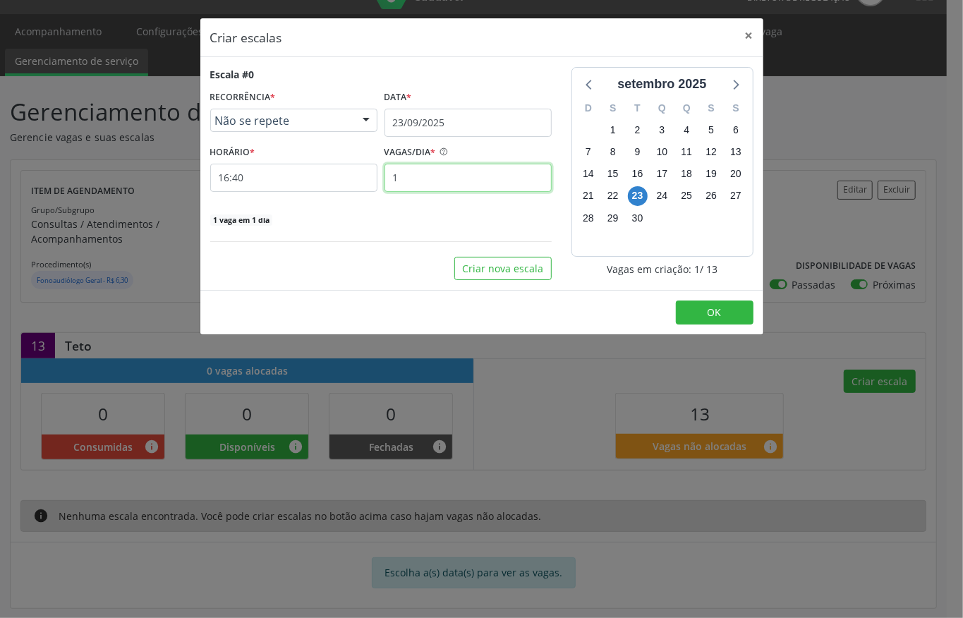
click at [422, 179] on input "1" at bounding box center [467, 178] width 167 height 28
click at [251, 173] on input "16:40" at bounding box center [293, 178] width 167 height 28
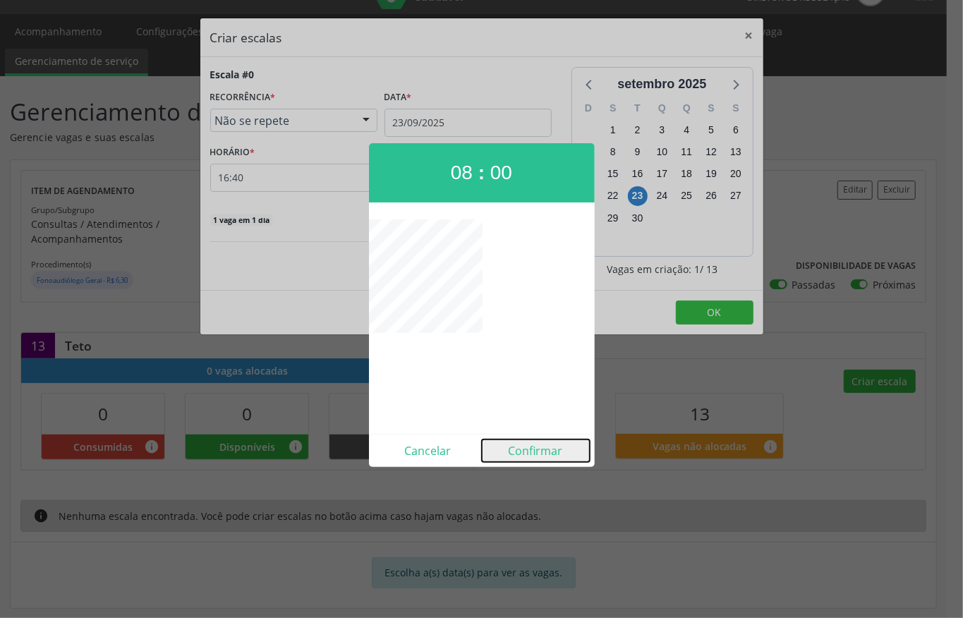
click at [539, 444] on button "Confirmar" at bounding box center [536, 450] width 108 height 23
type input "08:00"
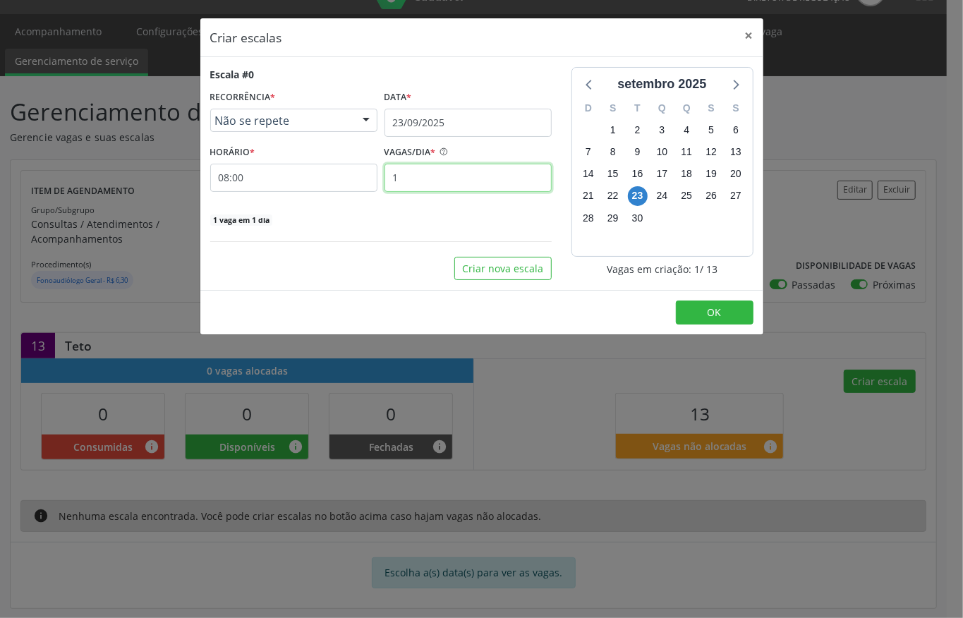
click at [419, 179] on input "1" at bounding box center [467, 178] width 167 height 28
type input "5"
click at [513, 213] on div "5 vagas em 1 dia" at bounding box center [380, 219] width 341 height 15
click at [514, 264] on button "Criar nova escala" at bounding box center [502, 269] width 97 height 24
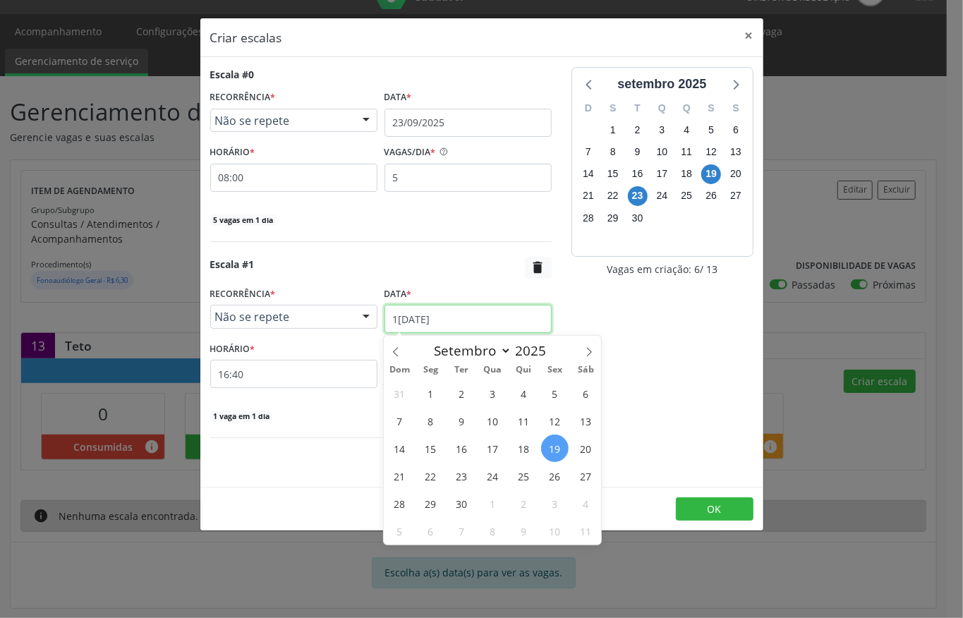
click at [417, 322] on input "1[DATE]" at bounding box center [467, 319] width 167 height 28
click at [426, 477] on span "22" at bounding box center [431, 476] width 28 height 28
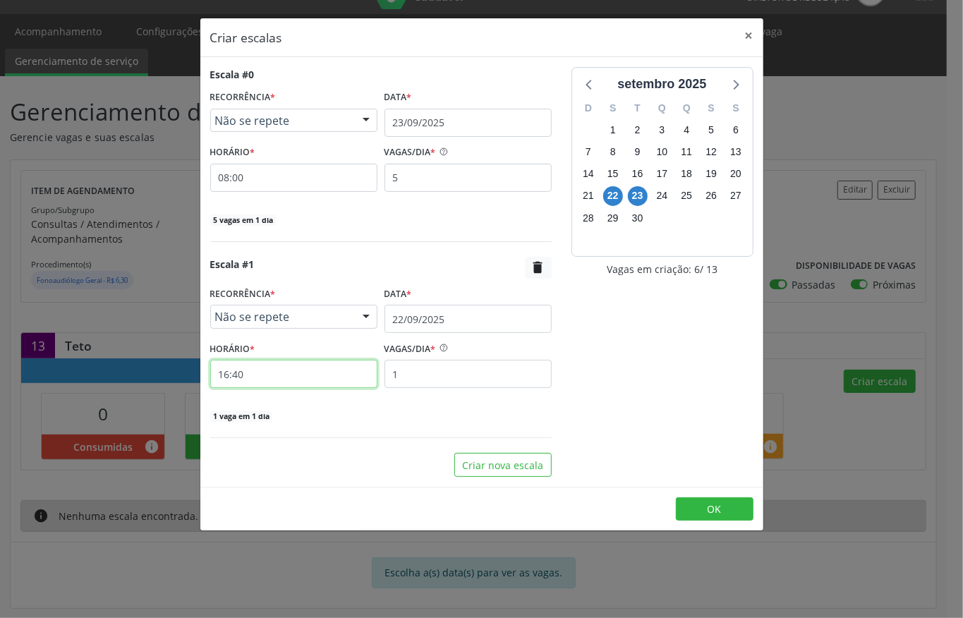
click at [269, 379] on input "16:40" at bounding box center [293, 374] width 167 height 28
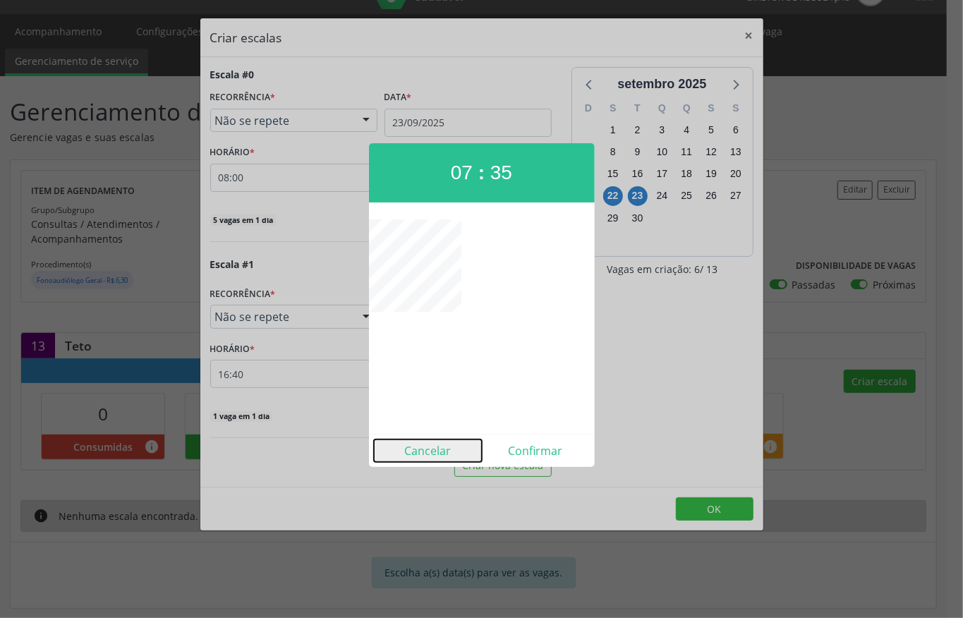
click at [444, 447] on button "Cancelar" at bounding box center [428, 450] width 108 height 23
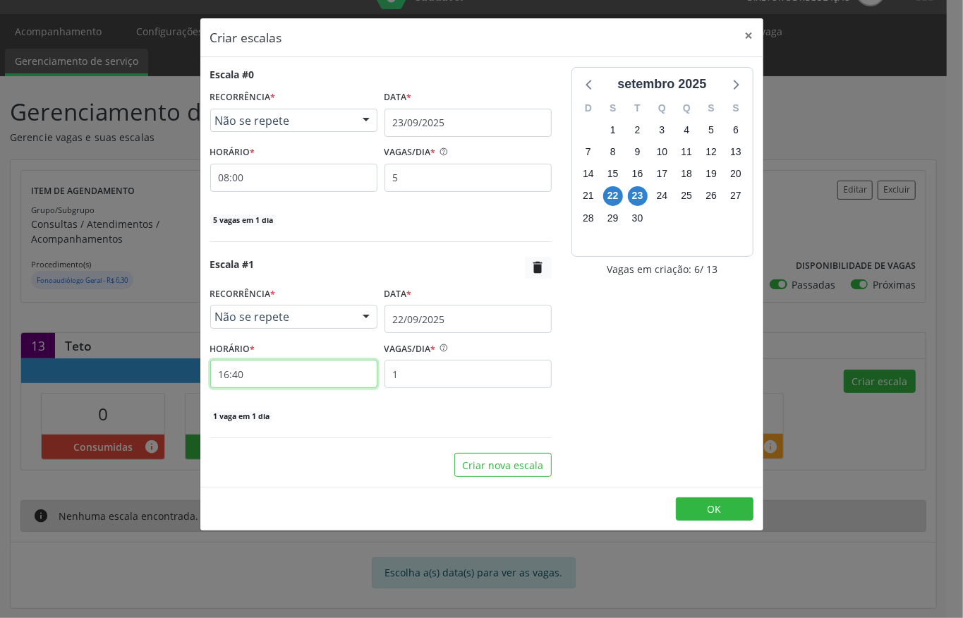
click at [300, 378] on input "16:40" at bounding box center [293, 374] width 167 height 28
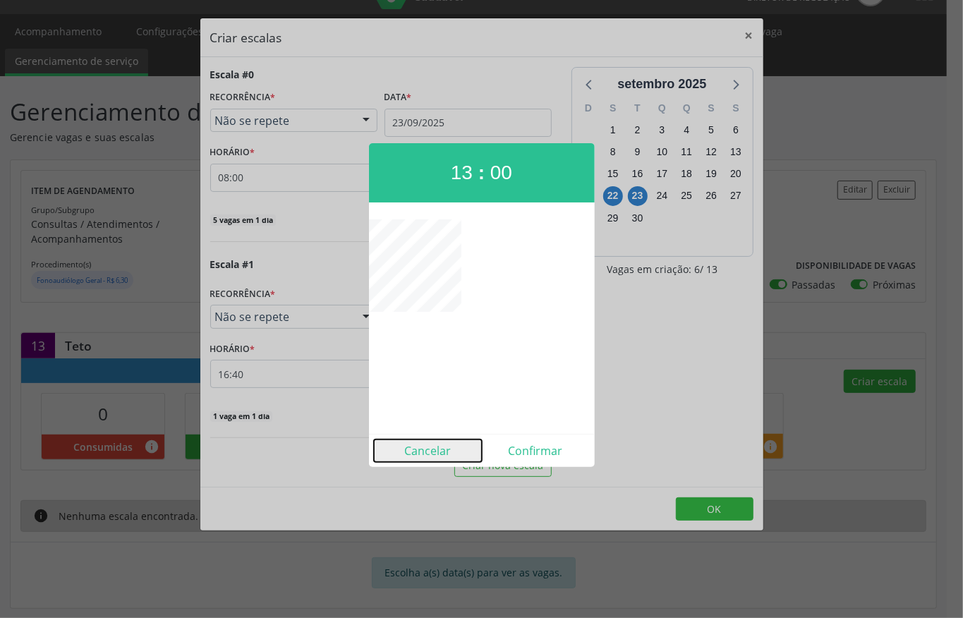
click at [412, 448] on button "Cancelar" at bounding box center [428, 450] width 108 height 23
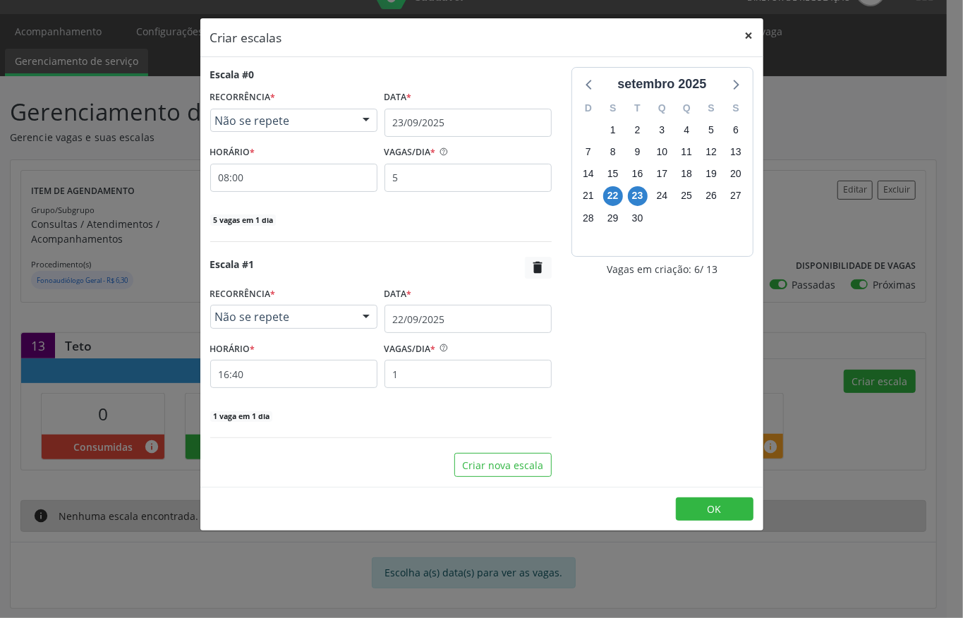
click at [748, 31] on button "×" at bounding box center [749, 35] width 28 height 35
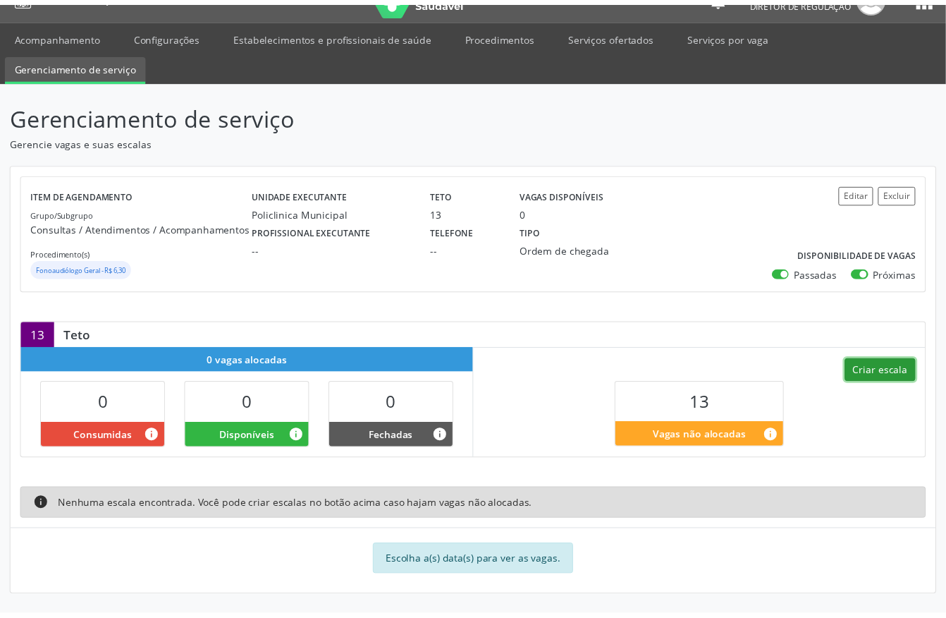
scroll to position [1, 0]
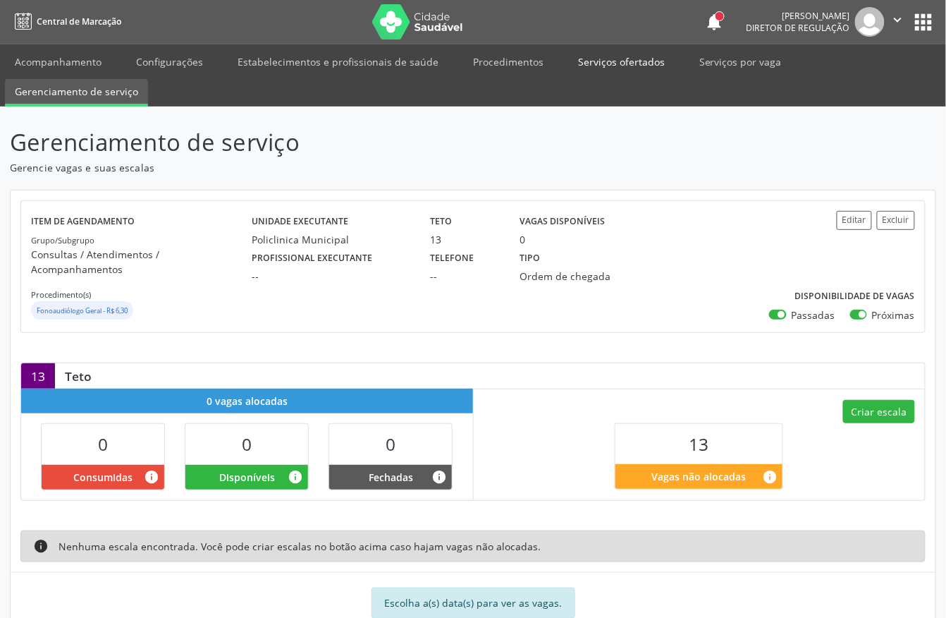
click at [621, 73] on link "Serviços ofertados" at bounding box center [621, 61] width 106 height 25
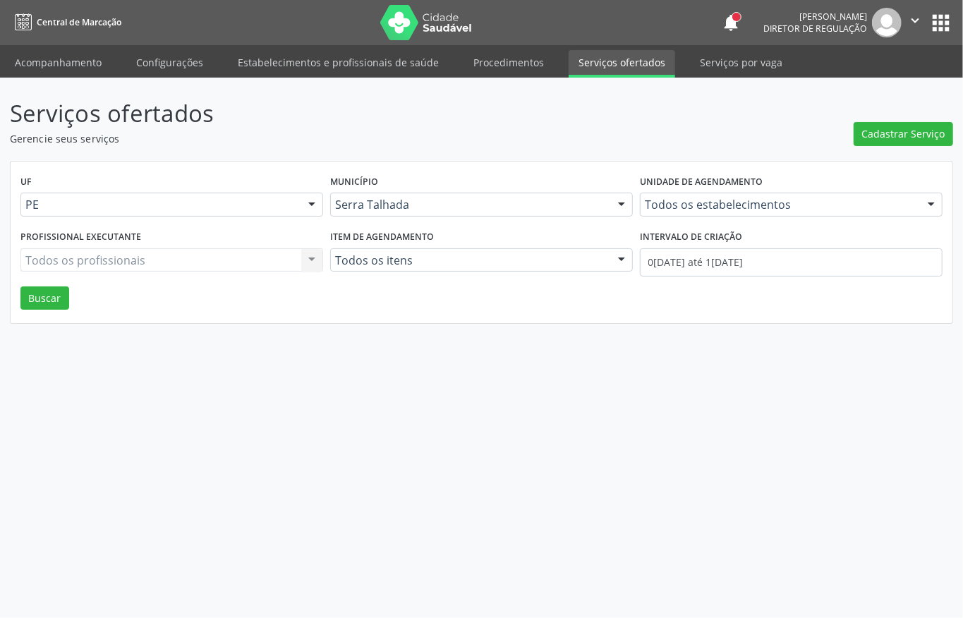
click at [663, 212] on div "Todos os estabelecimentos Todos os estabelecimentos 3 Grupamento de Bombeiros […" at bounding box center [791, 205] width 303 height 24
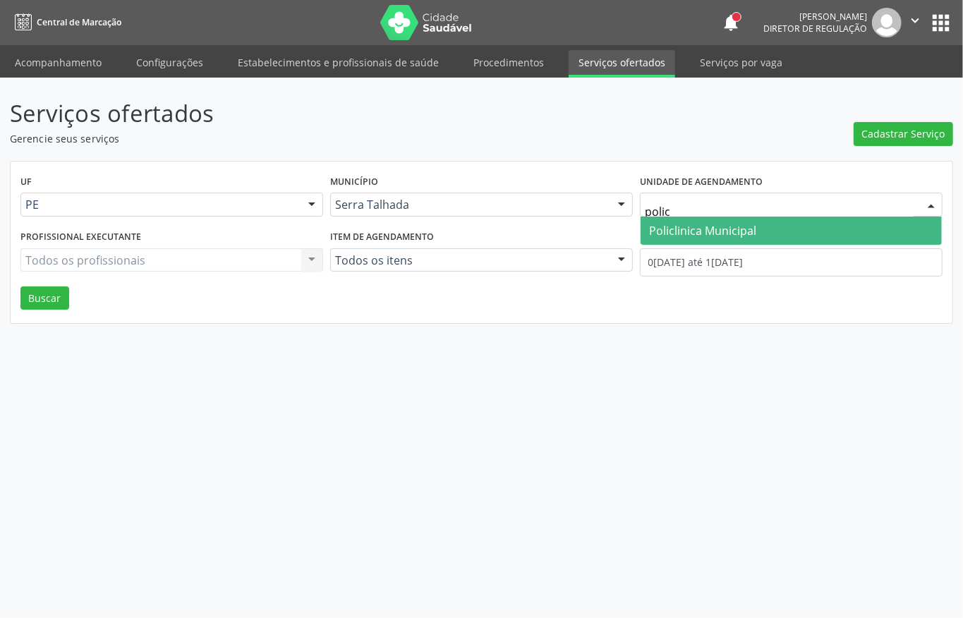
type input "policl"
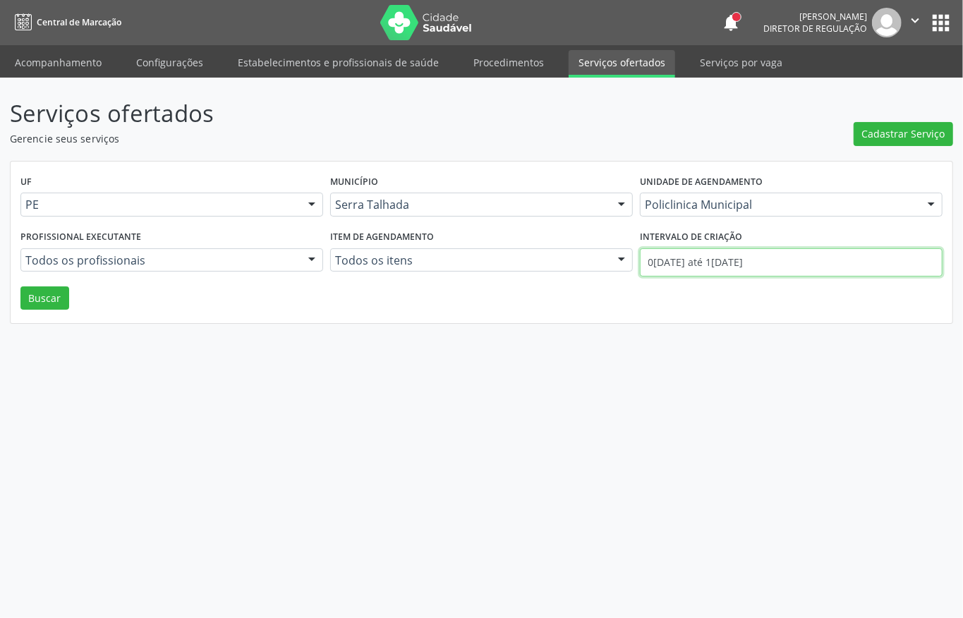
click at [726, 257] on input "0[DATE] até 1[DATE]" at bounding box center [791, 262] width 303 height 28
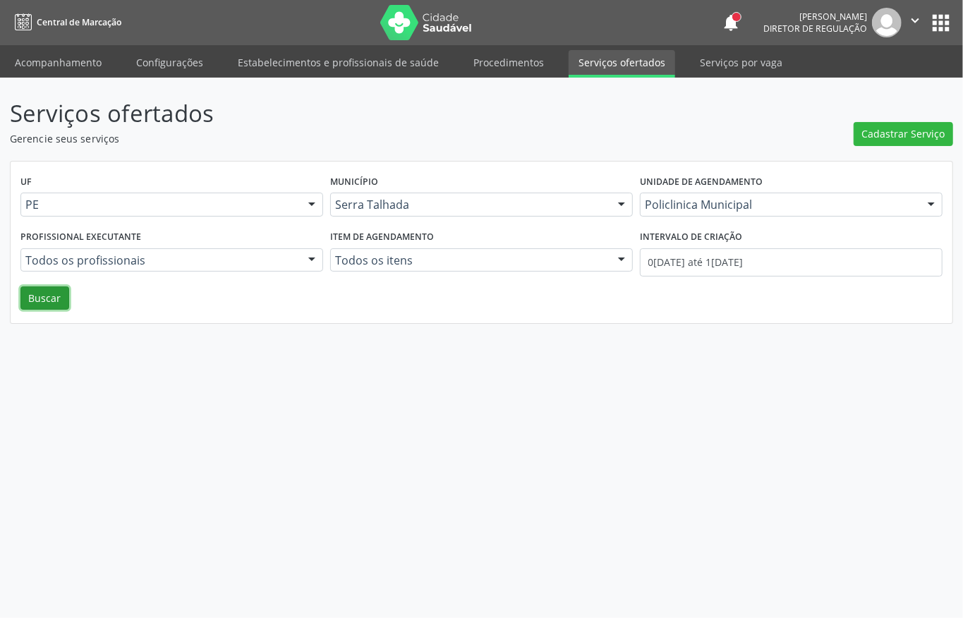
click at [32, 297] on button "Buscar" at bounding box center [44, 298] width 49 height 24
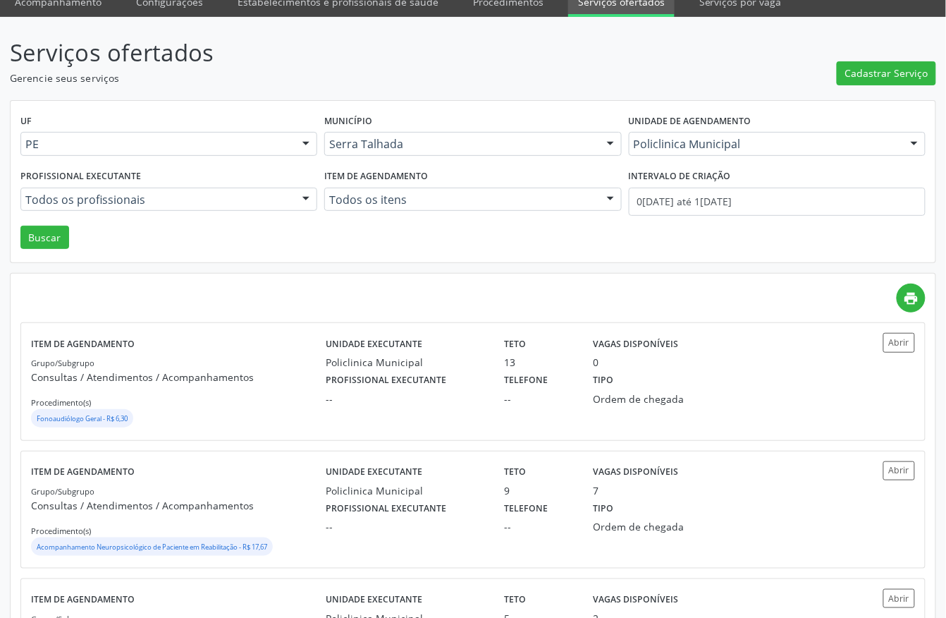
scroll to position [94, 0]
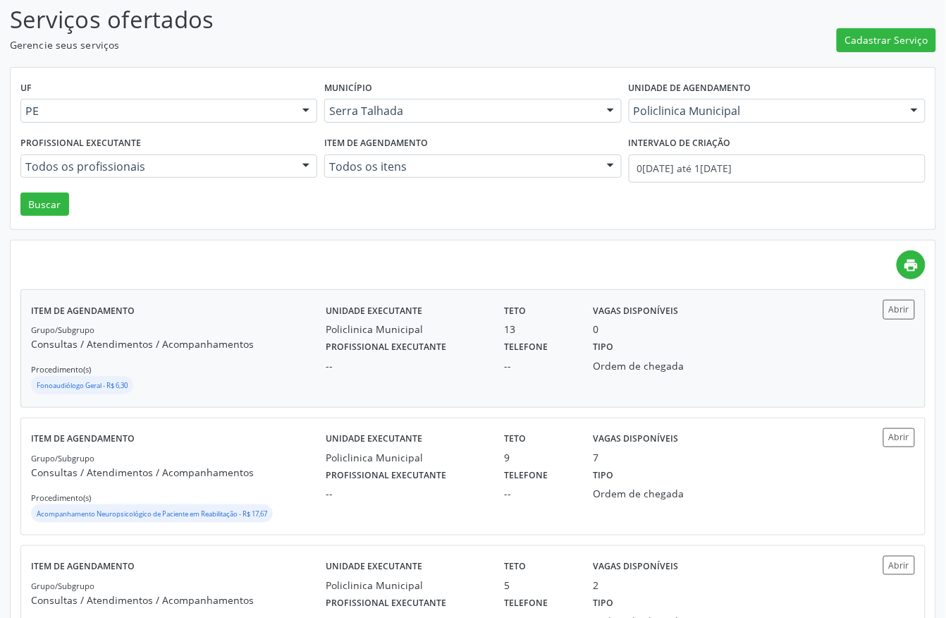
click at [673, 343] on div "Tipo Ordem de chegada" at bounding box center [651, 354] width 134 height 37
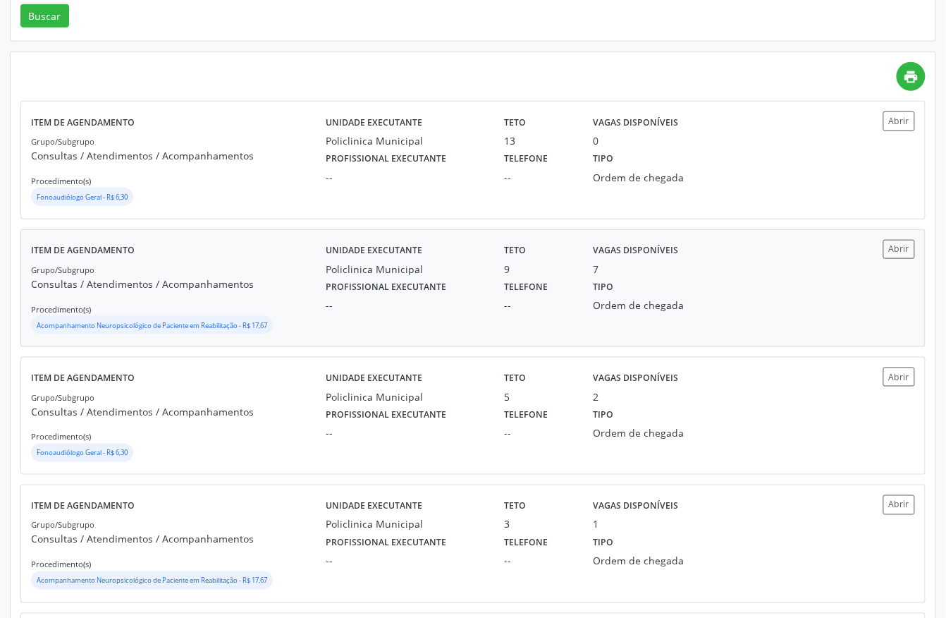
scroll to position [376, 0]
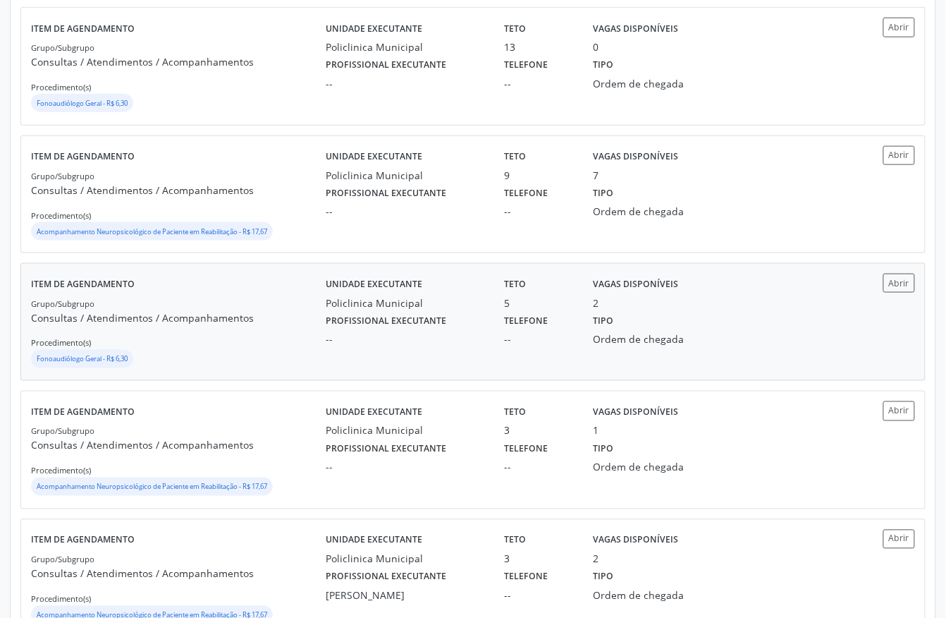
click at [415, 332] on label "Profissional executante" at bounding box center [386, 321] width 121 height 22
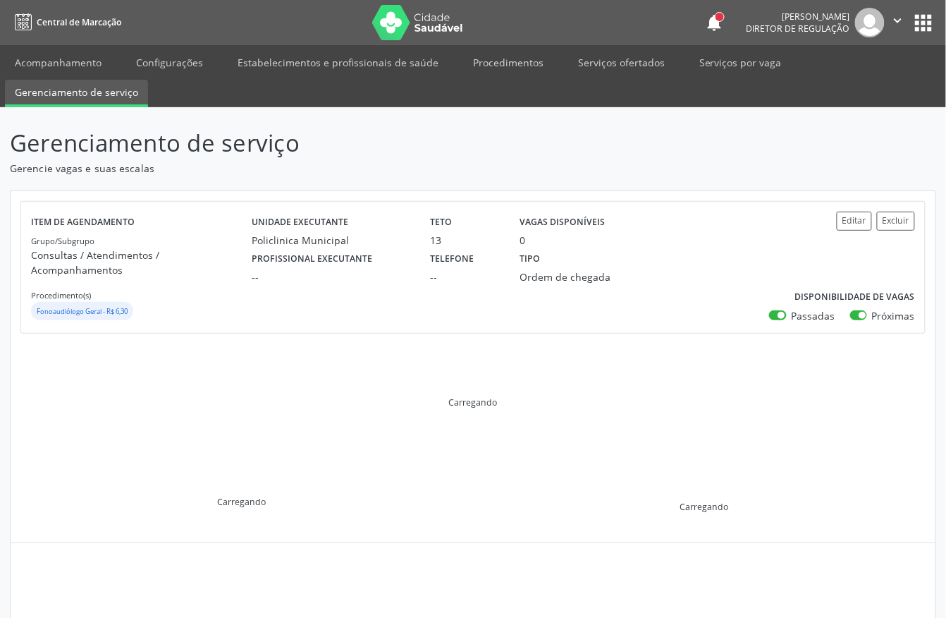
scroll to position [31, 0]
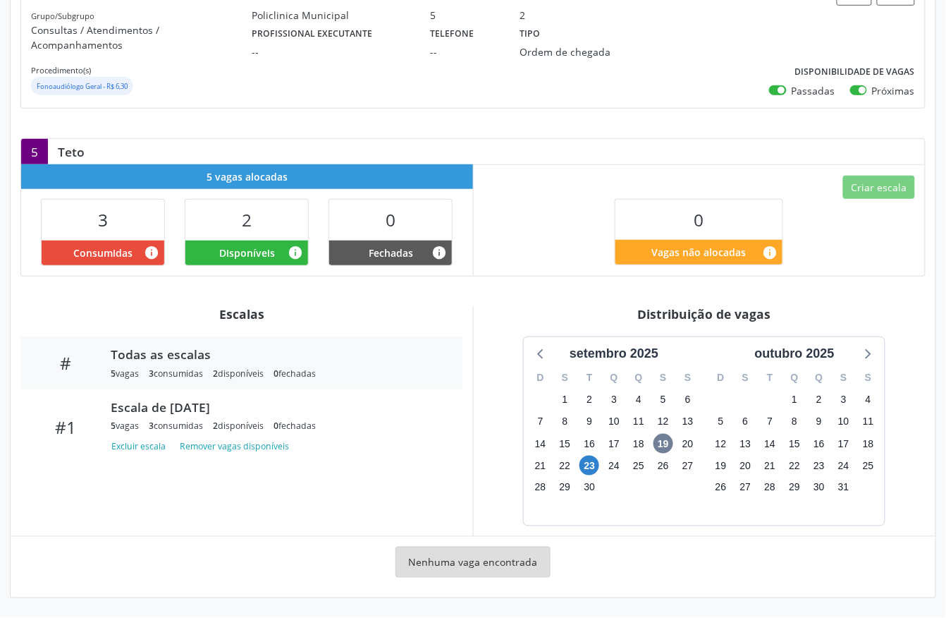
scroll to position [214, 0]
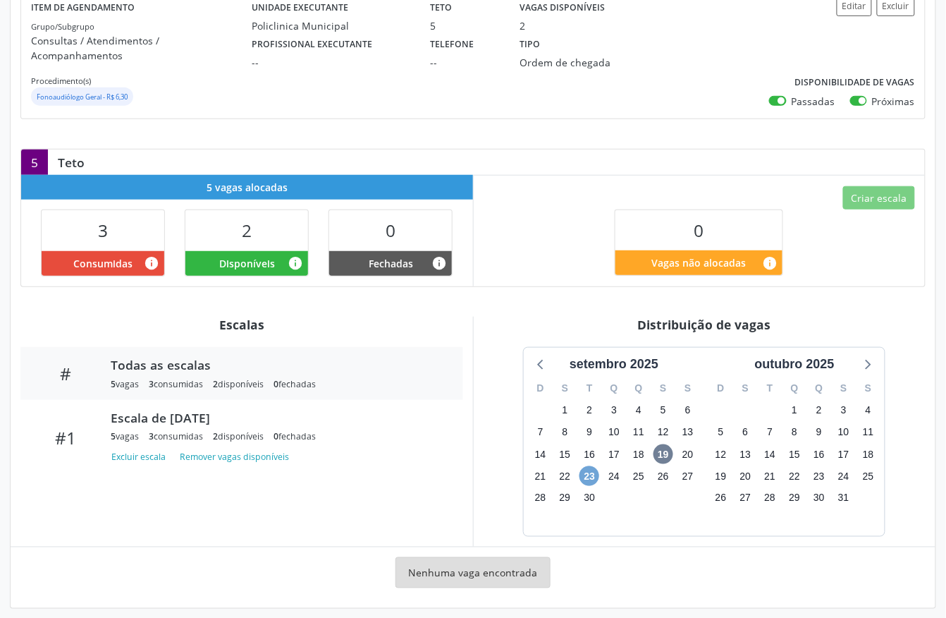
click at [592, 466] on span "23" at bounding box center [590, 476] width 20 height 20
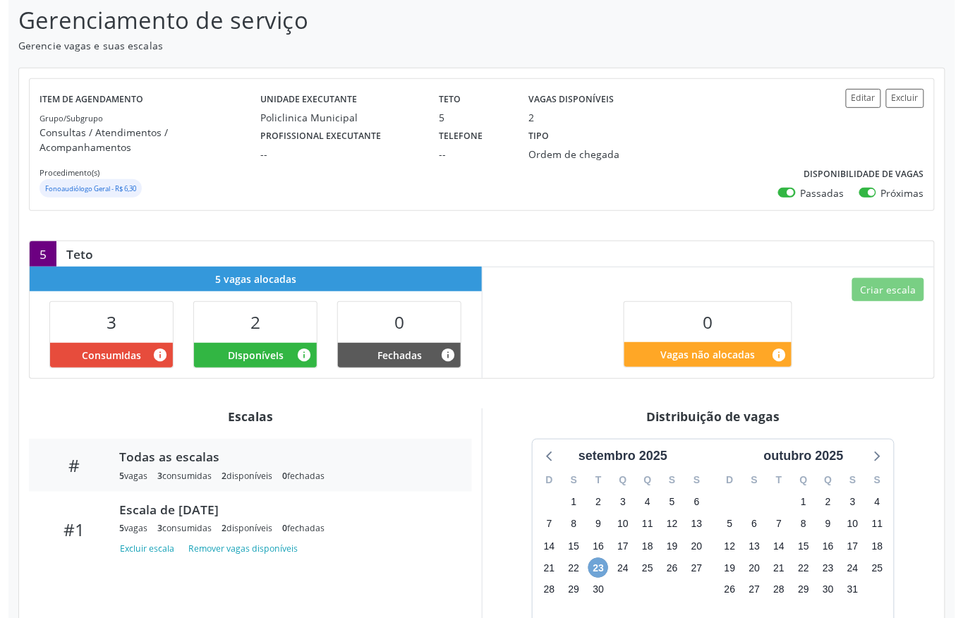
scroll to position [121, 0]
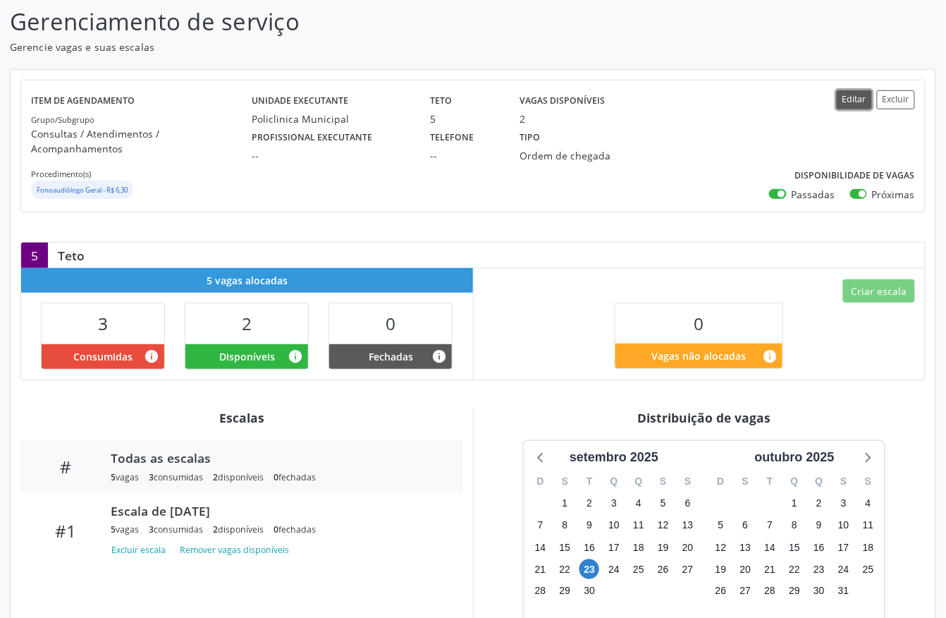
click at [853, 102] on button "Editar" at bounding box center [854, 99] width 35 height 19
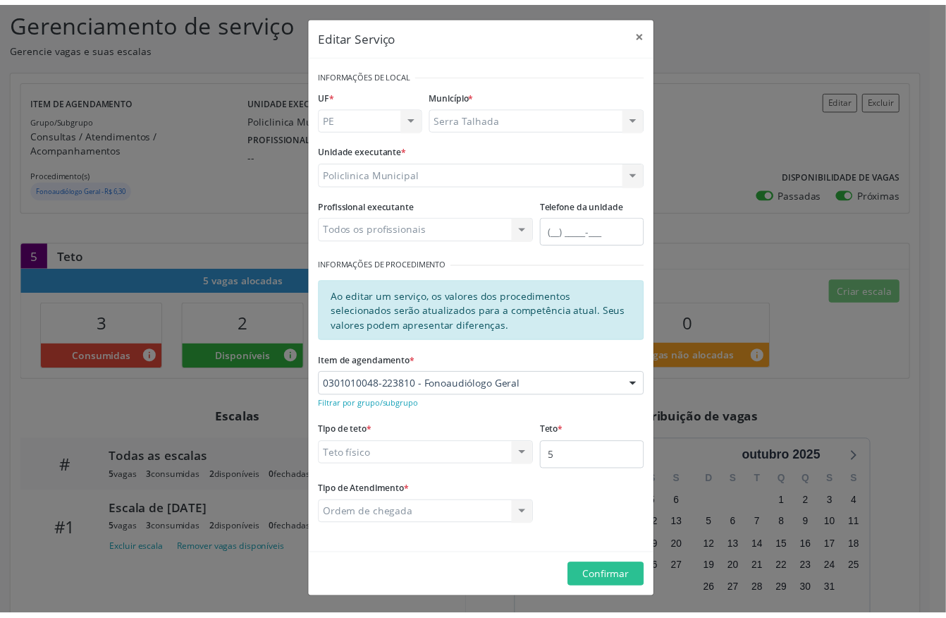
scroll to position [6, 0]
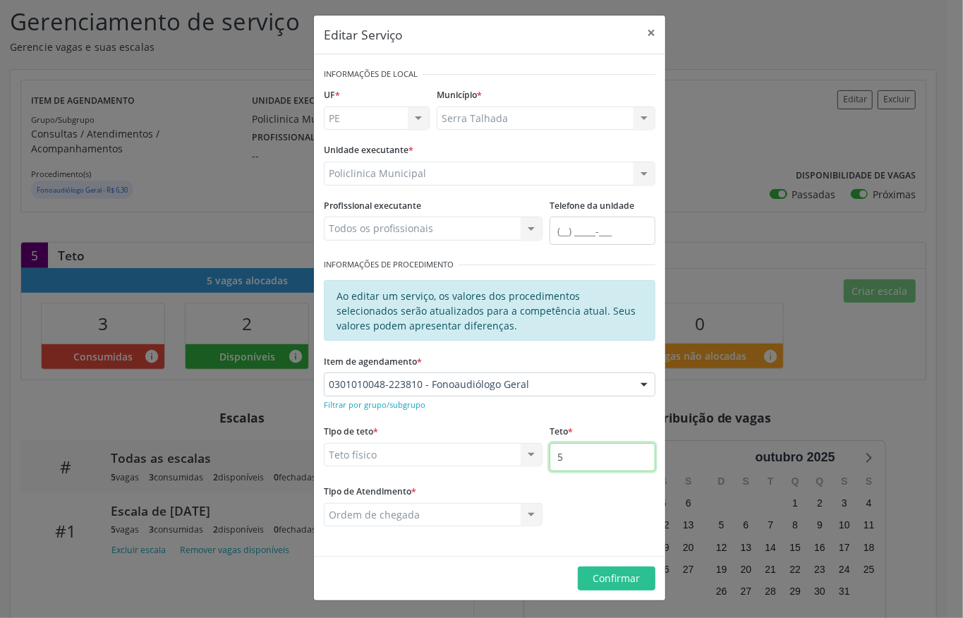
click at [580, 449] on input "5" at bounding box center [602, 457] width 106 height 28
type input "13"
click at [593, 571] on span "Confirmar" at bounding box center [616, 577] width 47 height 13
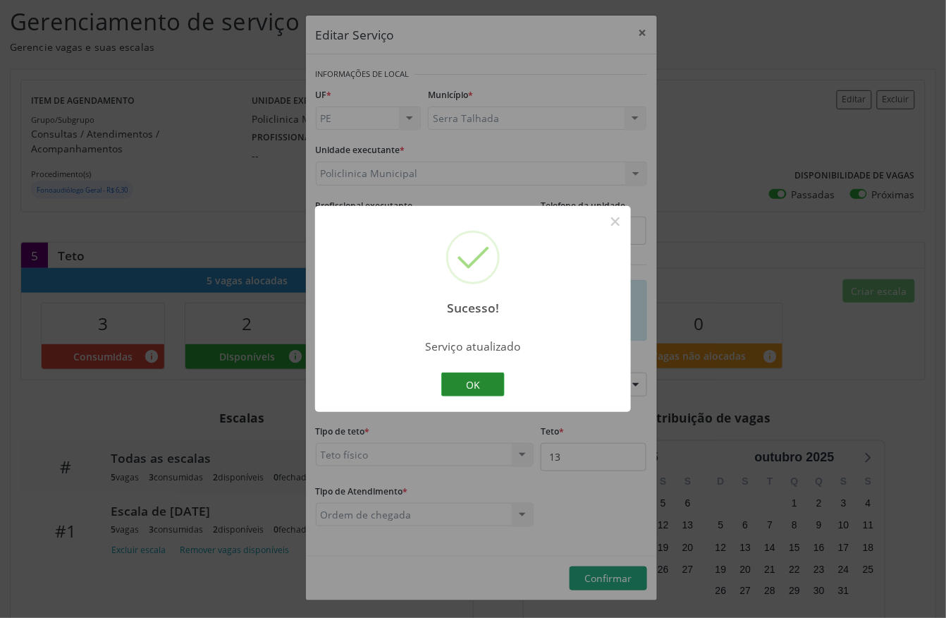
click at [474, 385] on button "OK" at bounding box center [472, 384] width 63 height 24
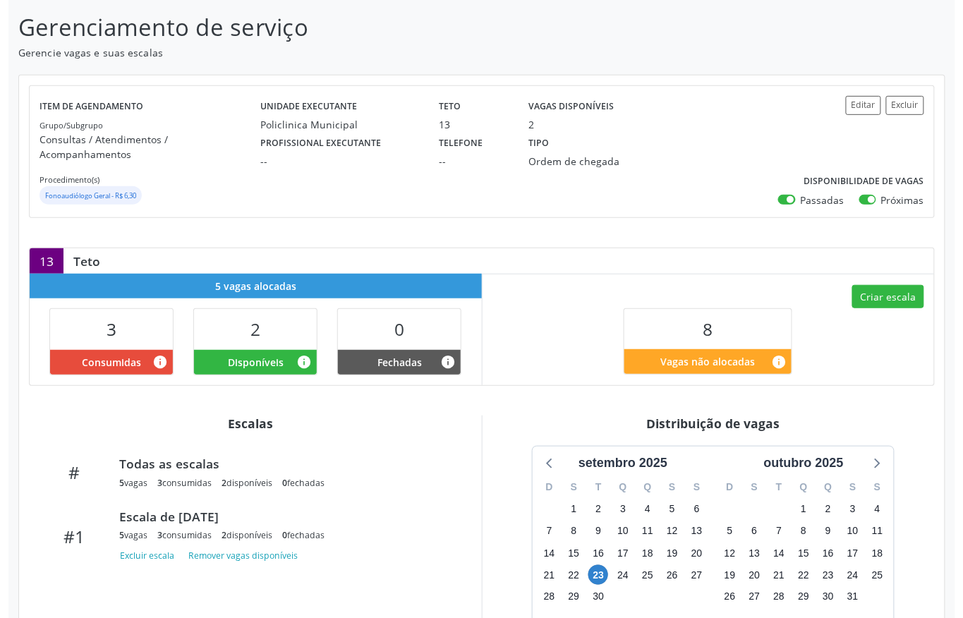
scroll to position [94, 0]
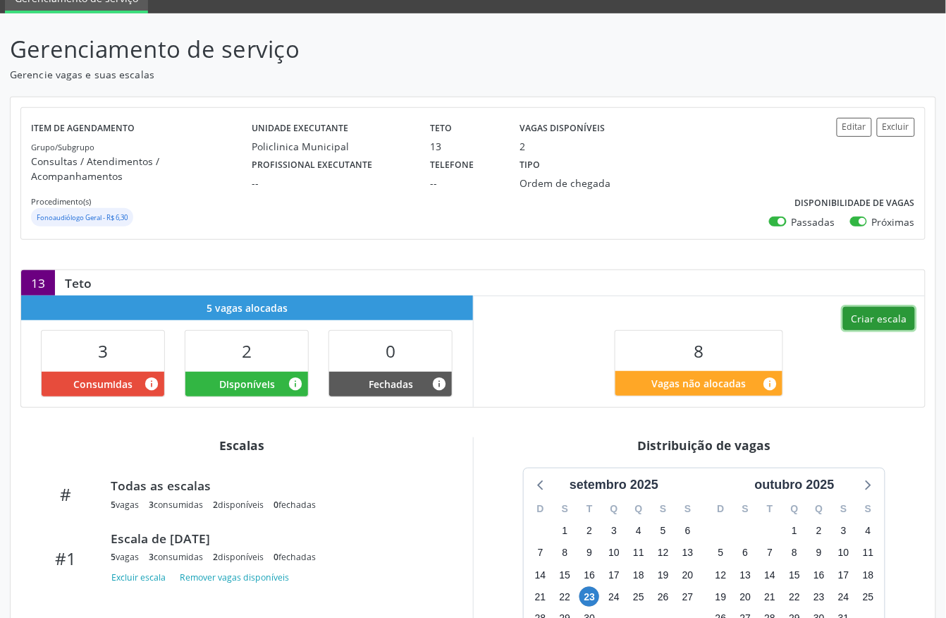
click at [884, 307] on button "Criar escala" at bounding box center [879, 319] width 72 height 24
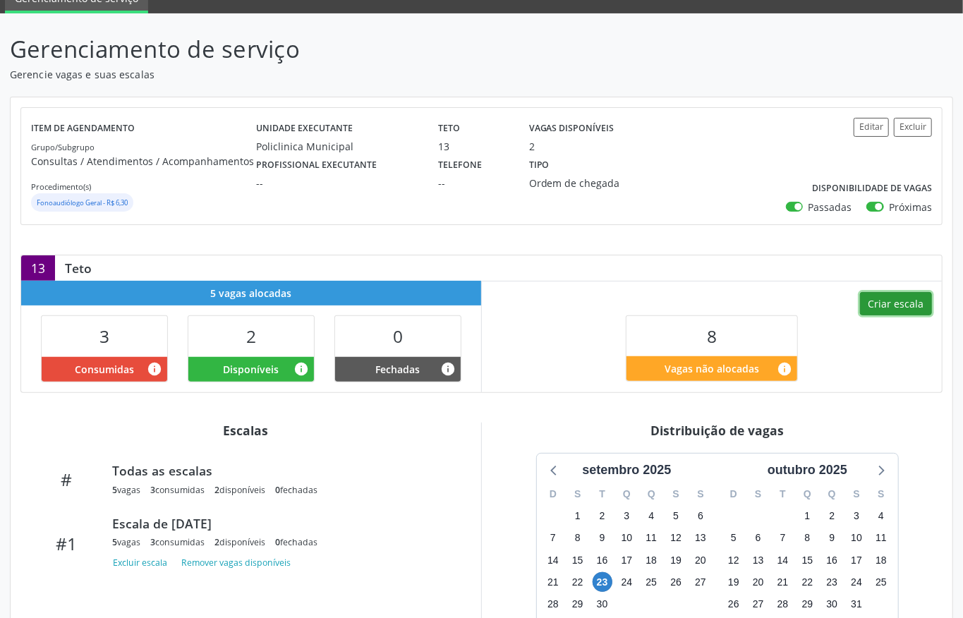
select select "8"
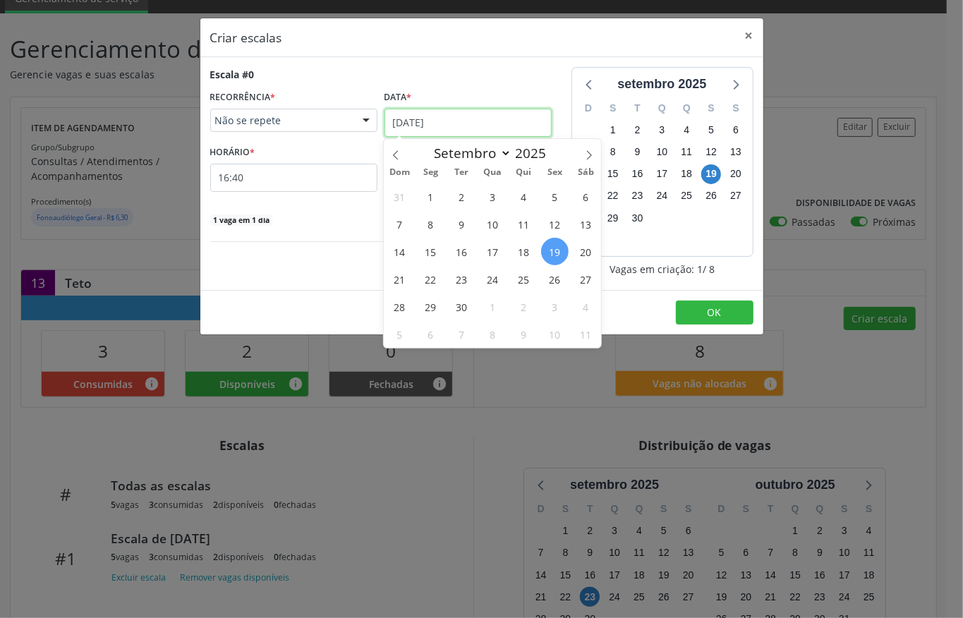
click at [429, 120] on input "1[DATE]" at bounding box center [467, 123] width 167 height 28
click at [434, 282] on span "22" at bounding box center [431, 279] width 28 height 28
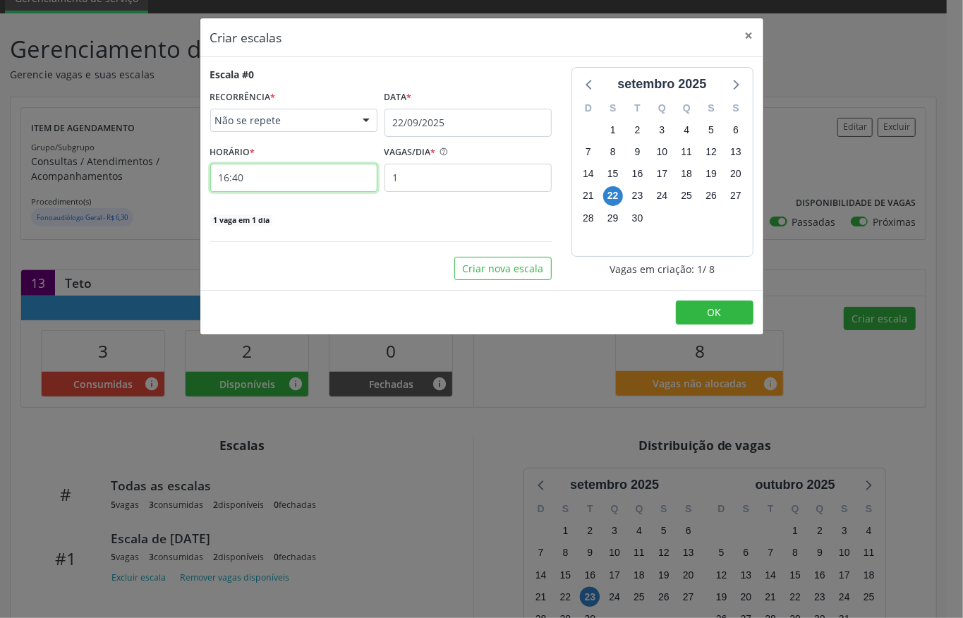
click at [266, 175] on input "16:40" at bounding box center [293, 178] width 167 height 28
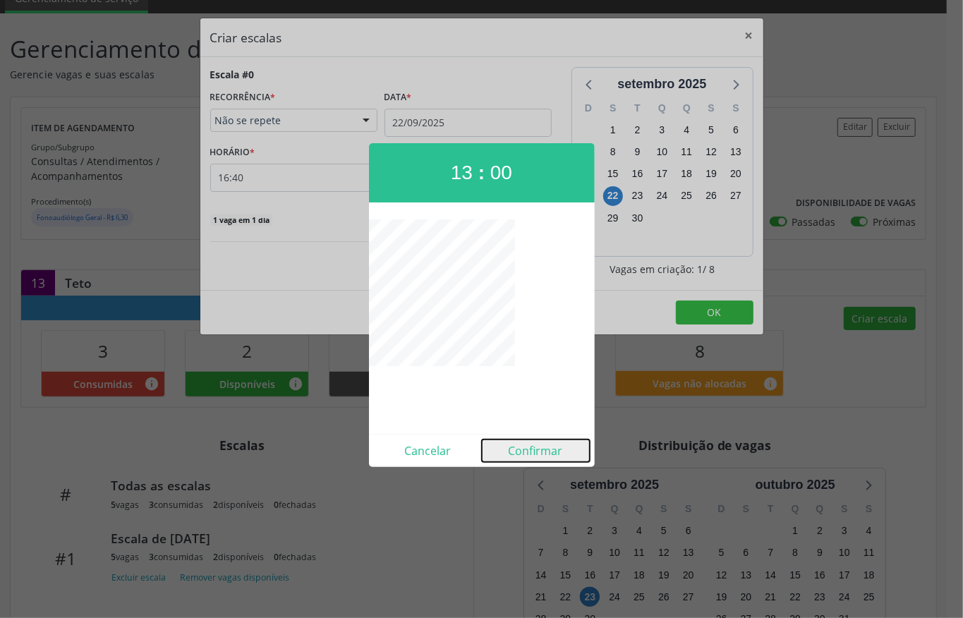
drag, startPoint x: 539, startPoint y: 452, endPoint x: 523, endPoint y: 405, distance: 50.0
click at [539, 451] on button "Confirmar" at bounding box center [536, 450] width 108 height 23
type input "13:00"
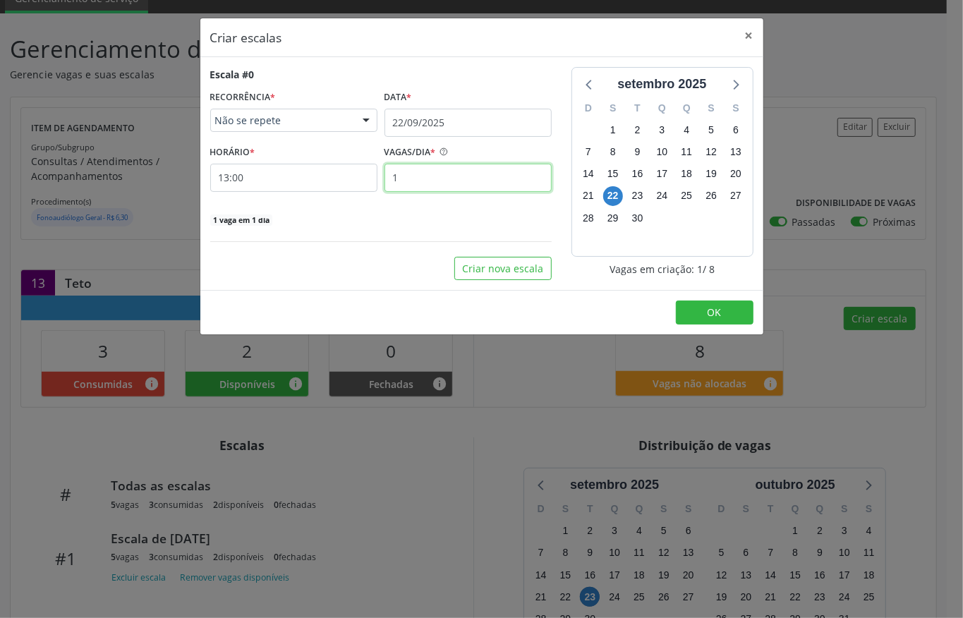
click at [407, 170] on input "1" at bounding box center [467, 178] width 167 height 28
type input "3"
click at [360, 212] on div "3 vagas em 1 dia" at bounding box center [380, 219] width 341 height 15
click at [513, 262] on button "Criar nova escala" at bounding box center [502, 269] width 97 height 24
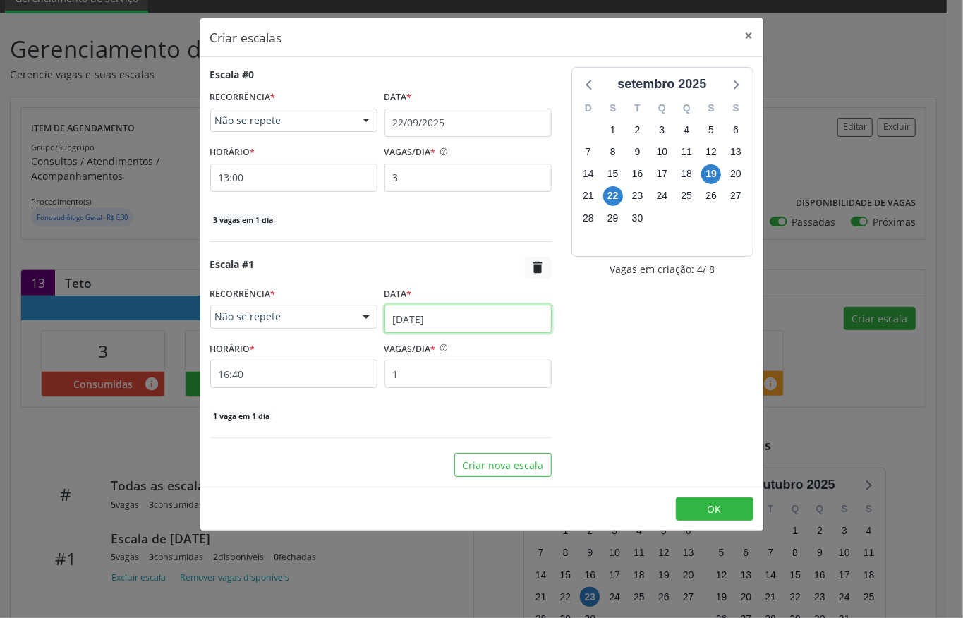
click at [420, 319] on input "1[DATE]" at bounding box center [467, 319] width 167 height 28
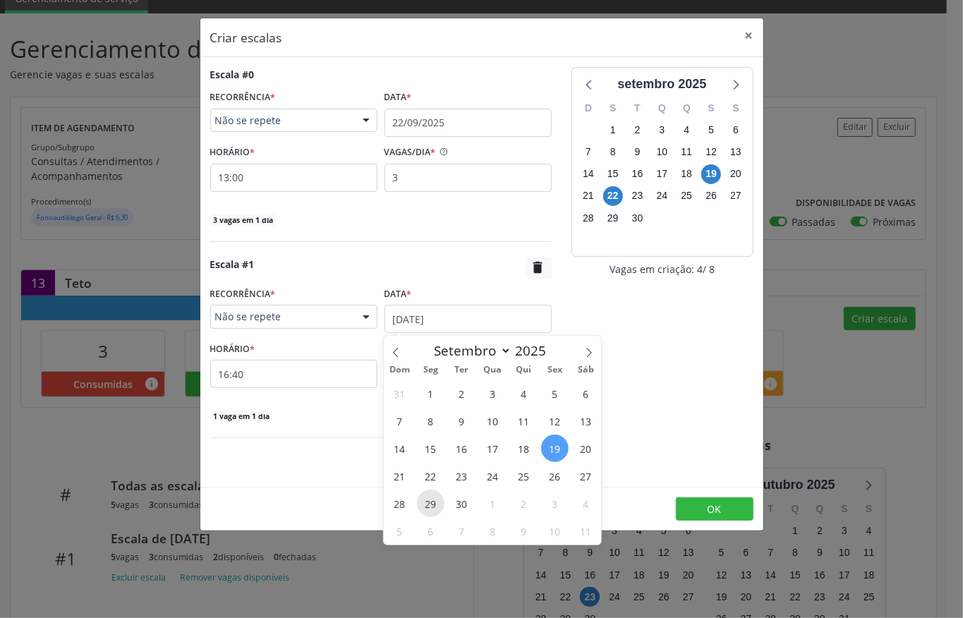
click at [432, 500] on span "29" at bounding box center [431, 503] width 28 height 28
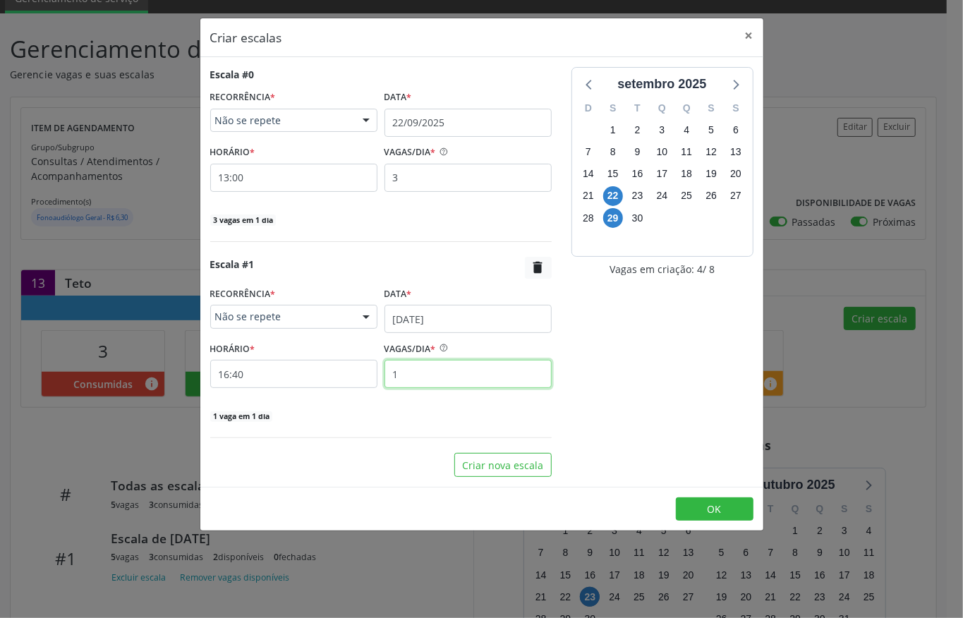
click at [426, 378] on input "1" at bounding box center [467, 374] width 167 height 28
type input "3"
click at [246, 377] on input "16:40" at bounding box center [293, 374] width 167 height 28
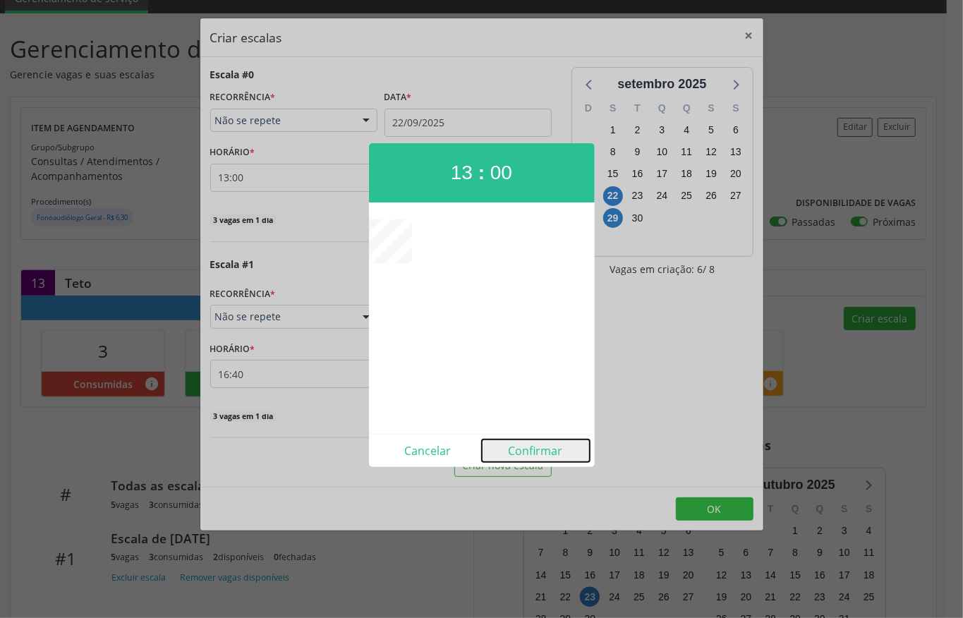
click at [550, 449] on button "Confirmar" at bounding box center [536, 450] width 108 height 23
type input "13:00"
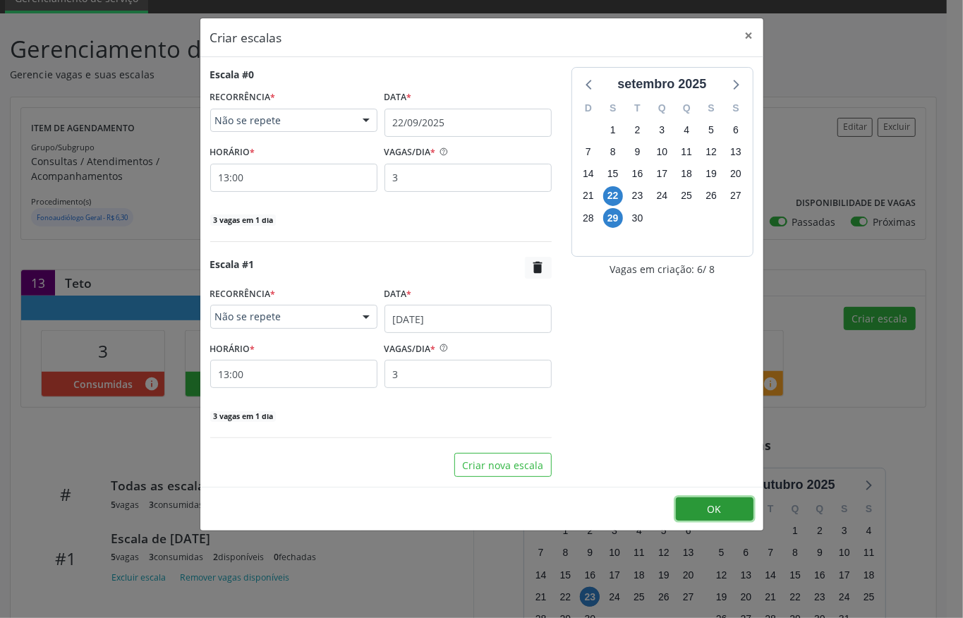
click at [712, 511] on span "OK" at bounding box center [714, 508] width 14 height 13
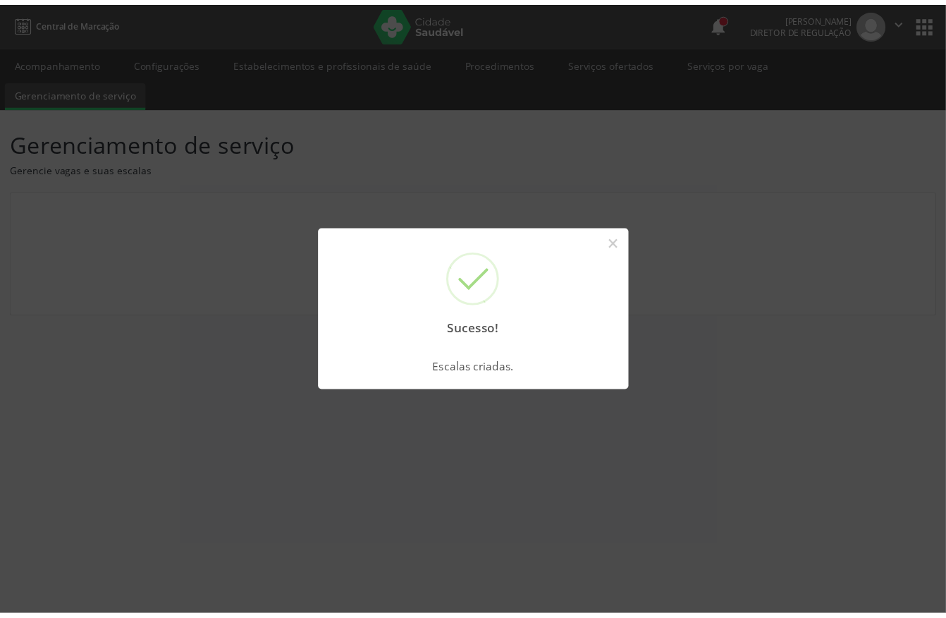
scroll to position [0, 0]
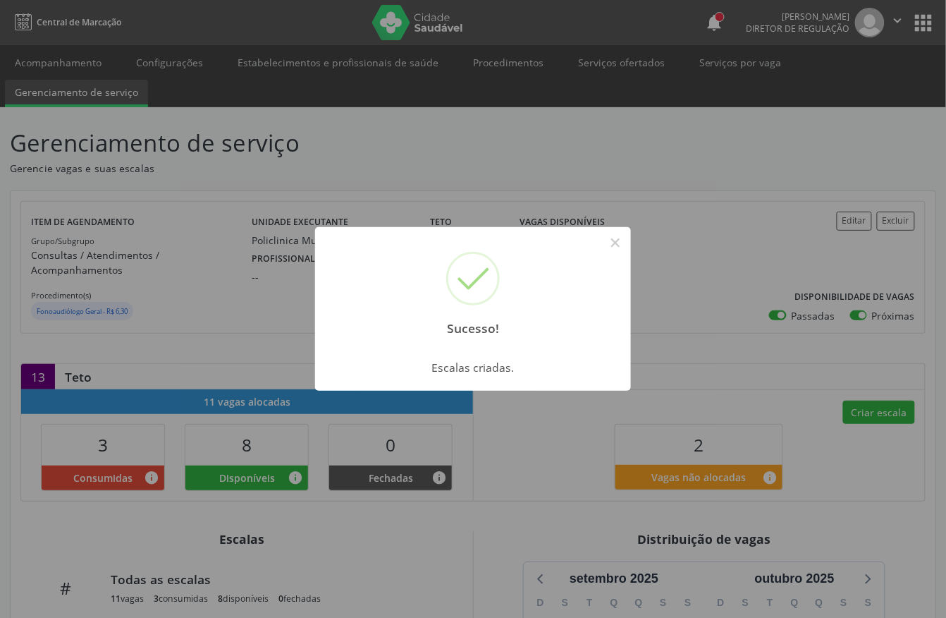
drag, startPoint x: 610, startPoint y: 249, endPoint x: 626, endPoint y: 263, distance: 21.5
click at [608, 248] on button "×" at bounding box center [616, 243] width 24 height 24
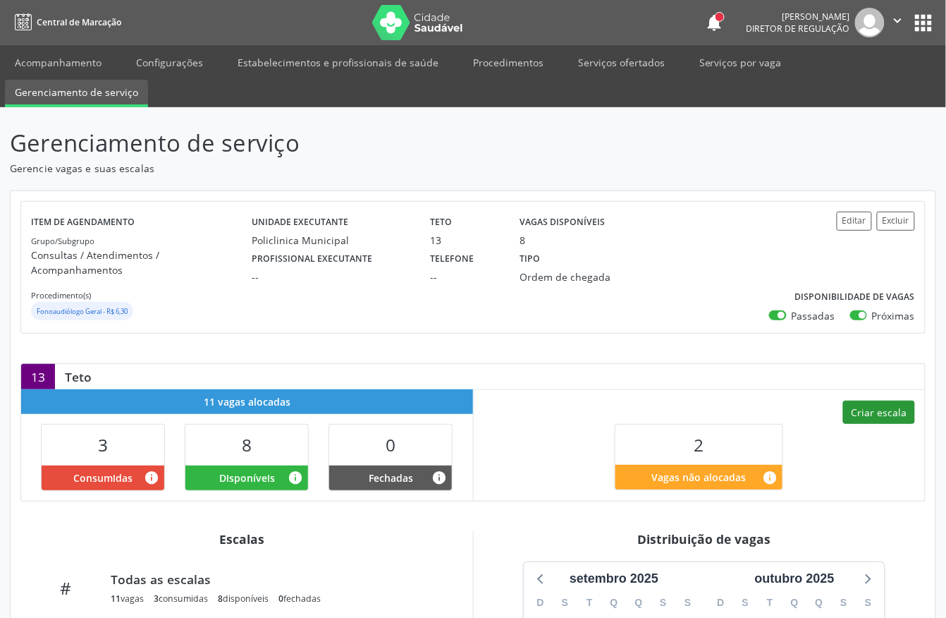
scroll to position [94, 0]
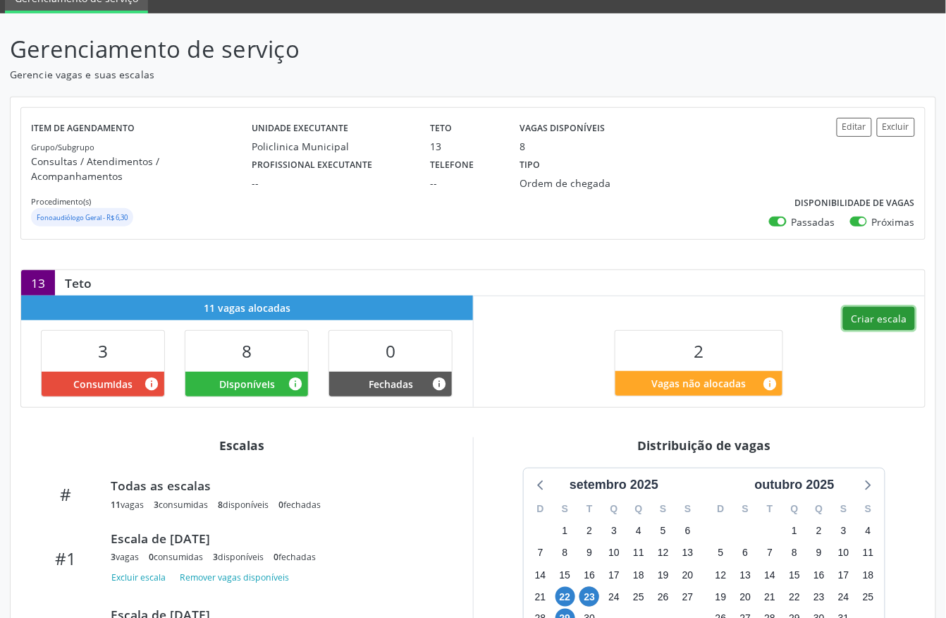
click at [887, 307] on button "Criar escala" at bounding box center [879, 319] width 72 height 24
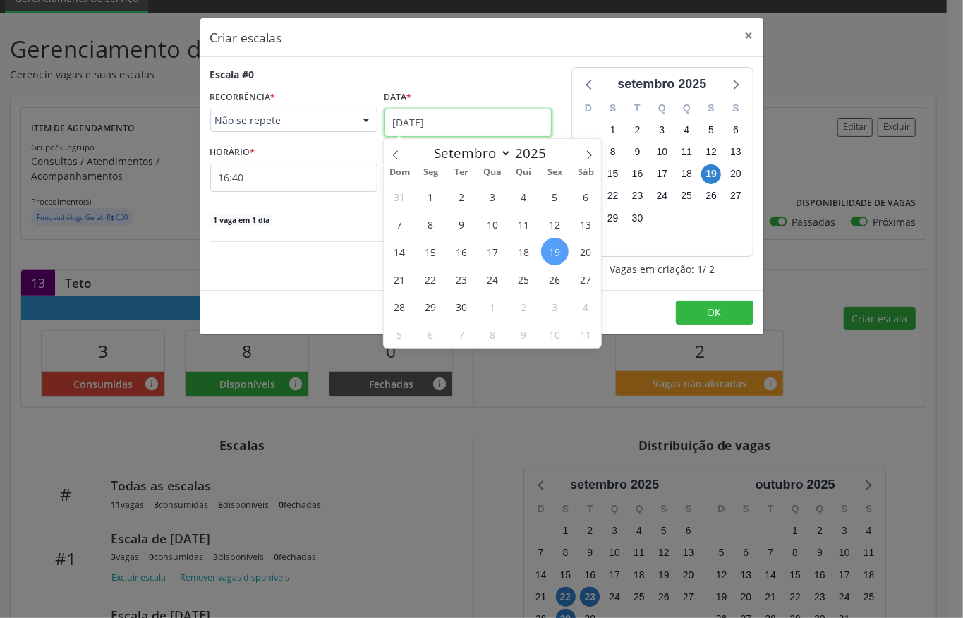
click at [419, 134] on input "1[DATE]" at bounding box center [467, 123] width 167 height 28
click at [415, 133] on input "1[DATE]" at bounding box center [467, 123] width 167 height 28
click at [467, 85] on div "Escala #0 RECORRÊNCIA * Não se repete Não se repete Diário/Semanal Mensal Nenhu…" at bounding box center [380, 146] width 341 height 159
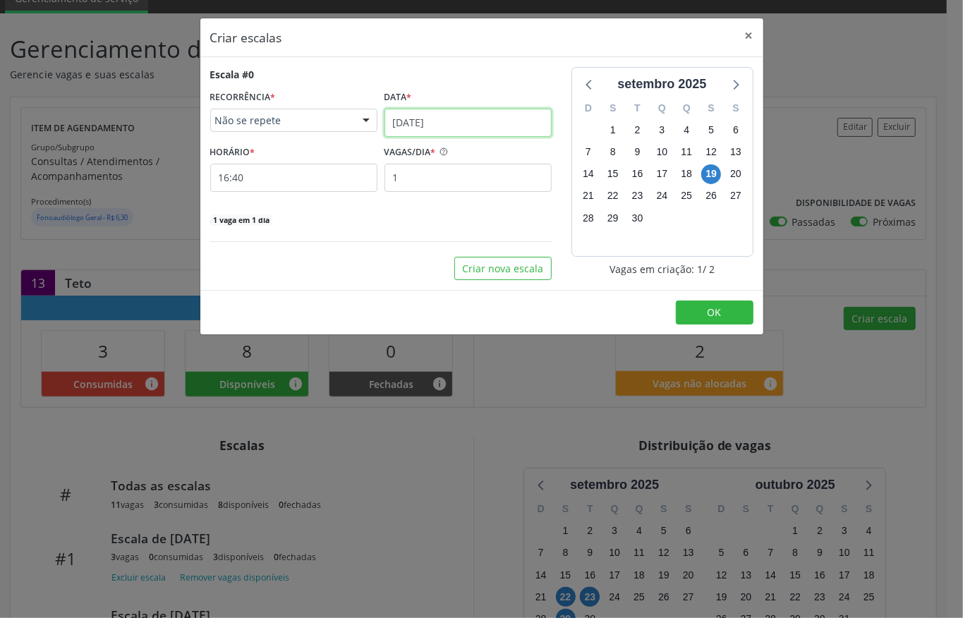
click at [419, 110] on input "1[DATE]" at bounding box center [467, 123] width 167 height 28
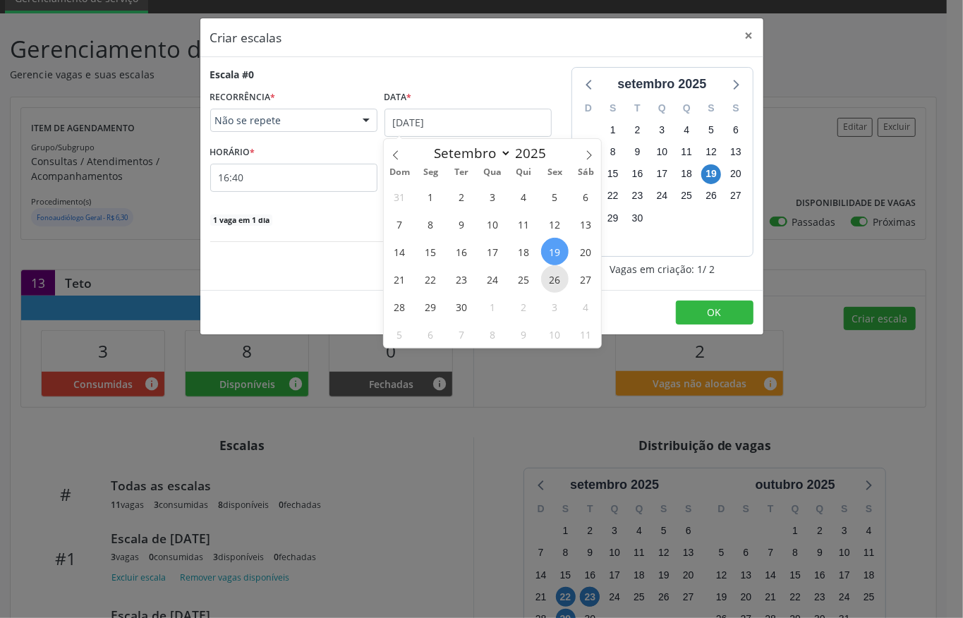
click at [553, 283] on span "26" at bounding box center [555, 279] width 28 height 28
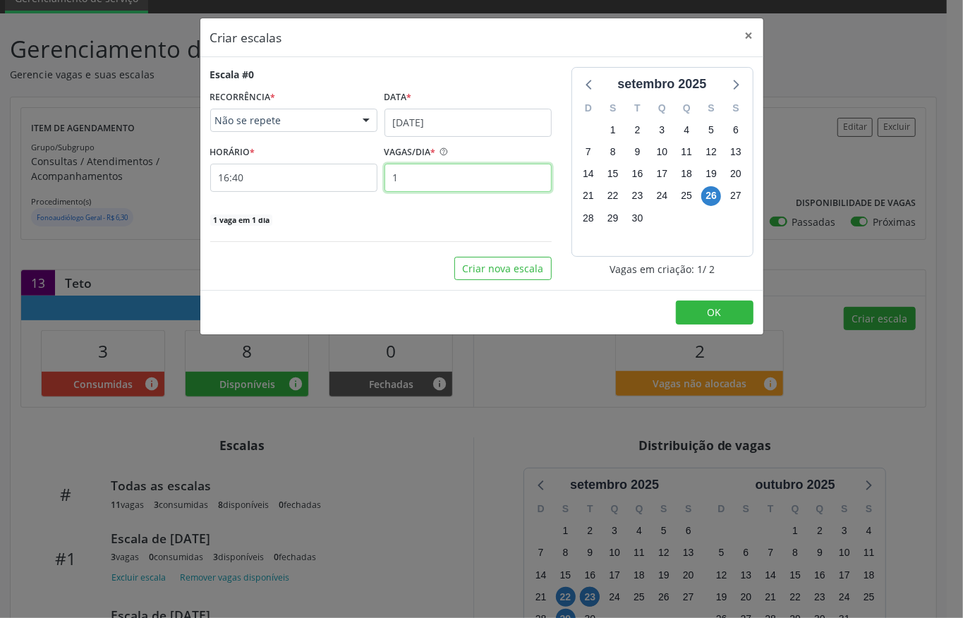
click at [409, 178] on input "1" at bounding box center [467, 178] width 167 height 28
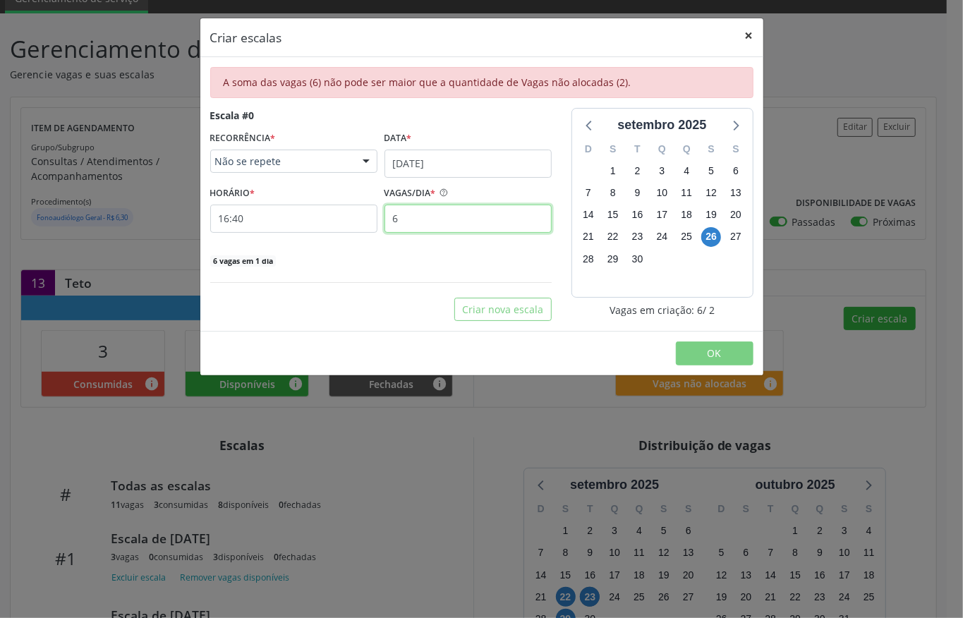
type input "6"
click at [745, 35] on button "×" at bounding box center [749, 35] width 28 height 35
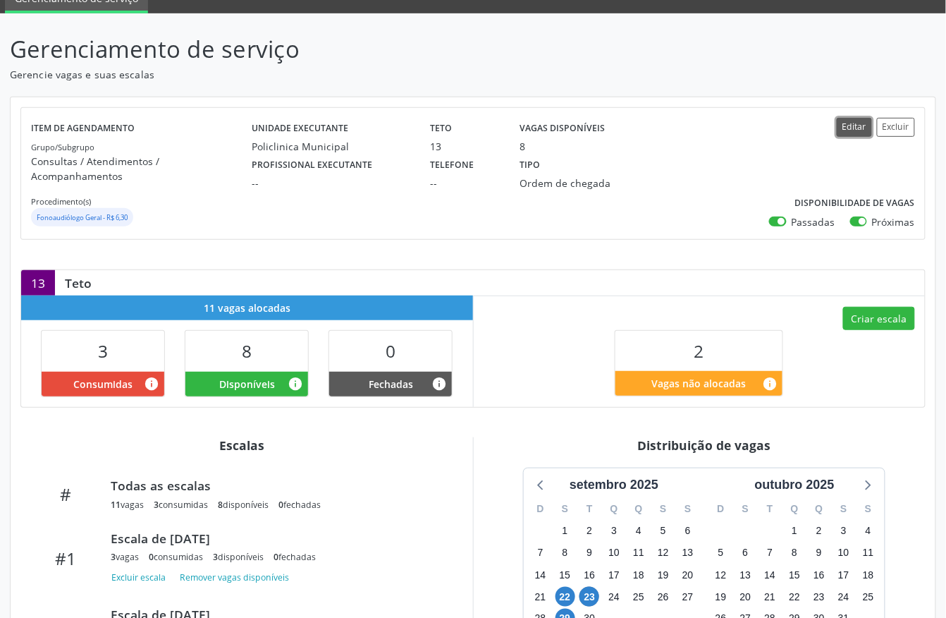
click at [850, 133] on button "Editar" at bounding box center [854, 127] width 35 height 19
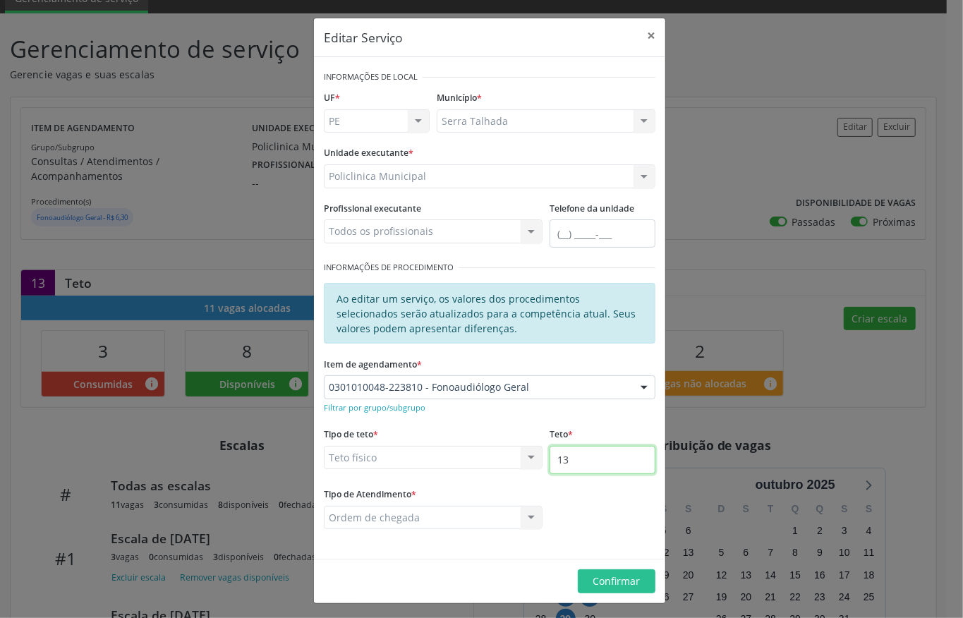
click at [567, 456] on input "13" at bounding box center [602, 460] width 106 height 28
type input "15"
click at [616, 577] on span "Confirmar" at bounding box center [616, 580] width 47 height 13
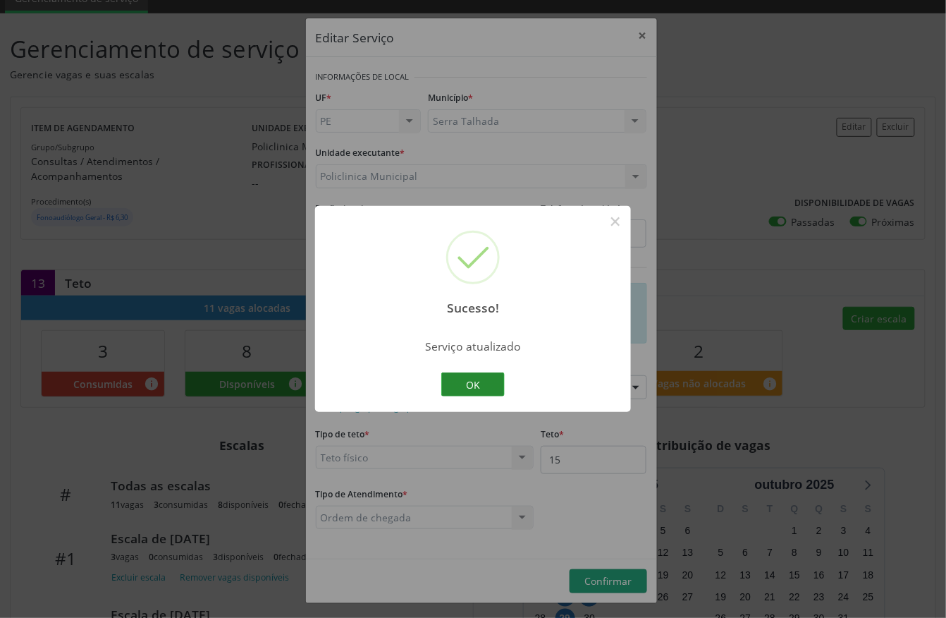
click at [468, 382] on button "OK" at bounding box center [472, 384] width 63 height 24
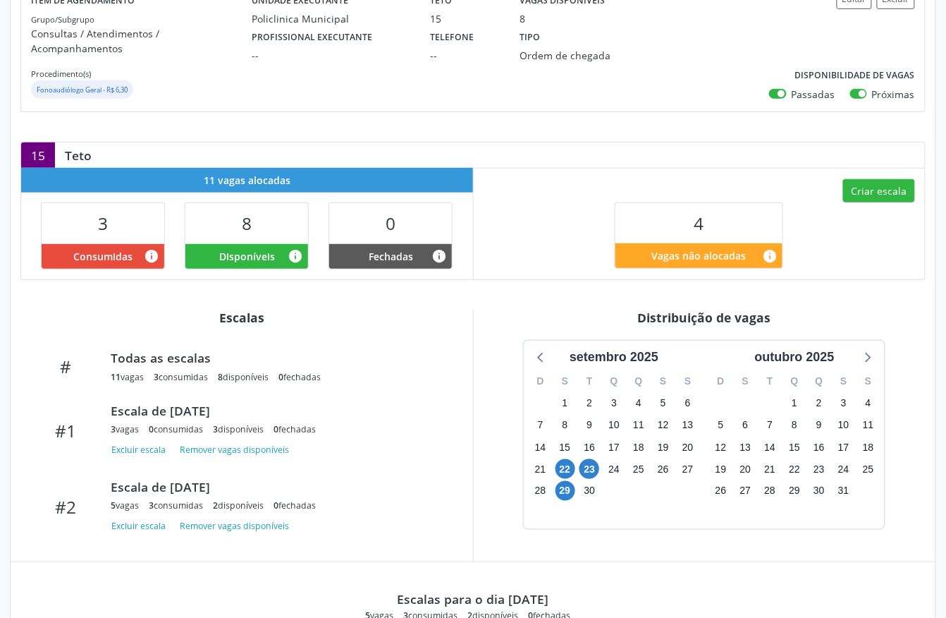
scroll to position [188, 0]
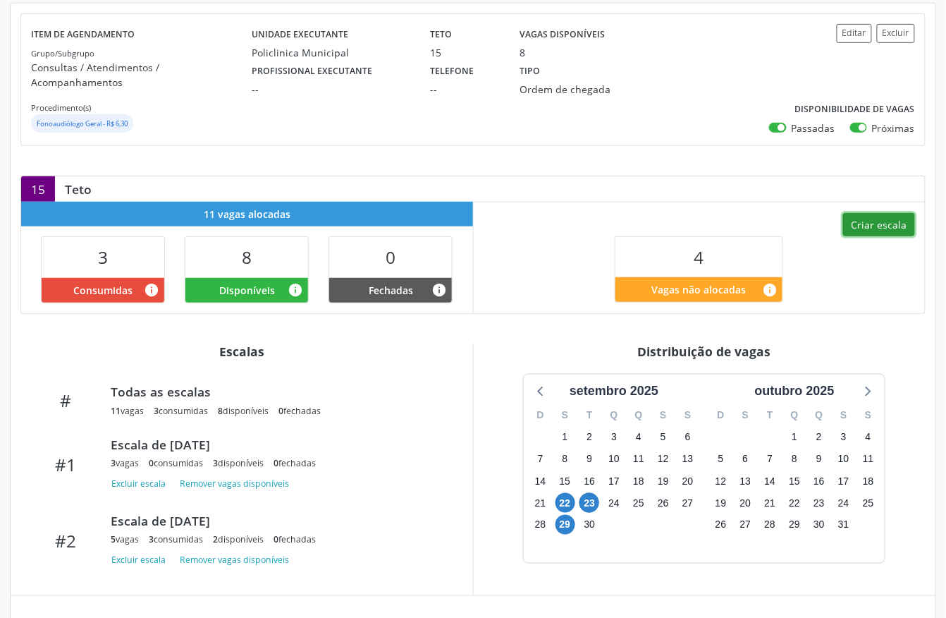
click at [883, 213] on button "Criar escala" at bounding box center [879, 225] width 72 height 24
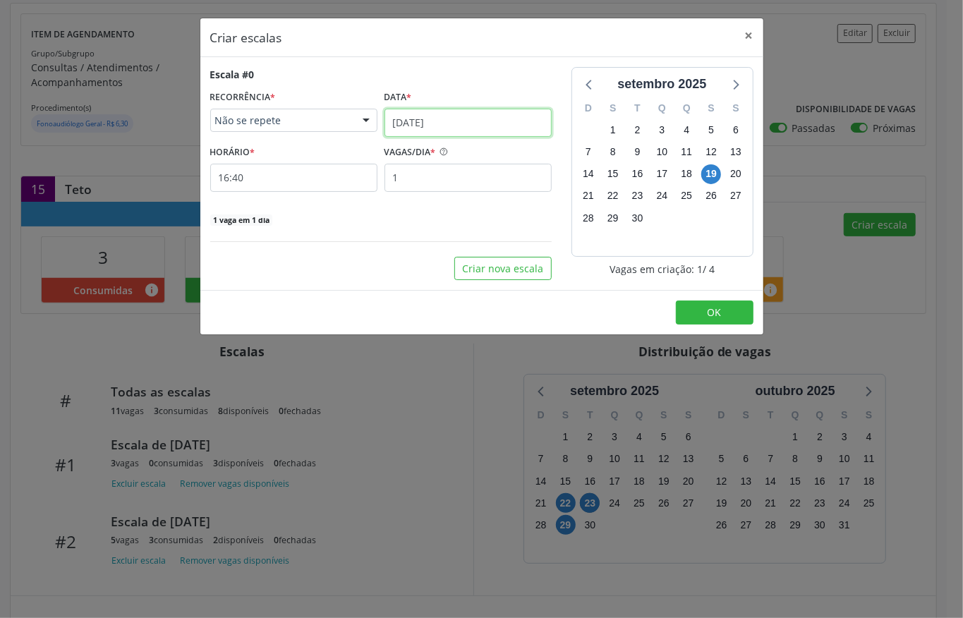
click at [424, 127] on input "1[DATE]" at bounding box center [467, 123] width 167 height 28
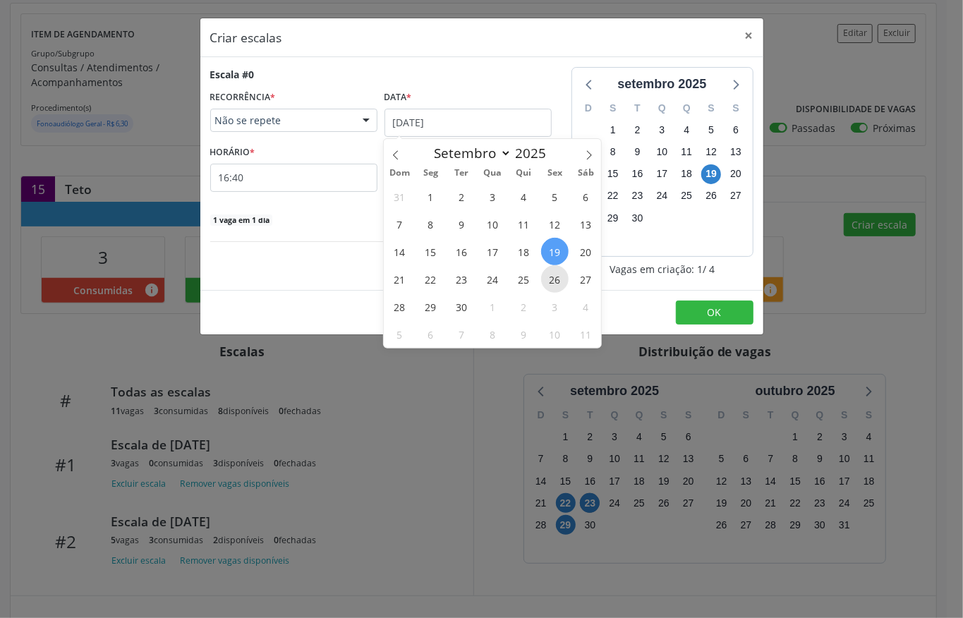
click at [557, 283] on span "26" at bounding box center [555, 279] width 28 height 28
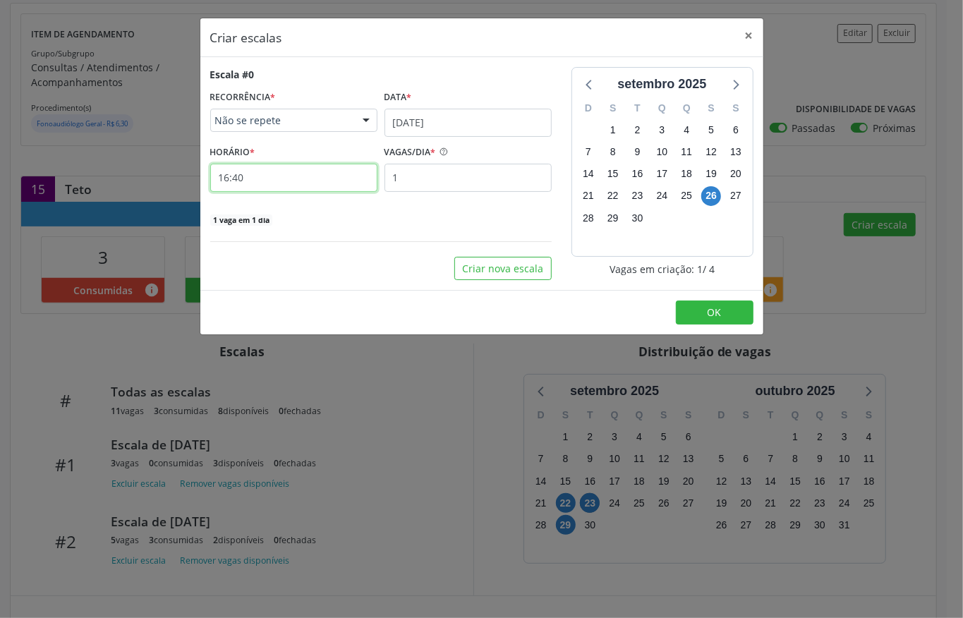
click at [288, 178] on input "16:40" at bounding box center [293, 178] width 167 height 28
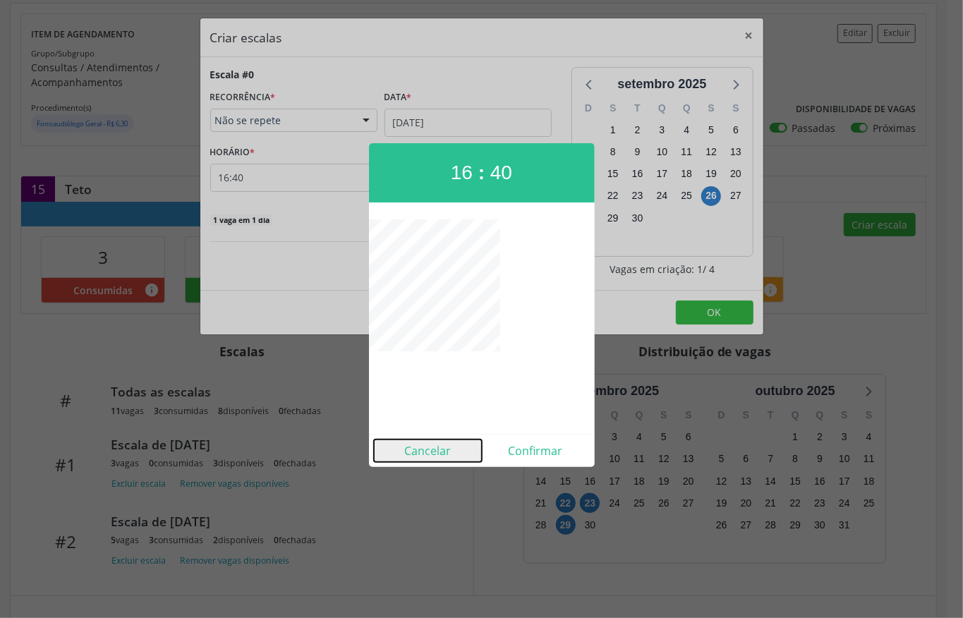
click at [441, 450] on button "Cancelar" at bounding box center [428, 450] width 108 height 23
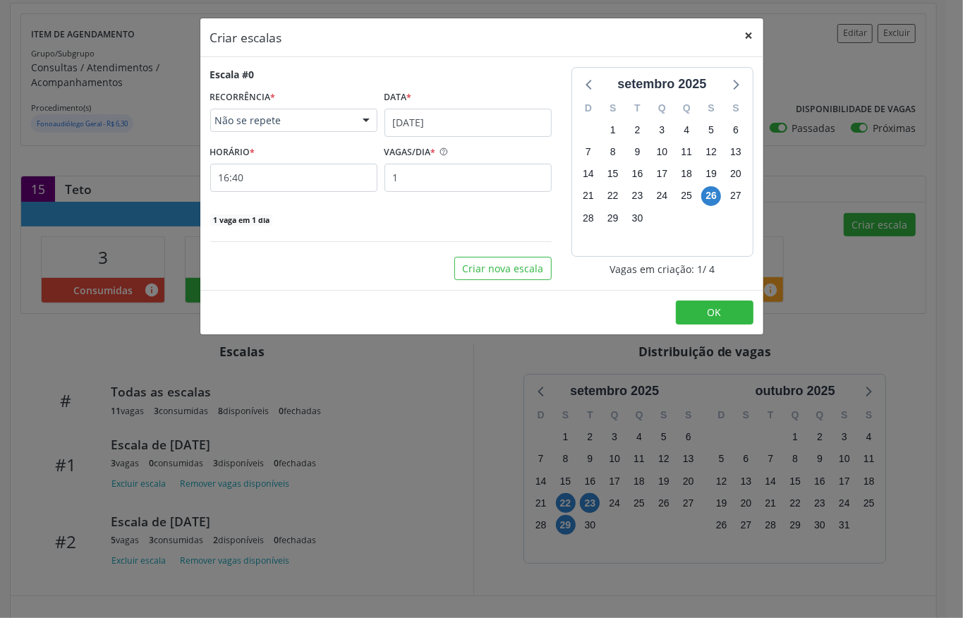
click at [749, 24] on button "×" at bounding box center [749, 35] width 28 height 35
